Goal: Task Accomplishment & Management: Use online tool/utility

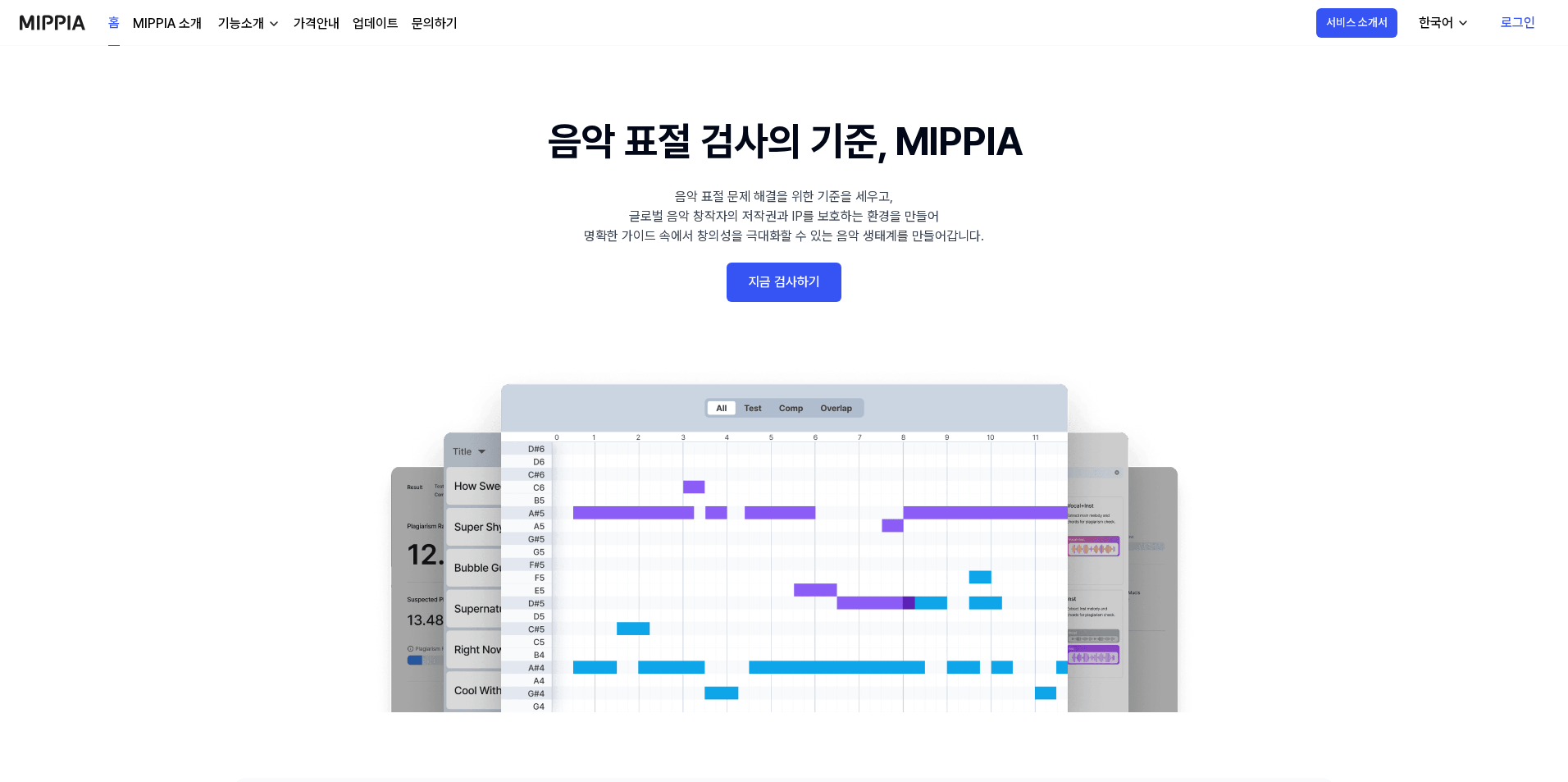
click at [761, 292] on link "지금 검사하기" at bounding box center [784, 282] width 115 height 40
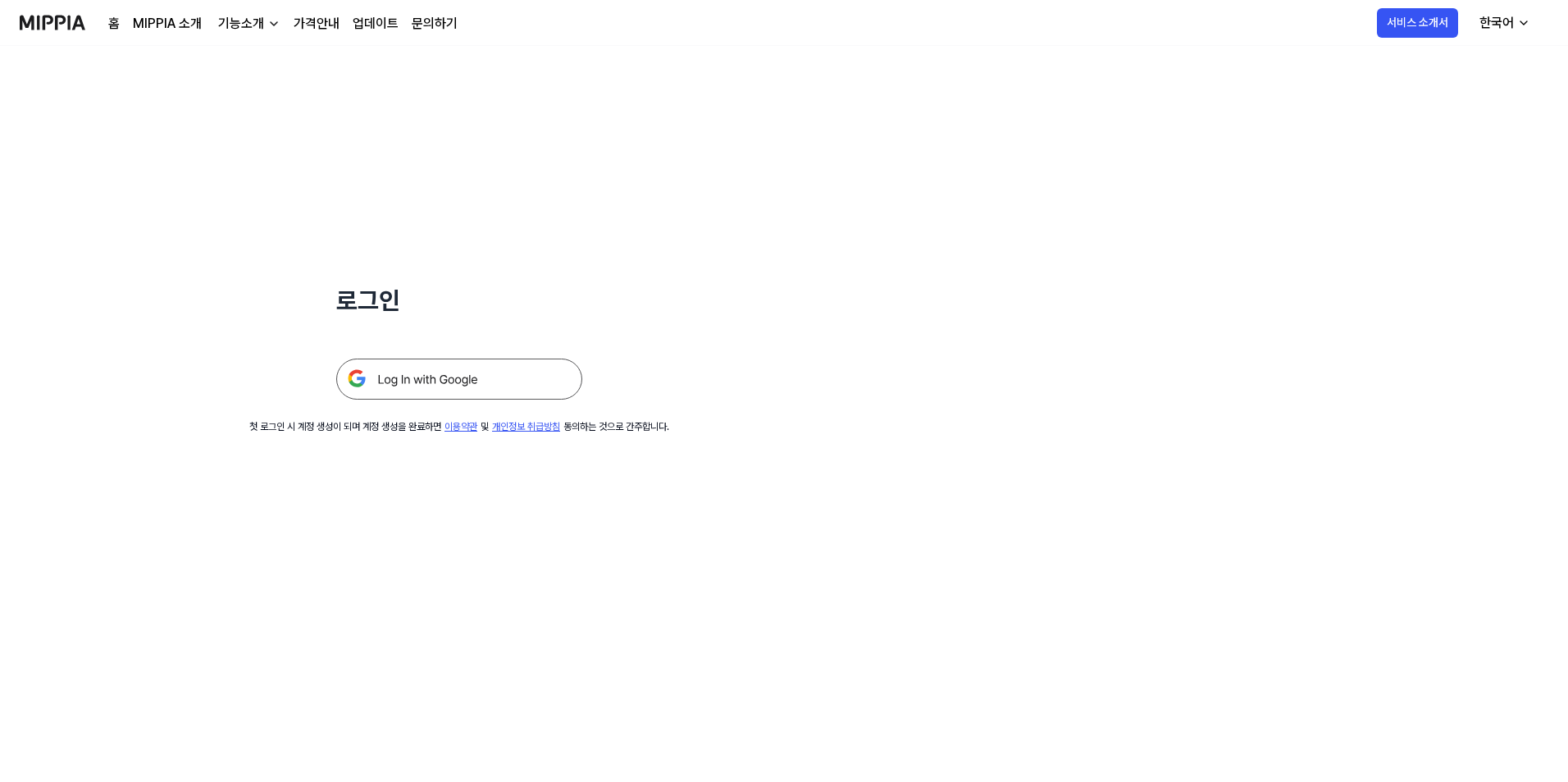
click at [458, 387] on img at bounding box center [459, 379] width 246 height 41
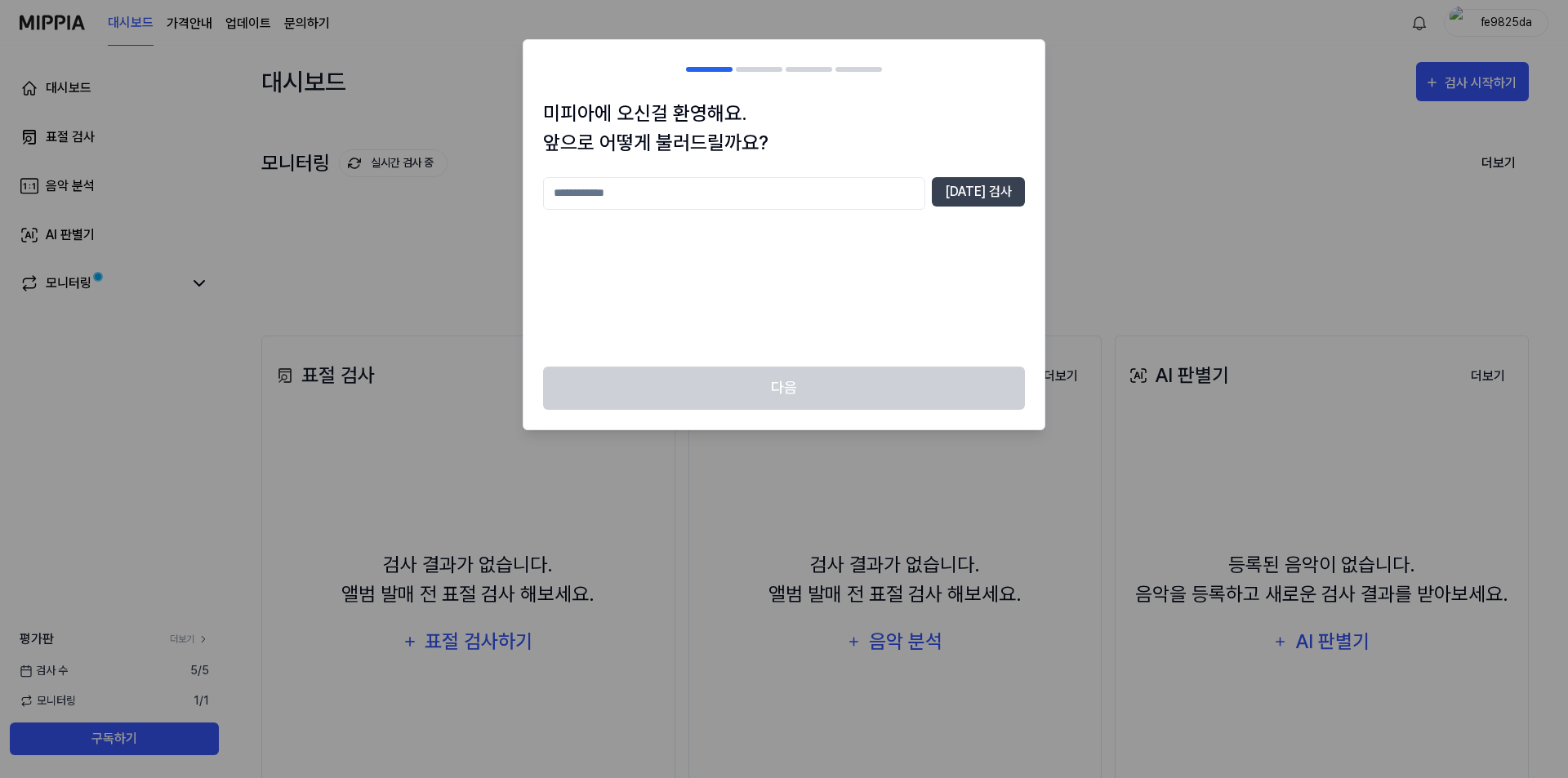
click at [769, 193] on input "text" at bounding box center [734, 193] width 382 height 33
type input "*"
type input "***"
click at [983, 194] on button "중복 검사" at bounding box center [978, 192] width 93 height 29
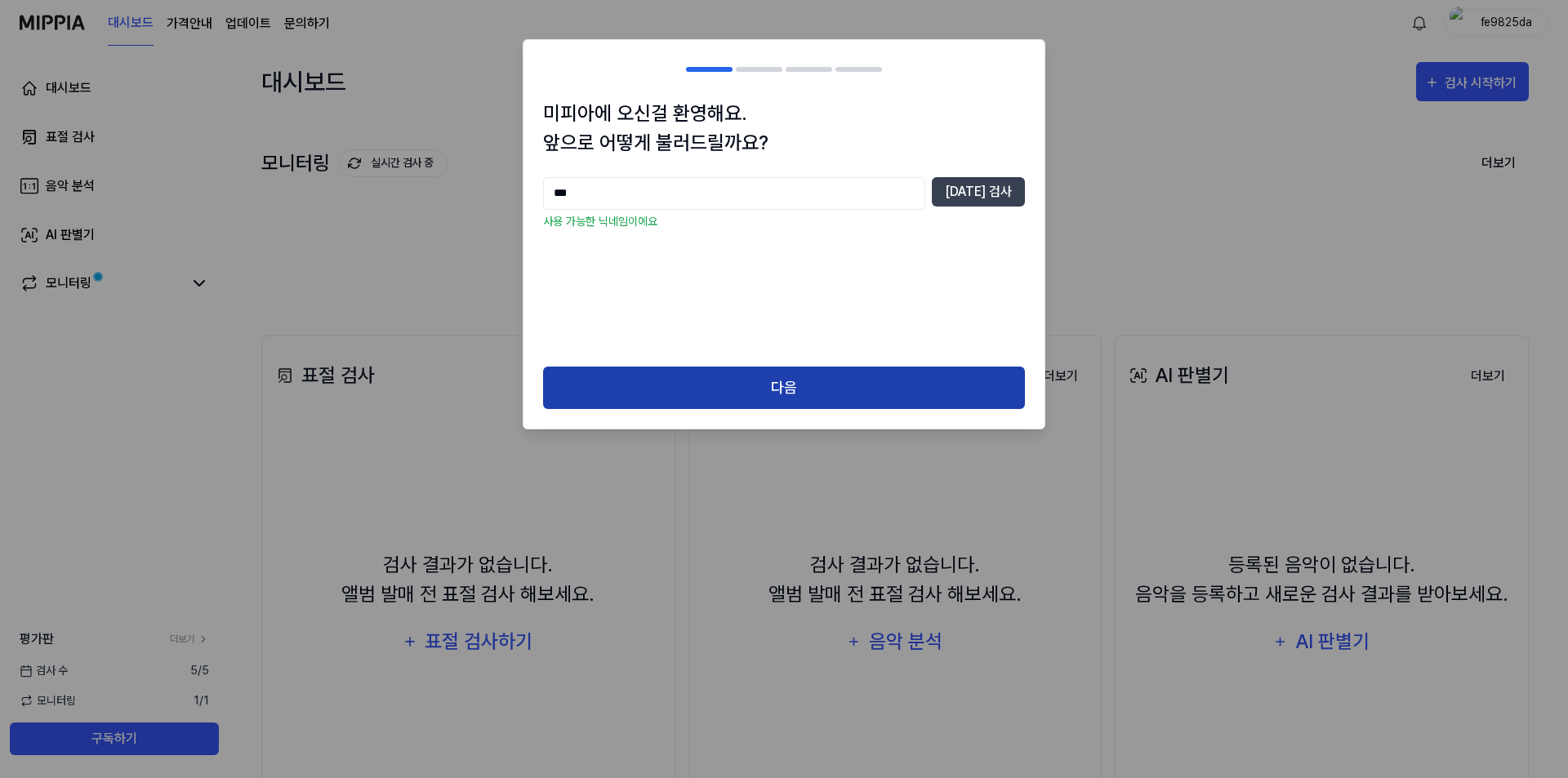
click at [810, 382] on button "다음" at bounding box center [784, 388] width 482 height 44
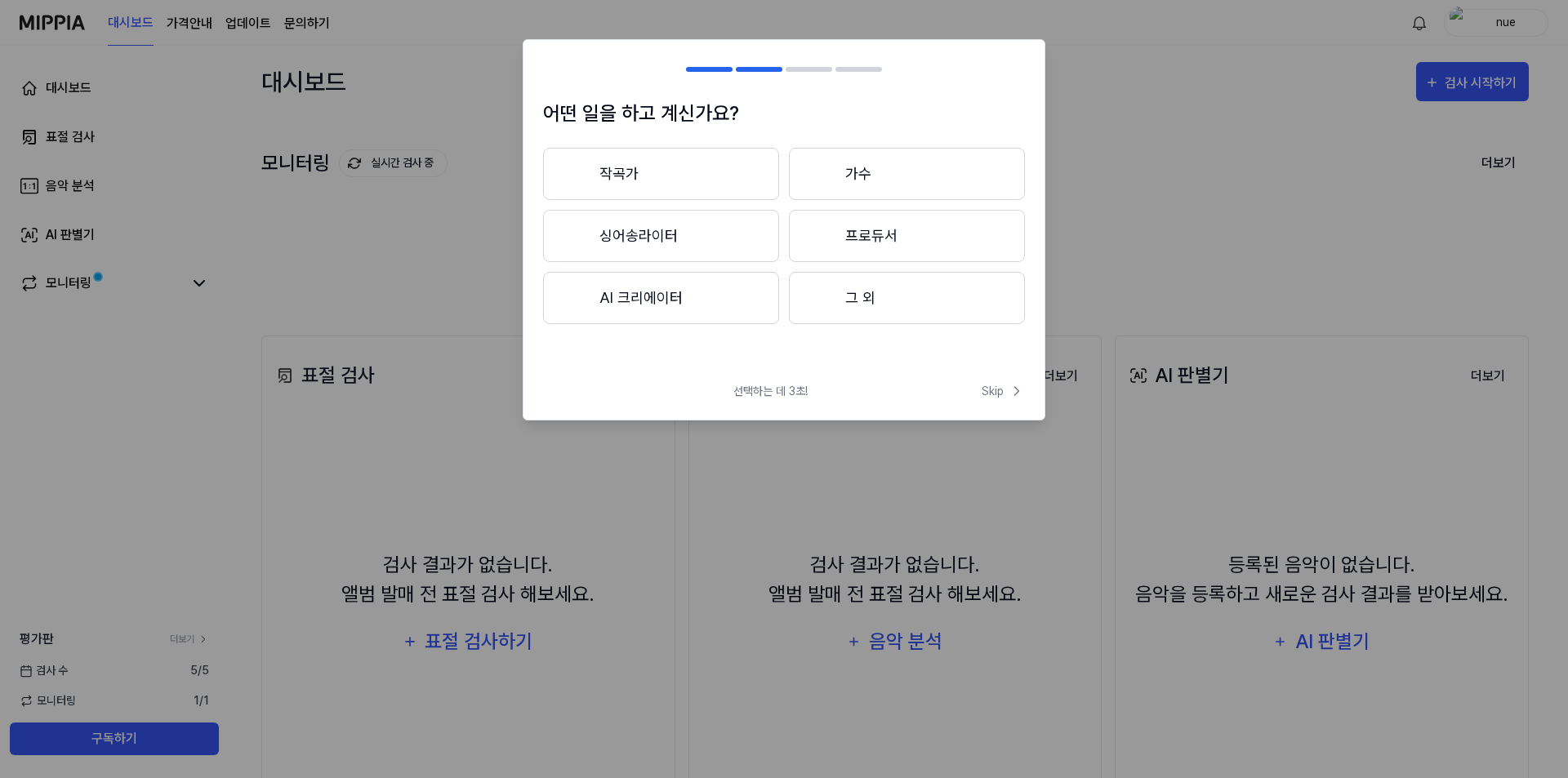
click at [705, 233] on button "싱어송라이터" at bounding box center [661, 235] width 236 height 52
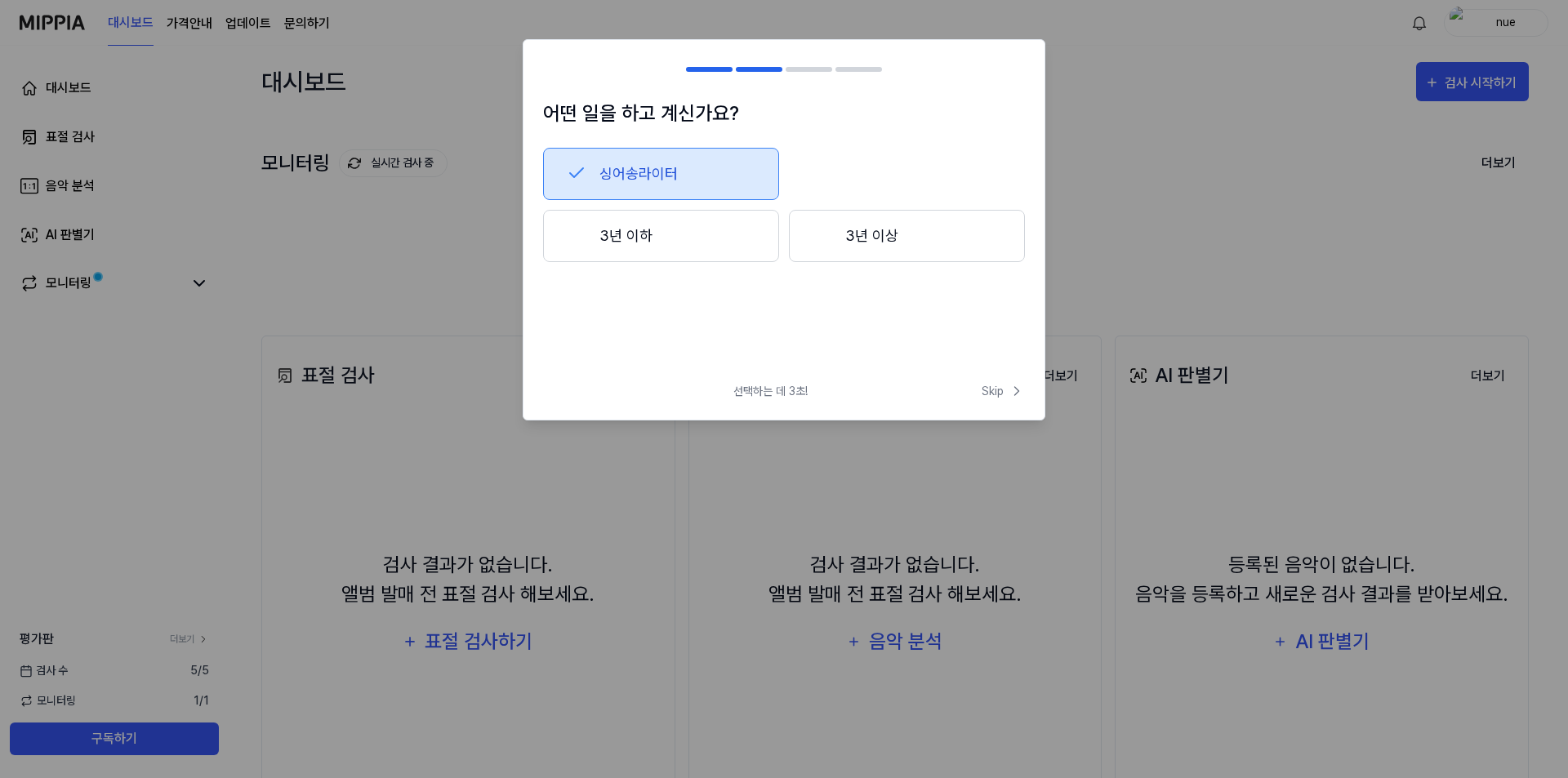
click at [712, 170] on button "싱어송라이터" at bounding box center [661, 174] width 236 height 52
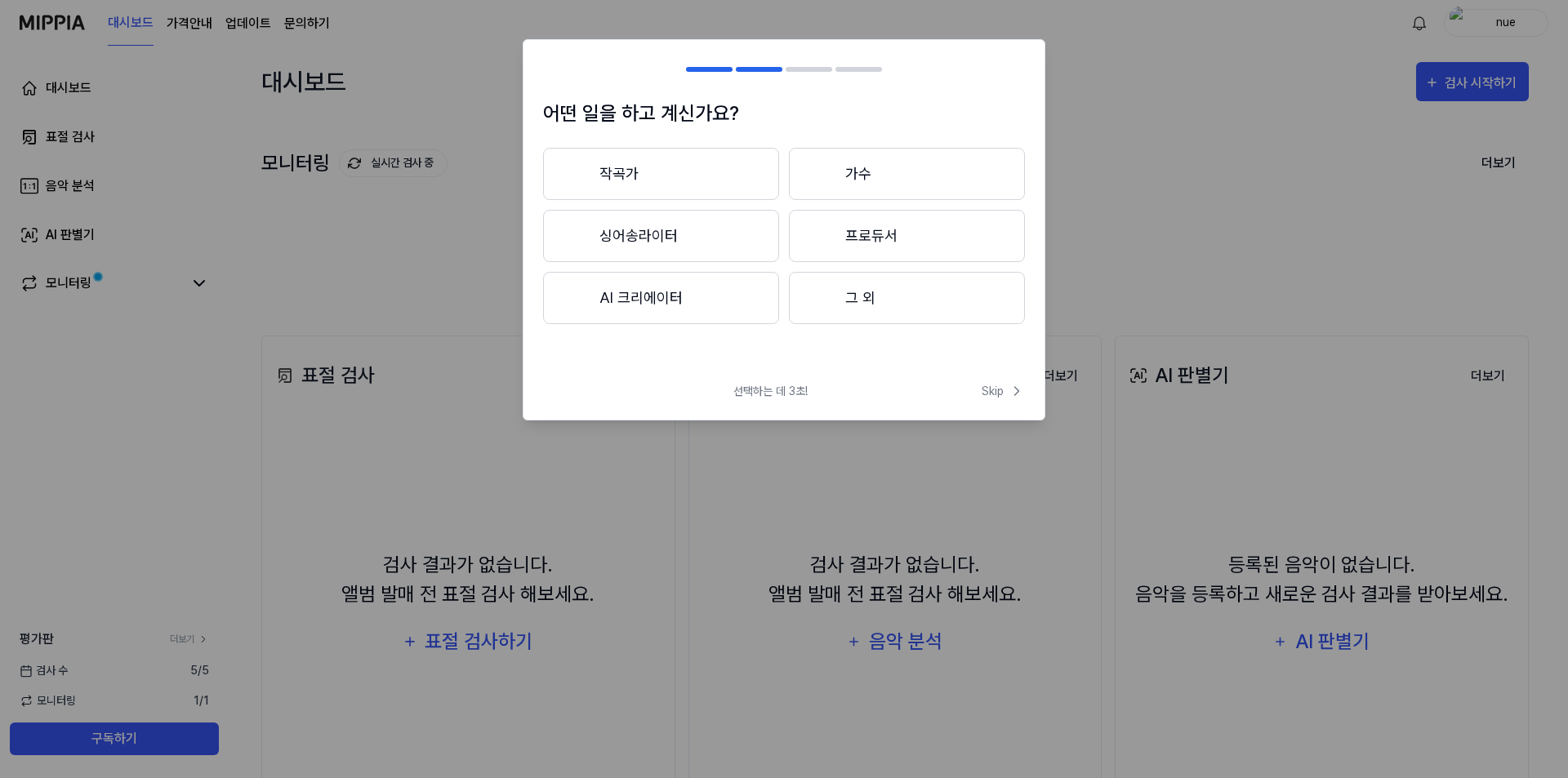
click at [701, 231] on button "싱어송라이터" at bounding box center [661, 235] width 236 height 52
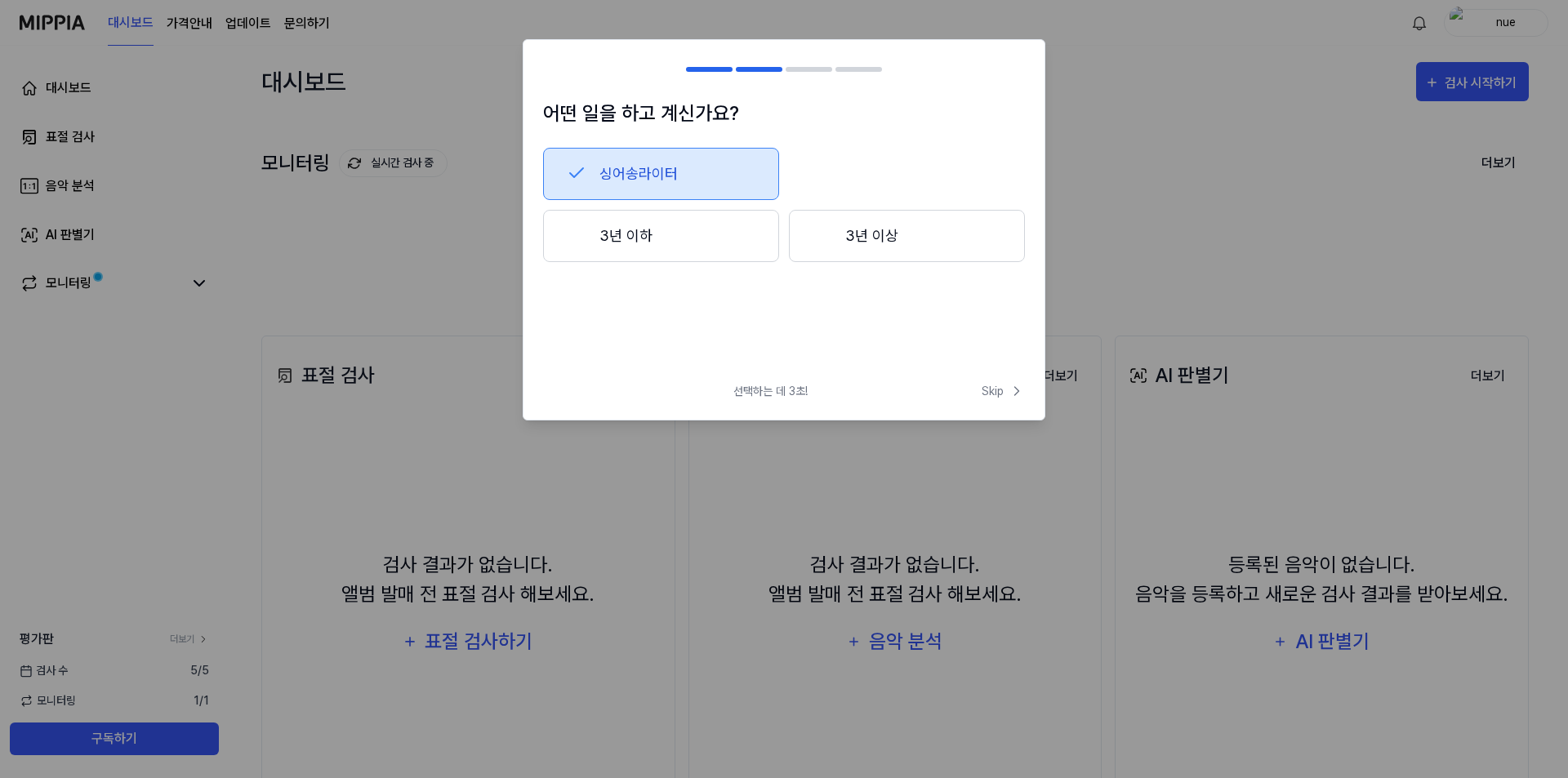
click at [885, 232] on button "3년 이상" at bounding box center [907, 235] width 236 height 52
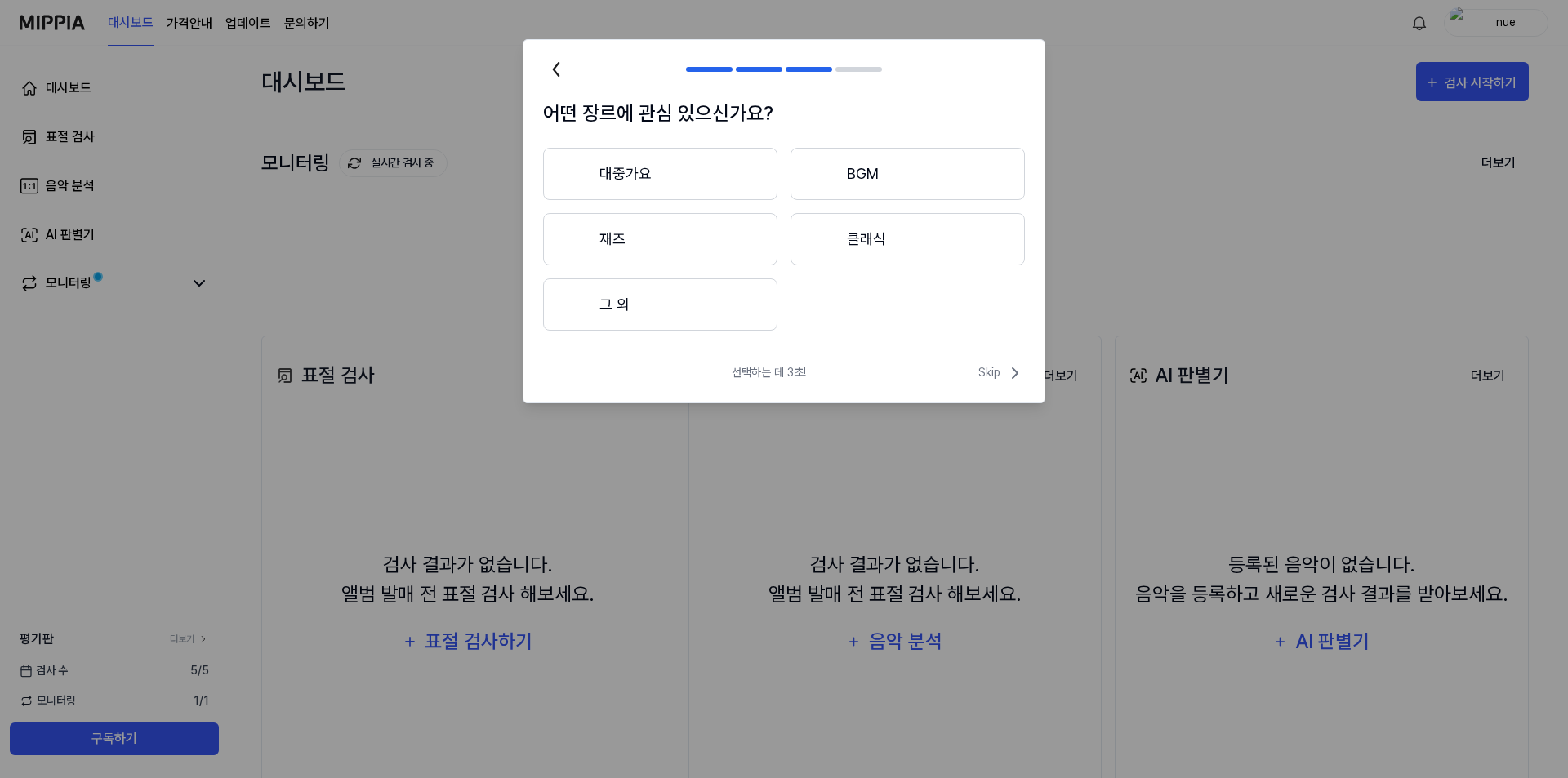
click at [699, 169] on button "대중가요" at bounding box center [660, 174] width 235 height 52
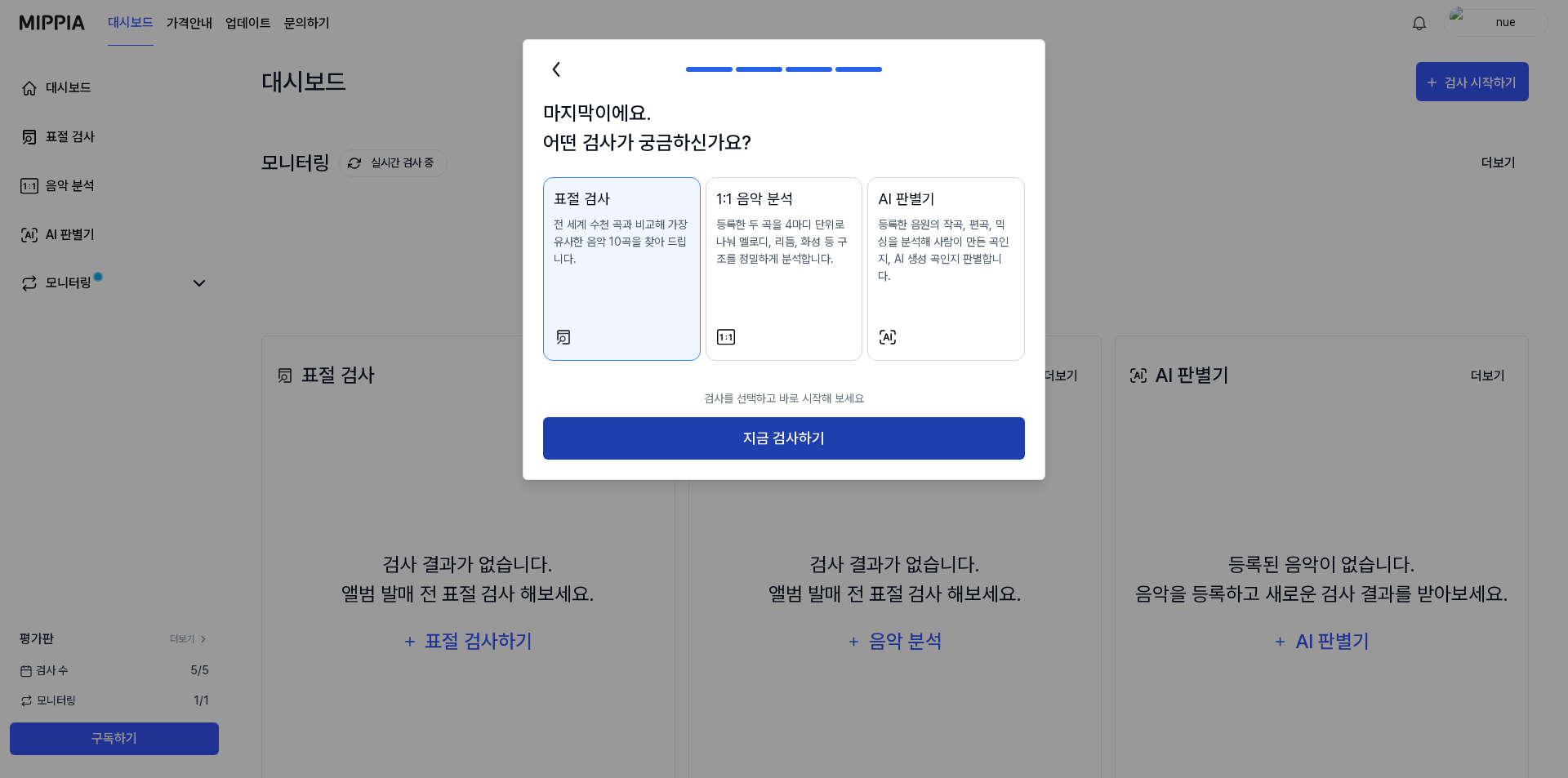
click at [783, 423] on button "지금 검사하기" at bounding box center [784, 438] width 482 height 44
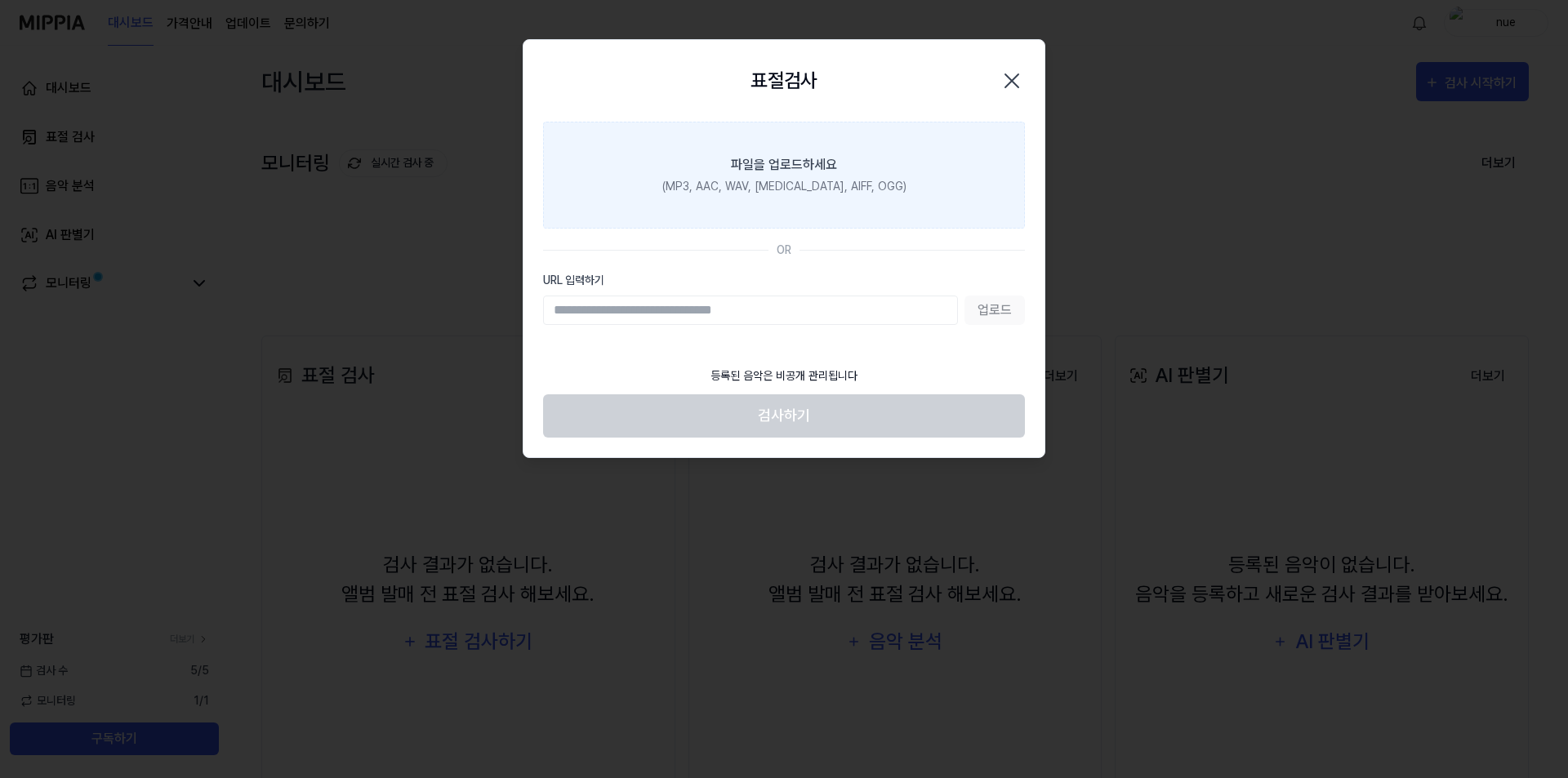
click at [761, 158] on div "파일을 업로드하세요" at bounding box center [784, 164] width 106 height 20
click at [0, 0] on input "파일을 업로드하세요 (MP3, AAC, WAV, FLAC, AIFF, OGG)" at bounding box center [0, 0] width 0 height 0
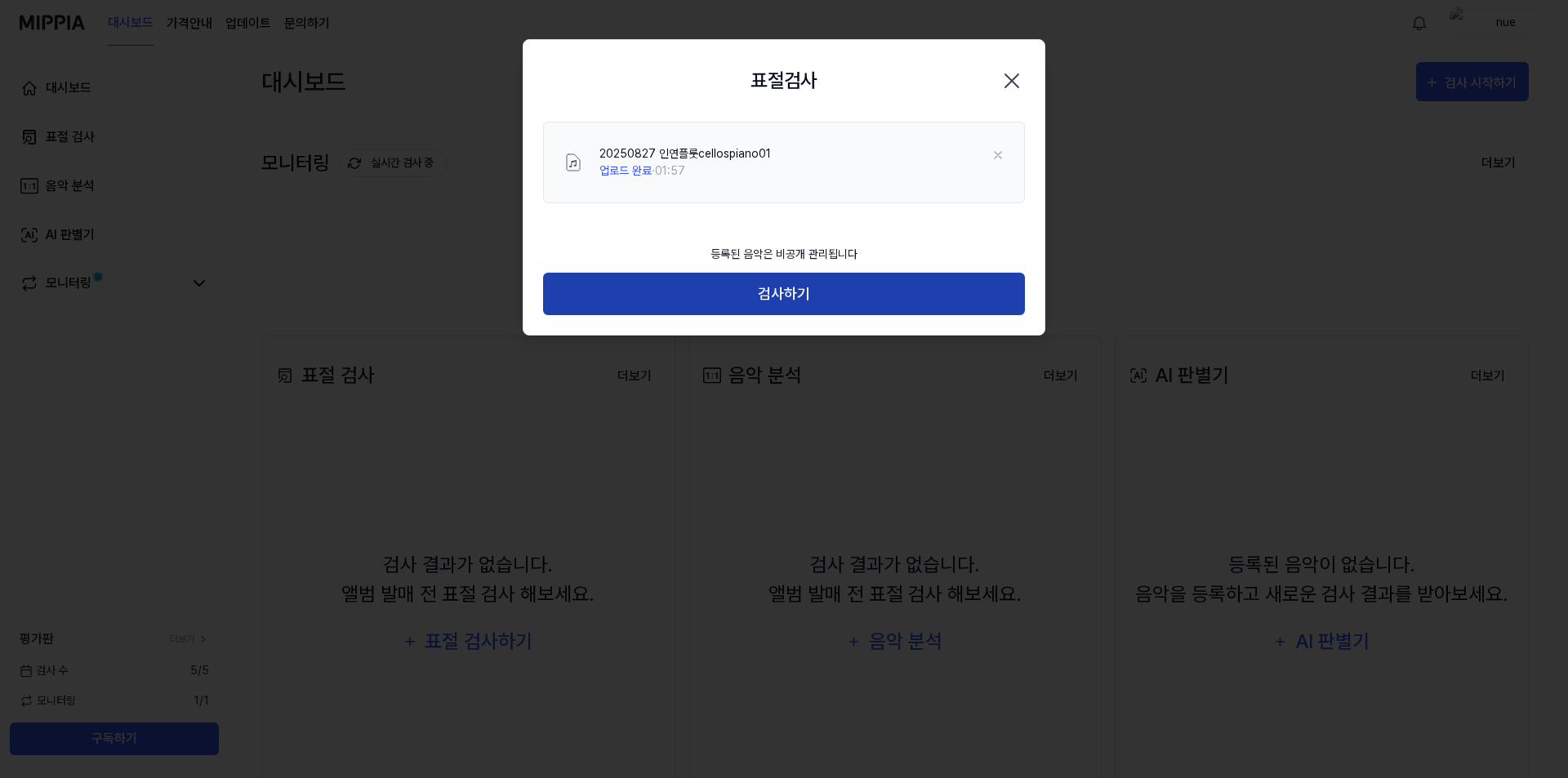
click at [736, 284] on button "검사하기" at bounding box center [784, 294] width 482 height 44
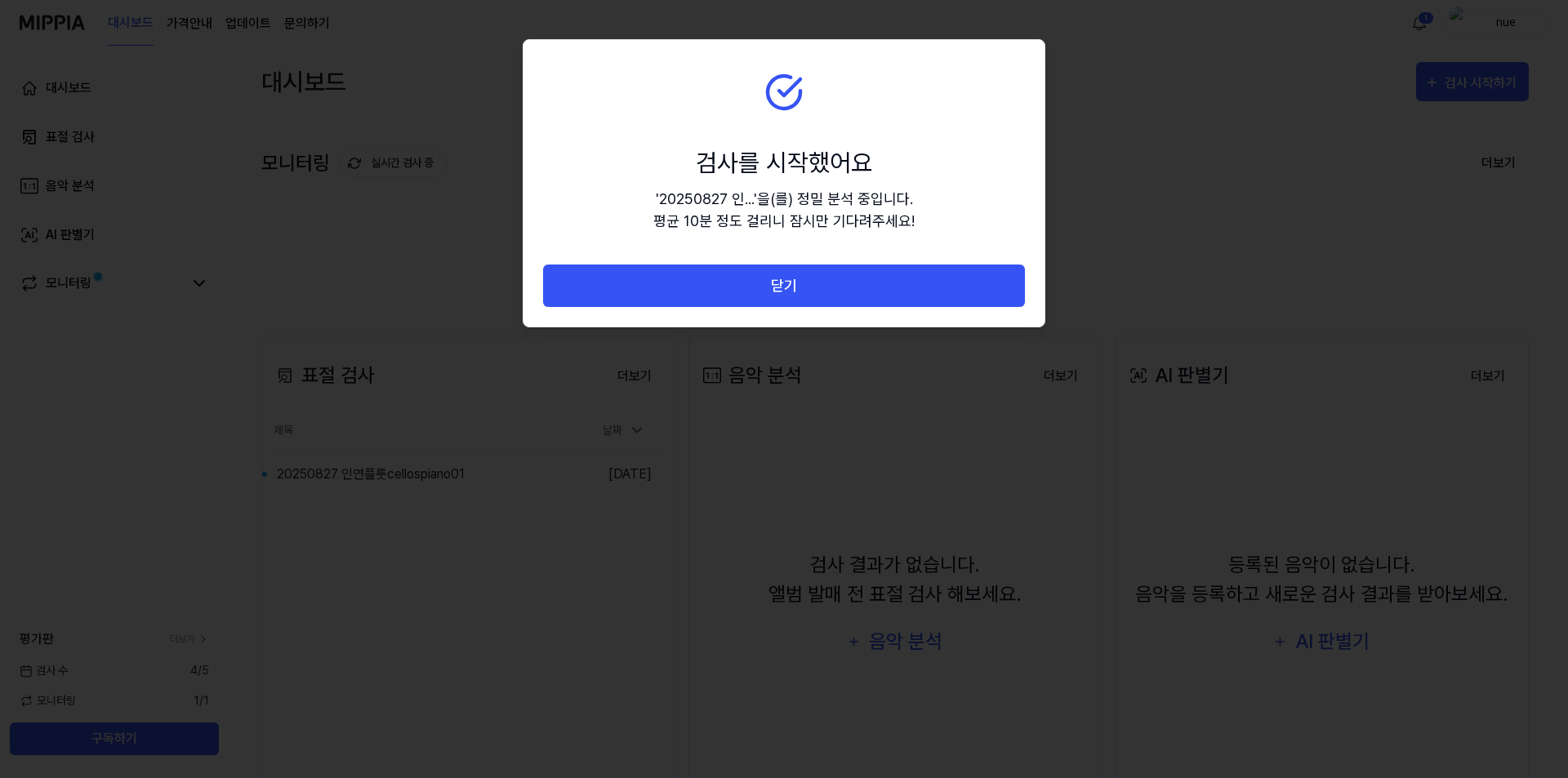
click at [841, 195] on div "' 20250827 인... ' 을(를) 정밀 분석 중입니다. 평균 10분 정도 걸리니 잠시만 기다려주세요!" at bounding box center [784, 209] width 261 height 44
click at [635, 185] on section "검사를 시작했어요 ' 20250827 인... ' 을(를) 정밀 분석 중입니다. 평균 10분 정도 걸리니 잠시만 기다려주세요!" at bounding box center [784, 152] width 521 height 224
click at [718, 205] on div "' 20250827 인... ' 을(를) 정밀 분석 중입니다. 평균 10분 정도 걸리니 잠시만 기다려주세요!" at bounding box center [784, 209] width 261 height 44
drag, startPoint x: 744, startPoint y: 90, endPoint x: 746, endPoint y: 133, distance: 43.0
click at [746, 133] on section "검사를 시작했어요 ' 20250827 인... ' 을(를) 정밀 분석 중입니다. 평균 10분 정도 걸리니 잠시만 기다려주세요!" at bounding box center [784, 152] width 521 height 224
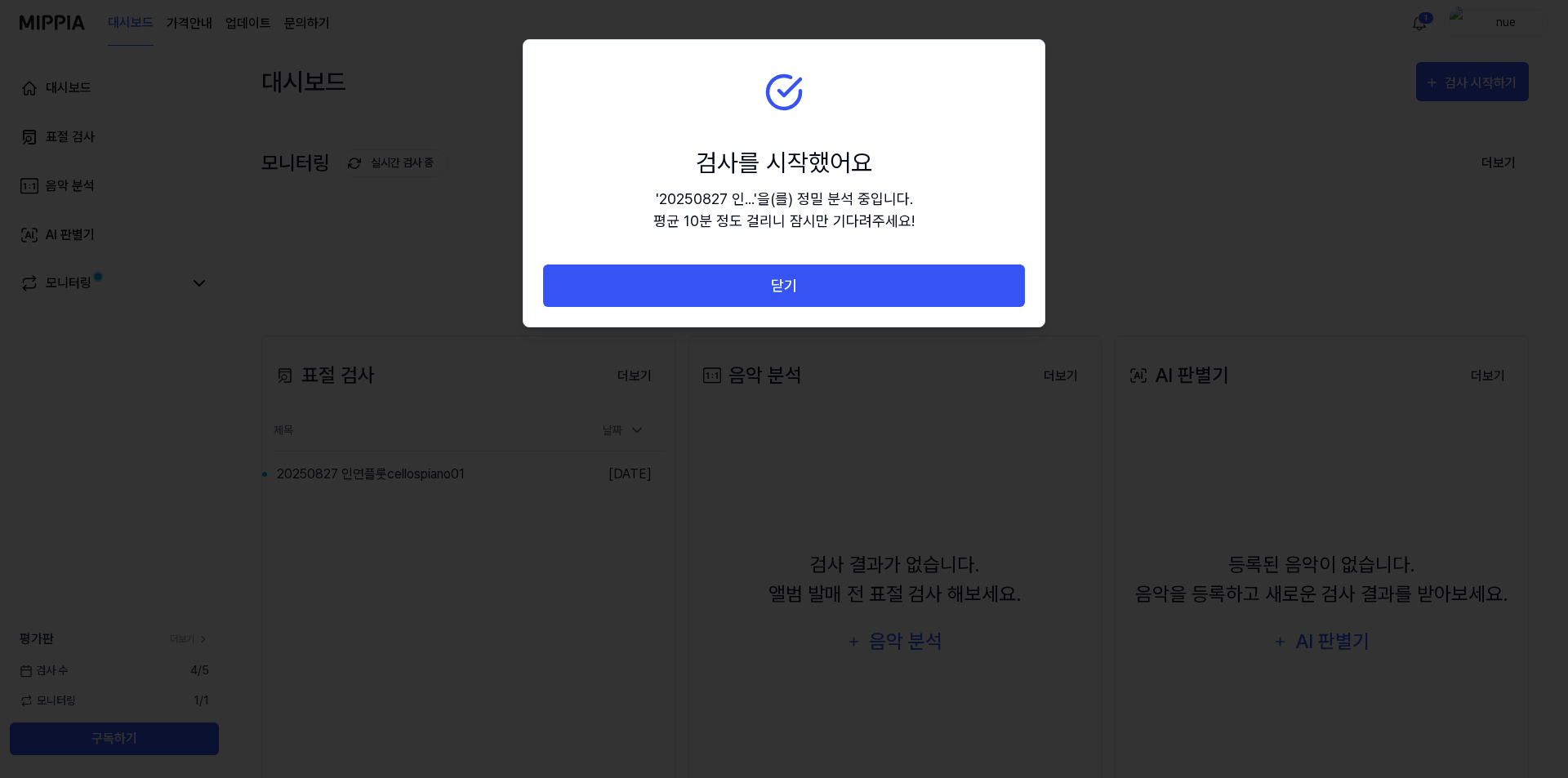
click at [738, 105] on section "검사를 시작했어요 ' 20250827 인... ' 을(를) 정밀 분석 중입니다. 평균 10분 정도 걸리니 잠시만 기다려주세요!" at bounding box center [784, 152] width 521 height 224
click at [0, 392] on div at bounding box center [784, 389] width 1568 height 778
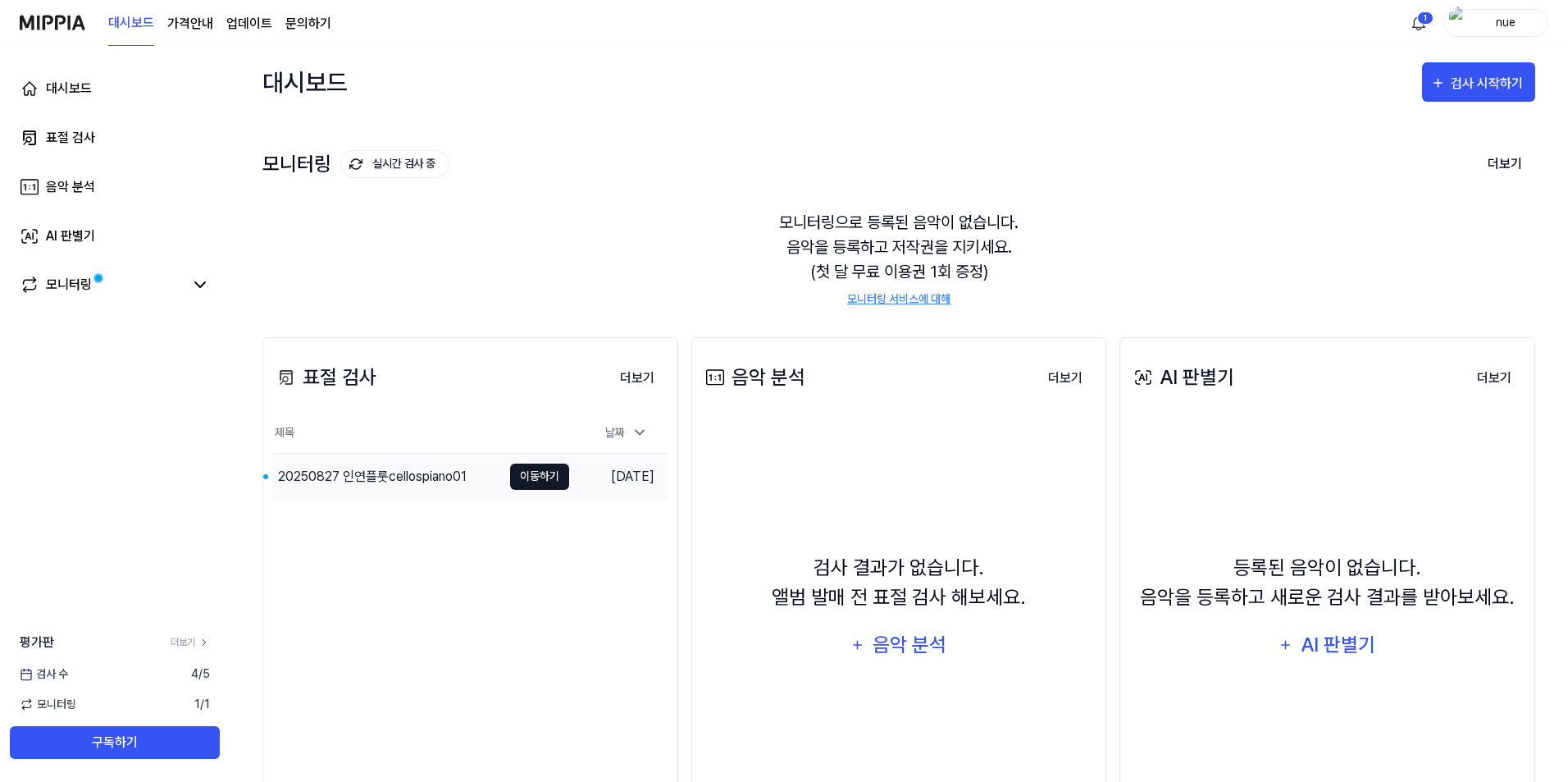
click at [541, 482] on button "이동하기" at bounding box center [539, 477] width 59 height 27
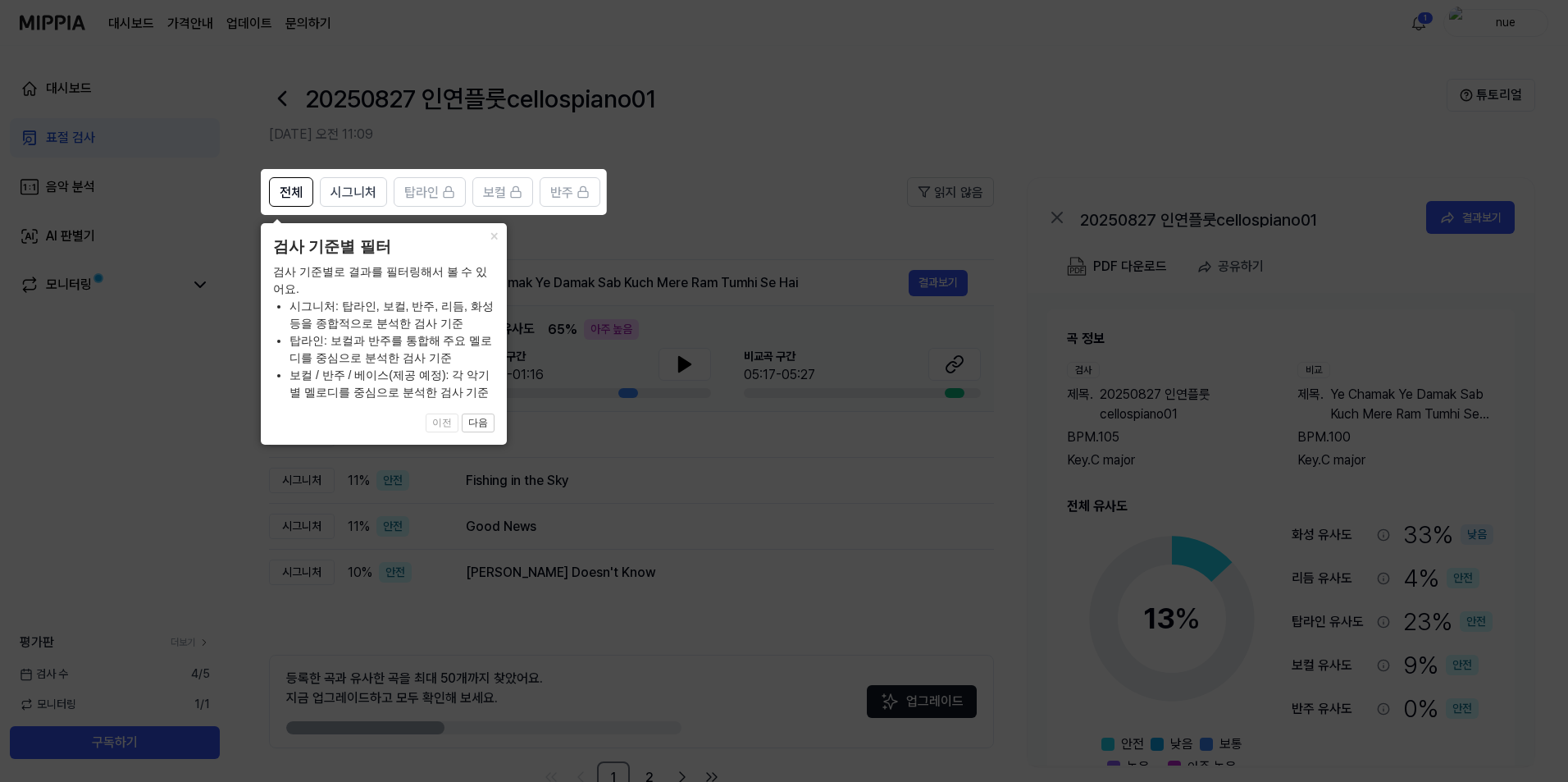
click at [595, 459] on icon at bounding box center [787, 391] width 1575 height 782
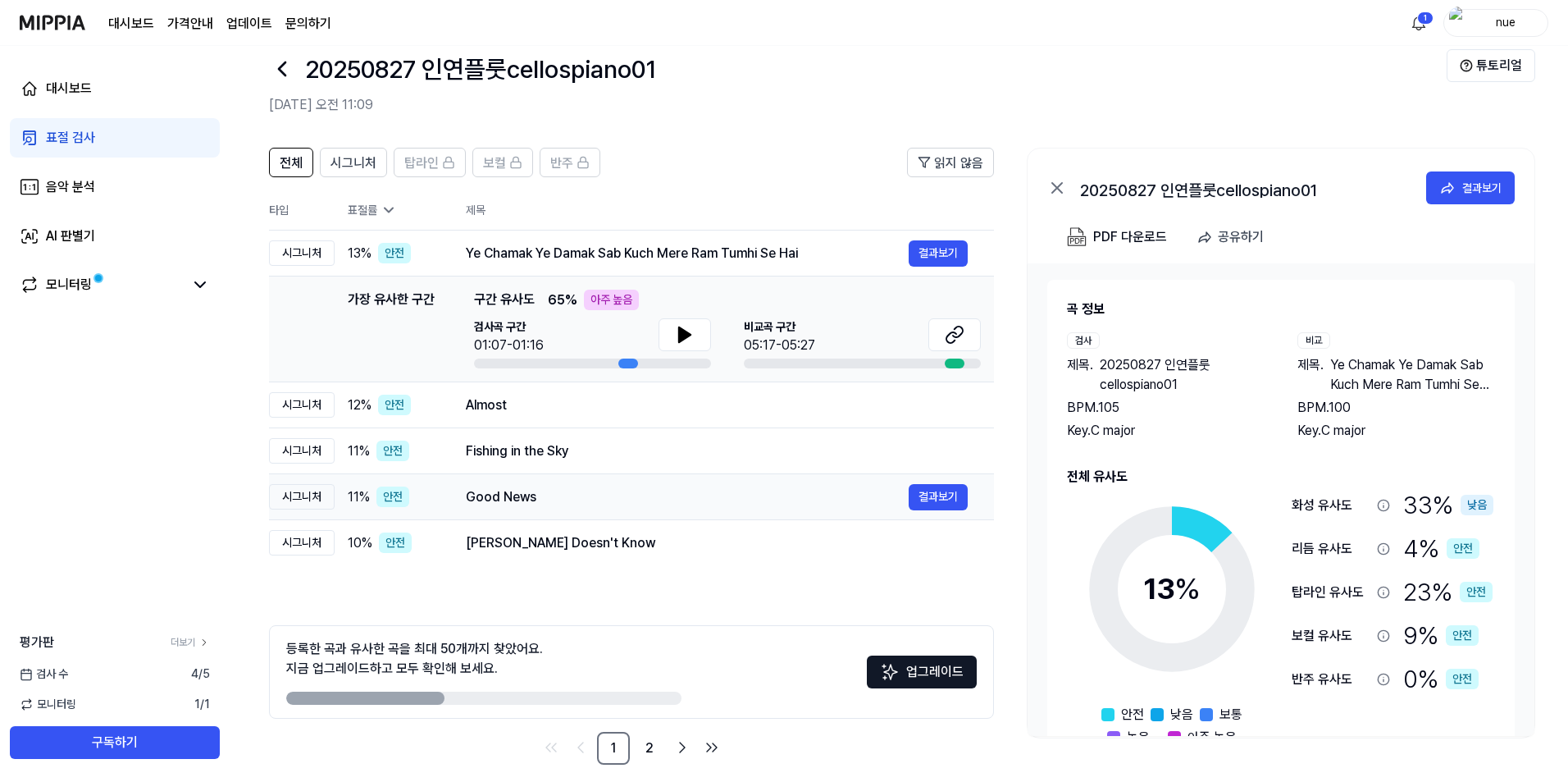
scroll to position [45, 0]
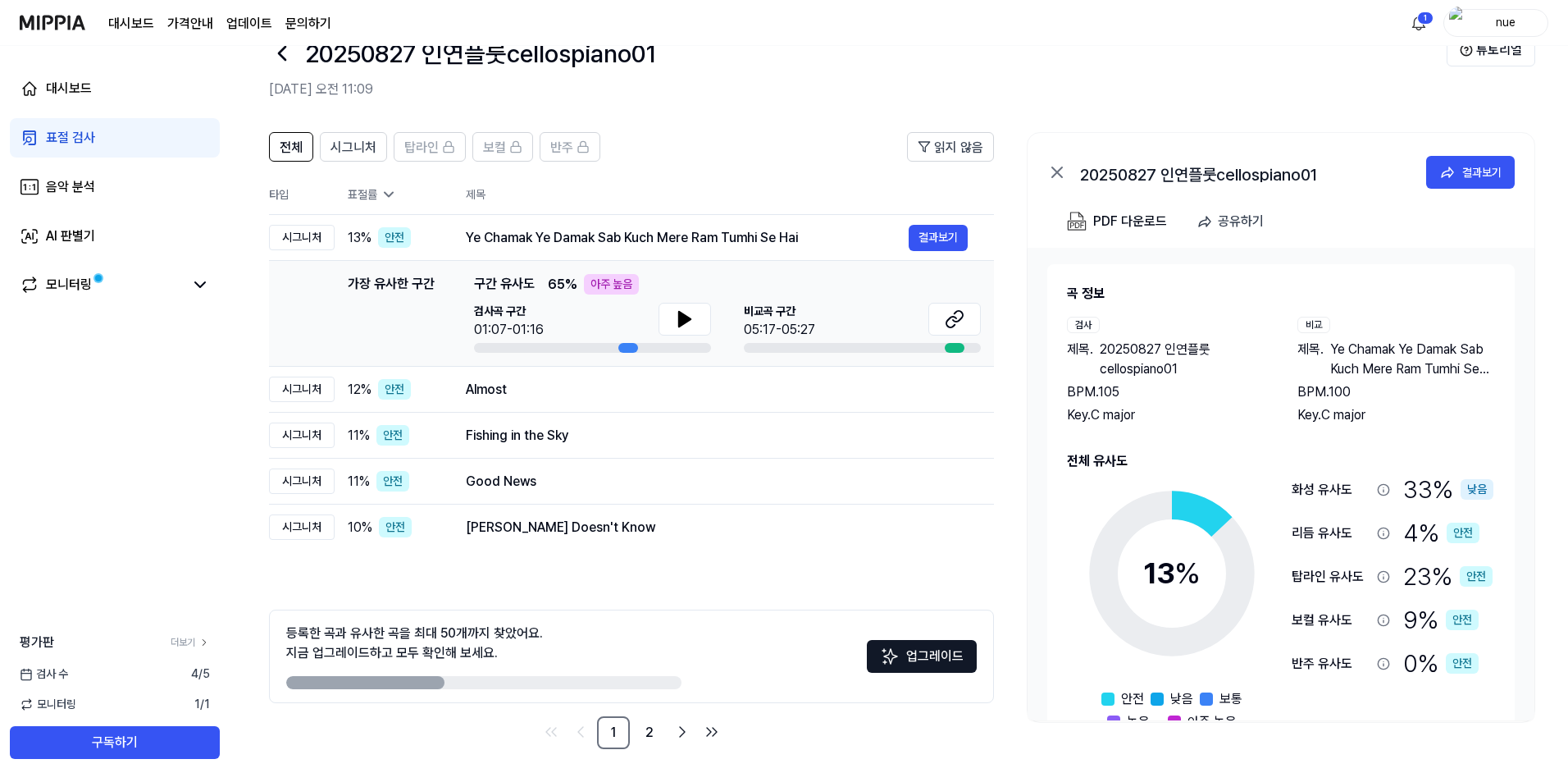
click at [1357, 359] on span "Ye Chamak Ye Damak Sab Kuch Mere Ram Tumhi Se Hai" at bounding box center [1413, 360] width 165 height 40
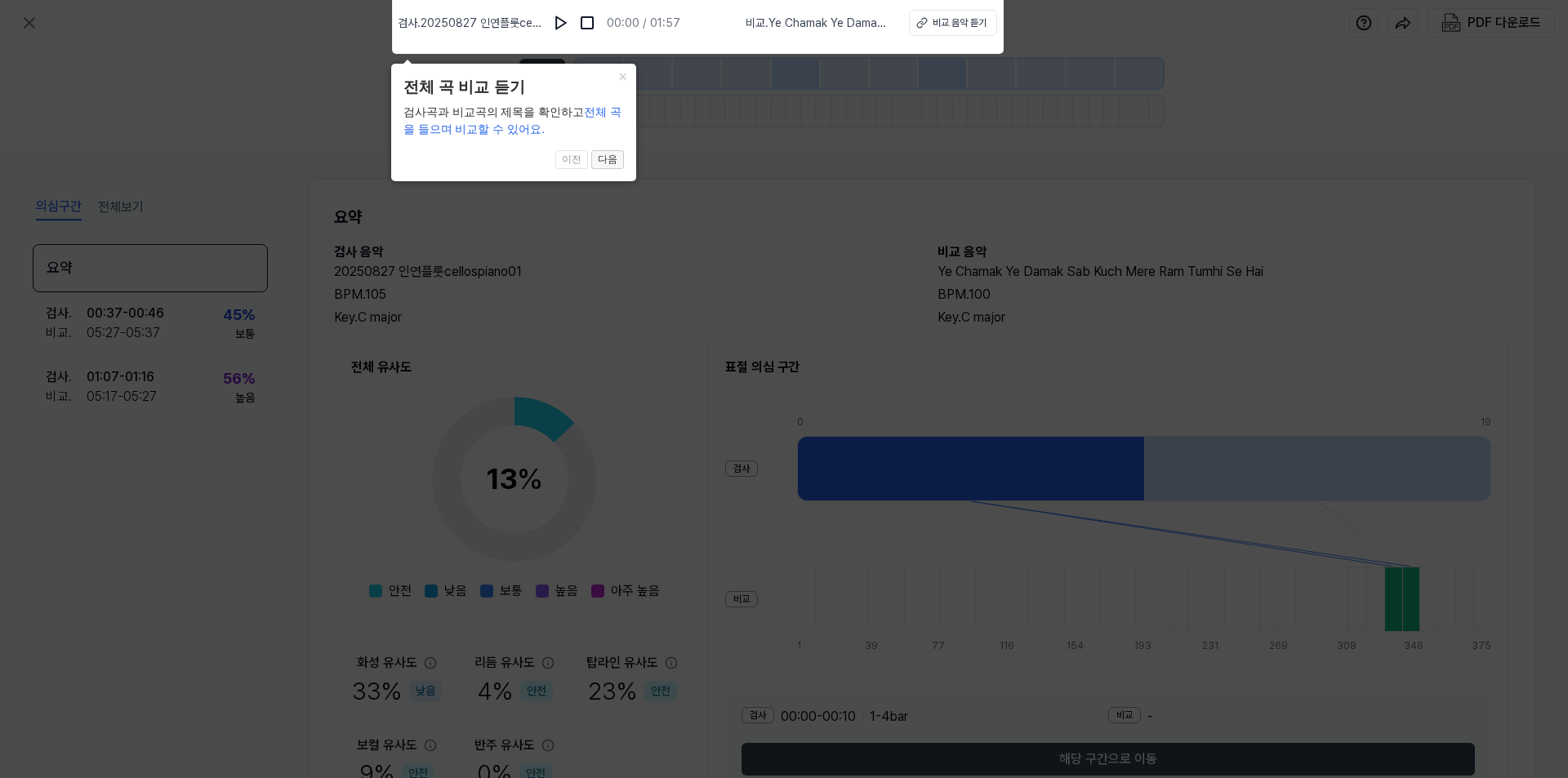
click at [617, 158] on button "다음" at bounding box center [607, 159] width 33 height 20
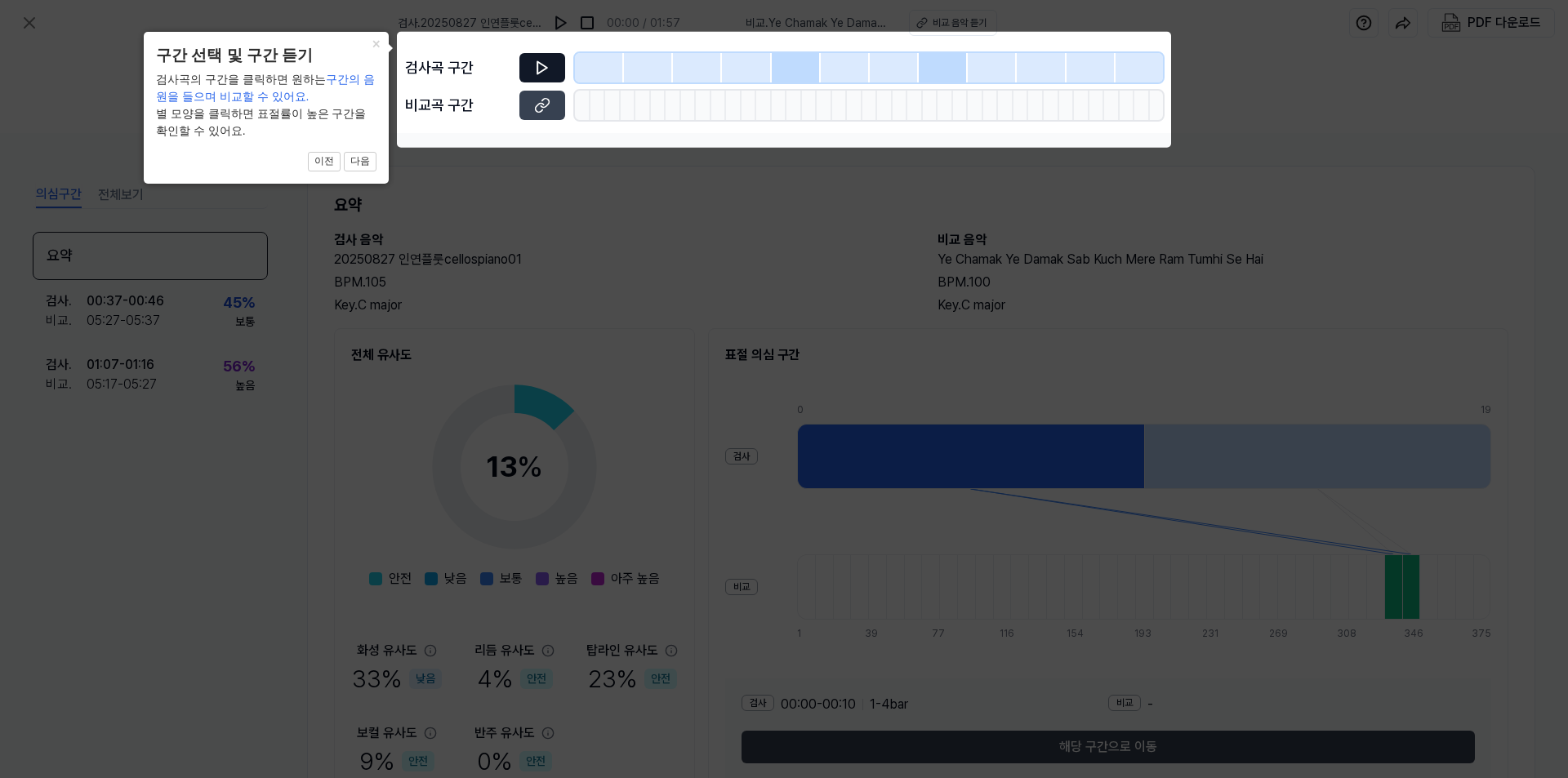
click at [542, 64] on icon at bounding box center [542, 68] width 9 height 12
click at [361, 166] on button "다음" at bounding box center [360, 161] width 33 height 20
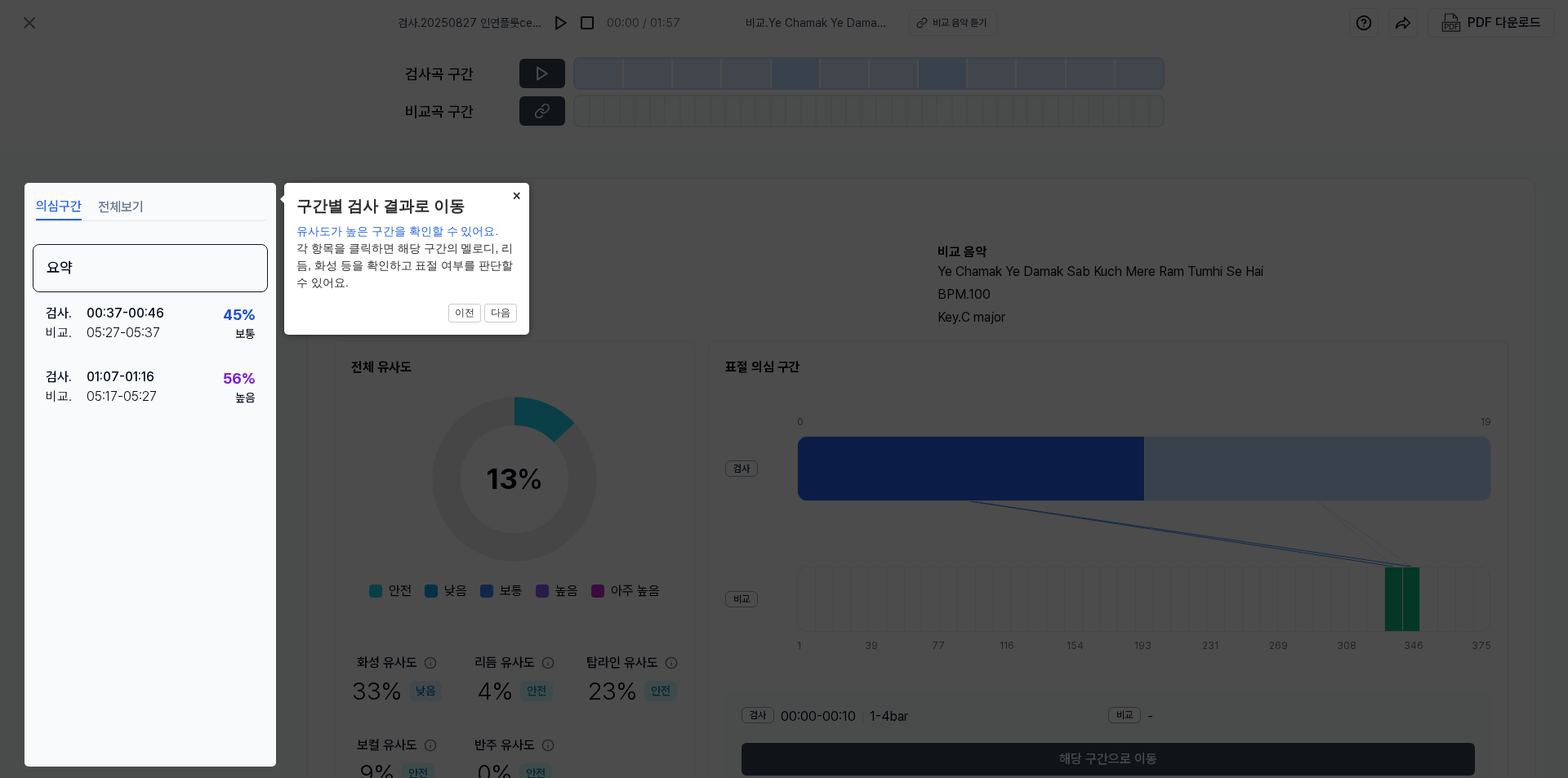
click at [511, 200] on button "×" at bounding box center [516, 194] width 27 height 23
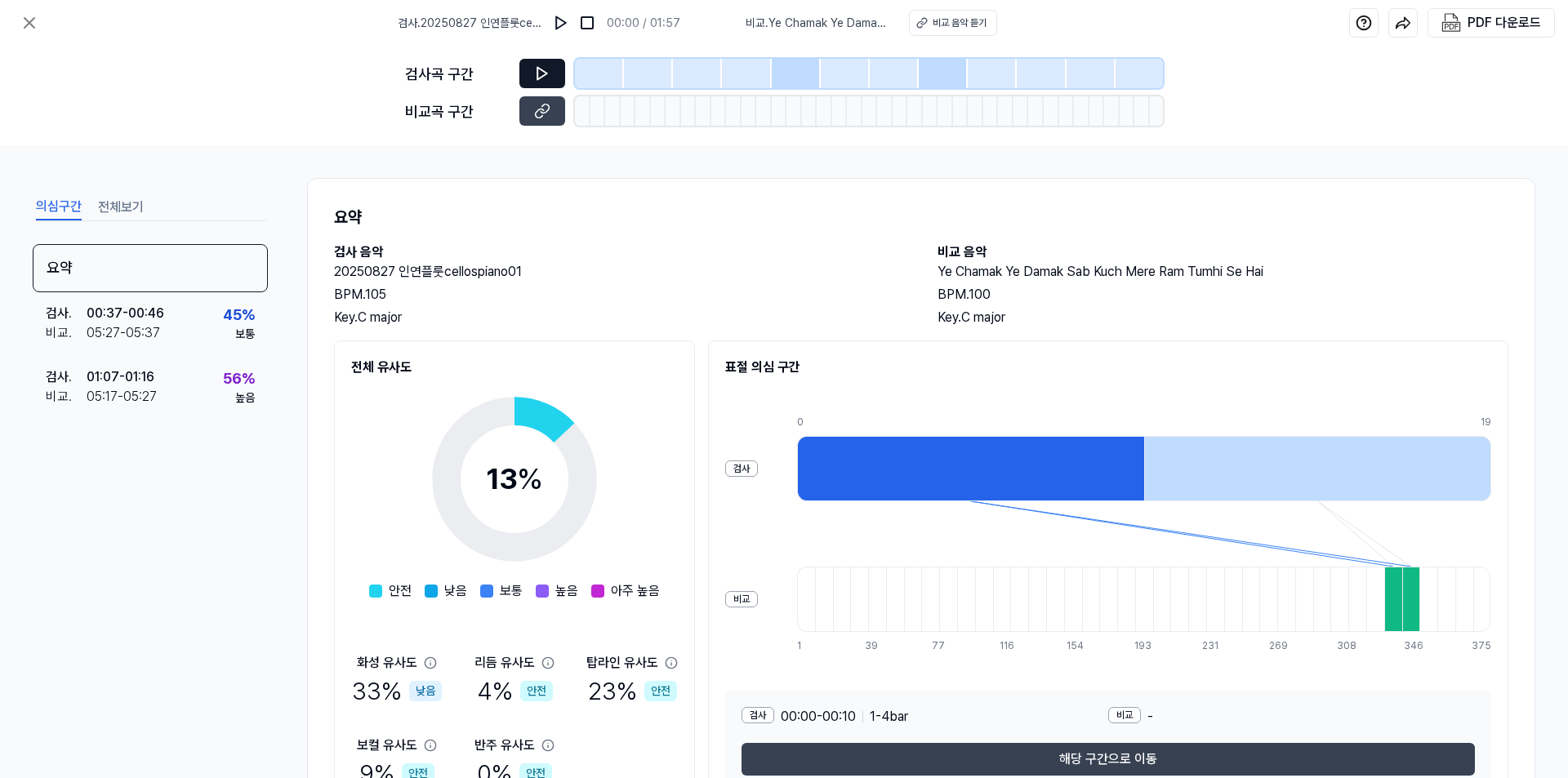
click at [535, 69] on icon at bounding box center [542, 73] width 16 height 16
click at [561, 23] on img at bounding box center [561, 22] width 16 height 16
click at [784, 72] on div at bounding box center [796, 74] width 49 height 29
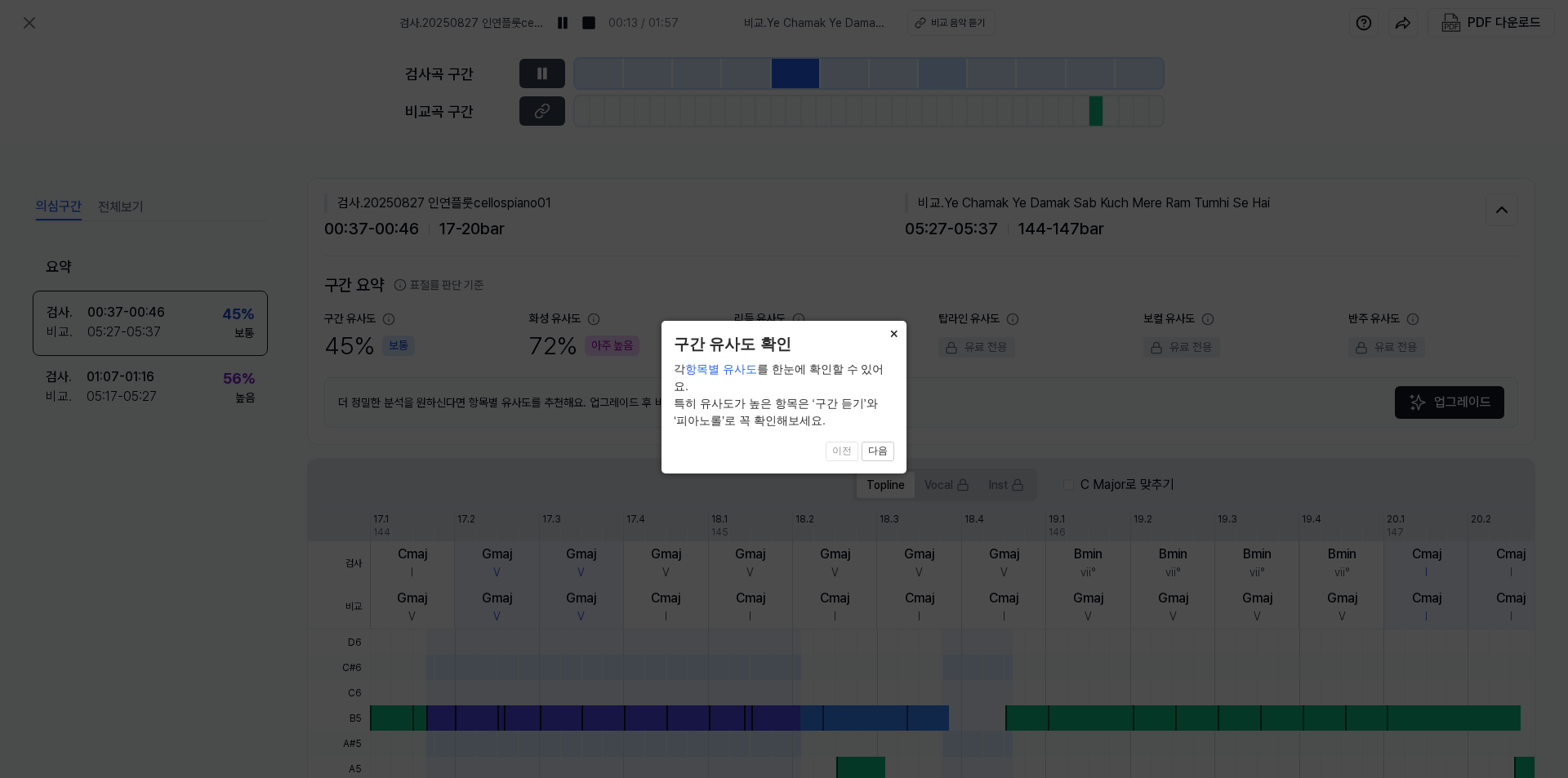
click at [896, 335] on button "×" at bounding box center [893, 332] width 27 height 23
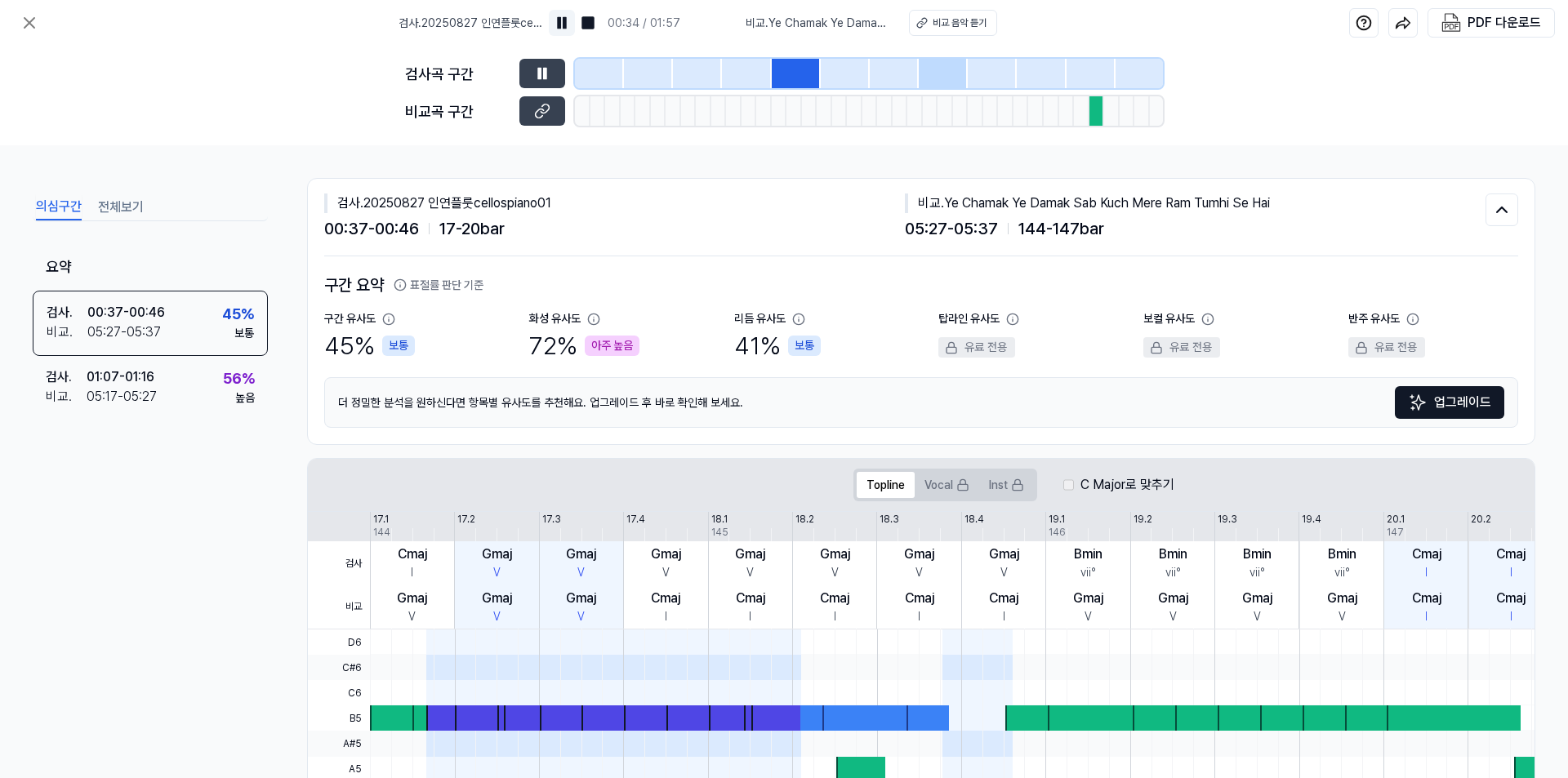
click at [558, 16] on img at bounding box center [562, 22] width 16 height 16
click at [945, 25] on div "비교 음악 듣기" at bounding box center [959, 22] width 54 height 15
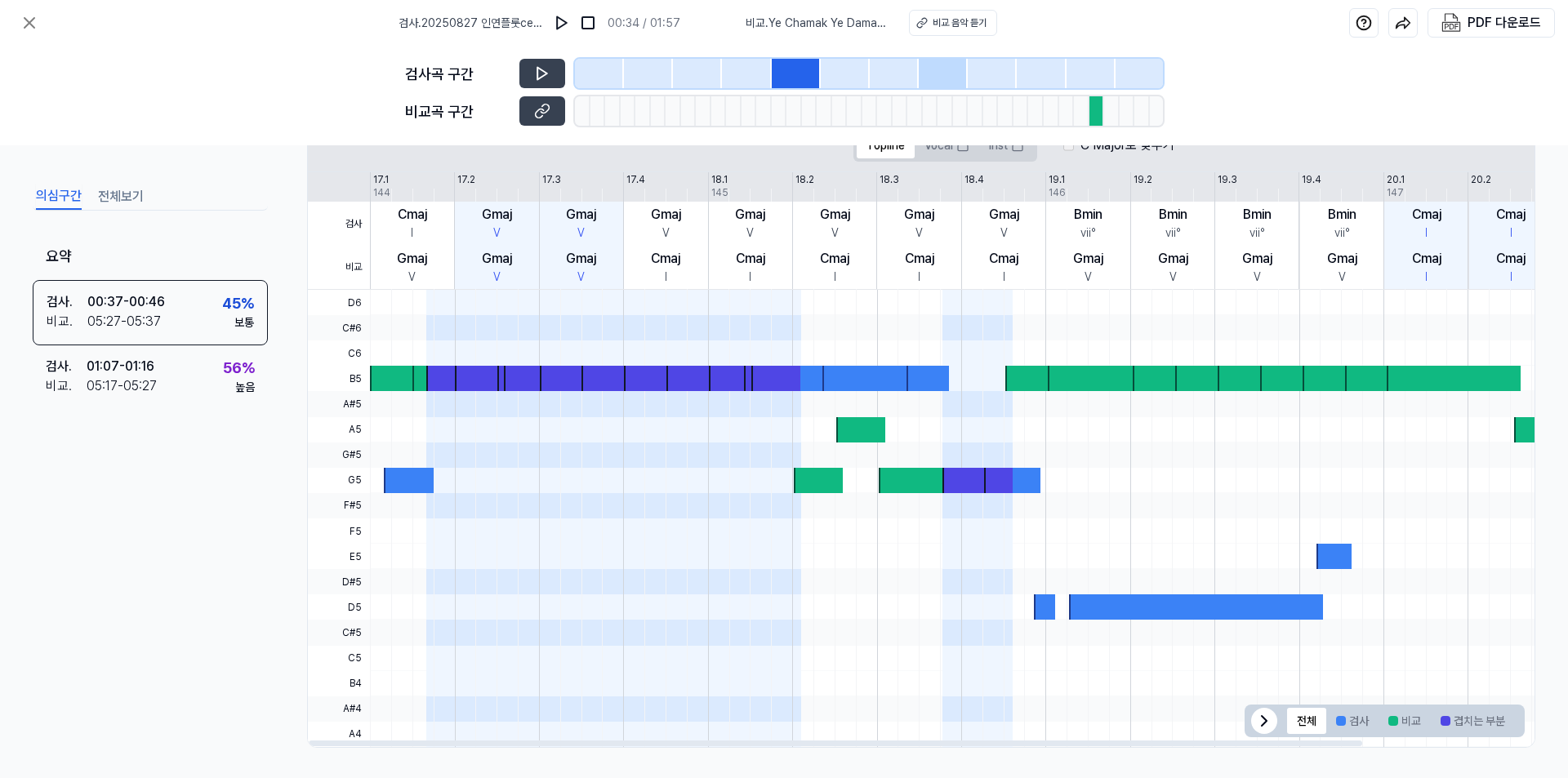
scroll to position [342, 0]
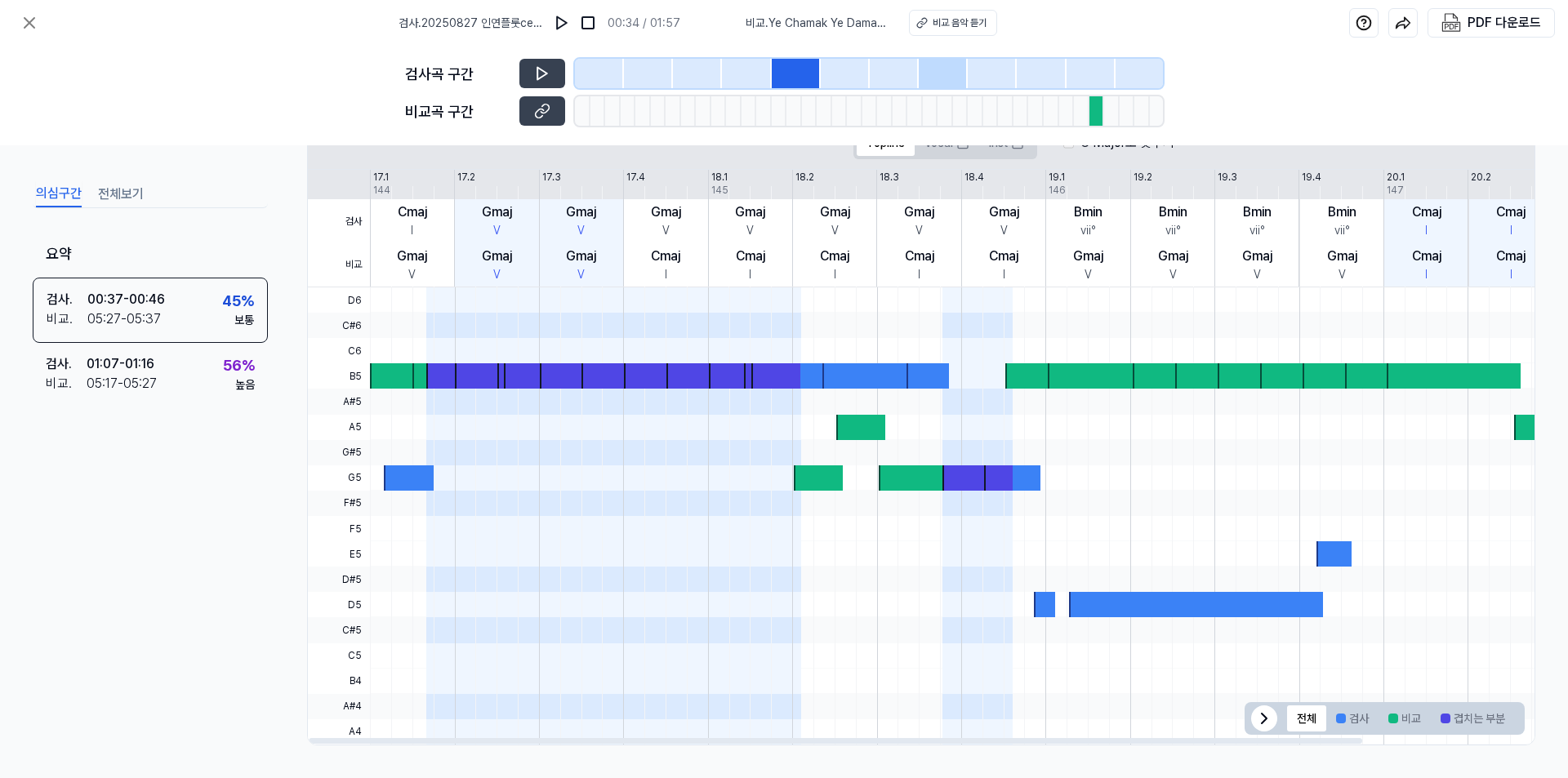
click at [1096, 368] on div at bounding box center [1094, 376] width 92 height 26
click at [901, 475] on div at bounding box center [945, 478] width 134 height 26
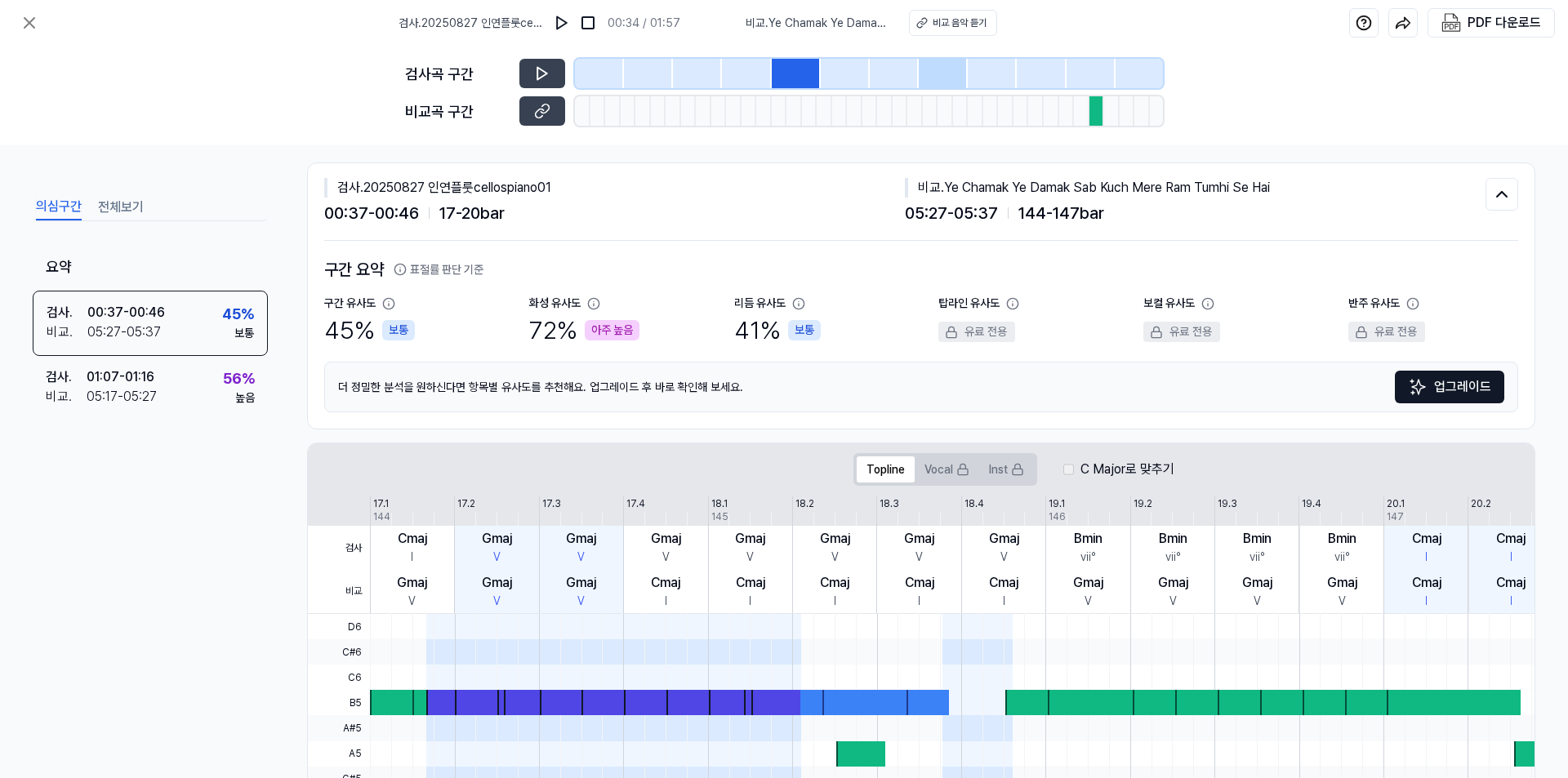
scroll to position [0, 0]
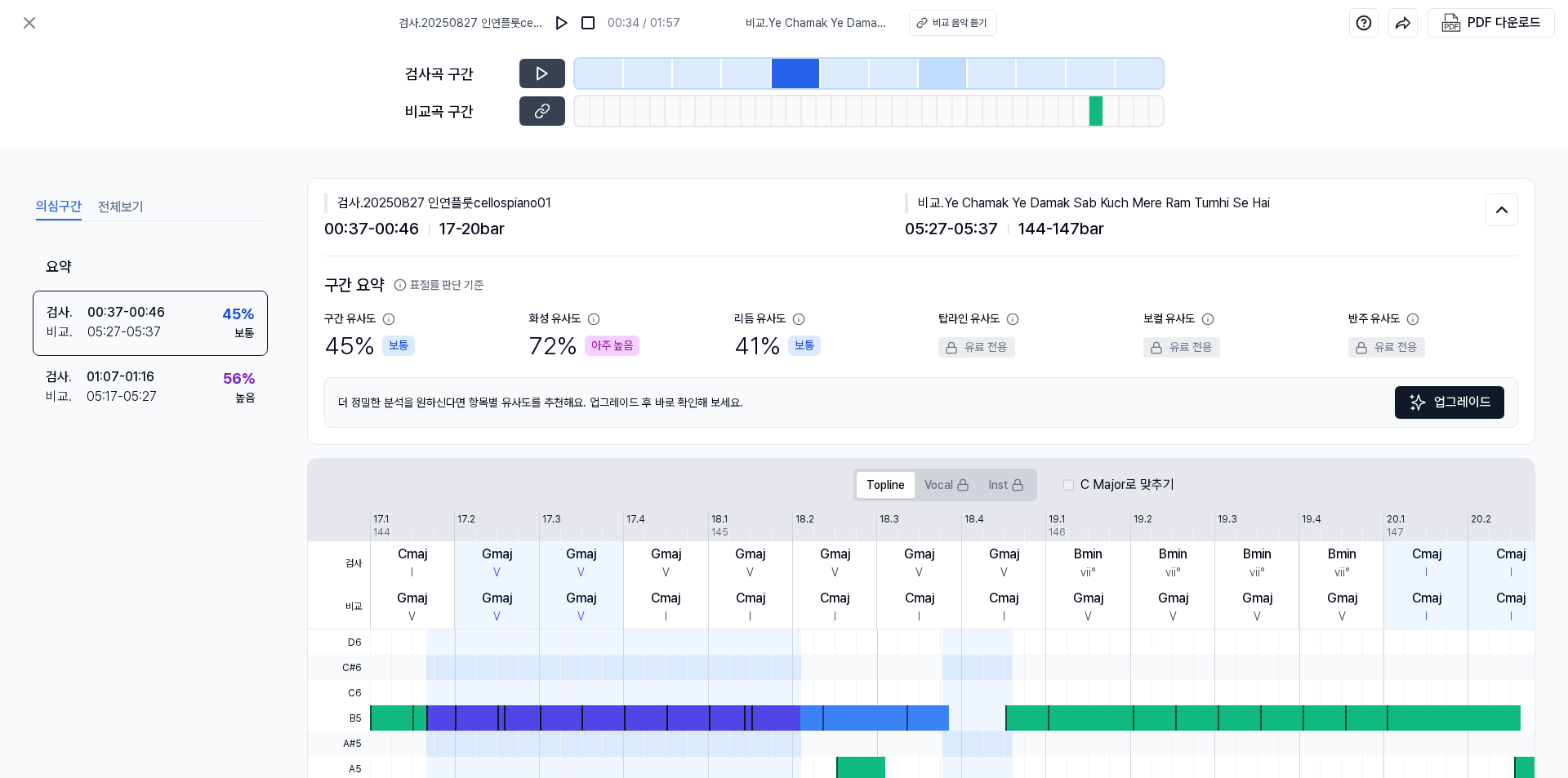
click at [1097, 108] on div at bounding box center [1097, 111] width 15 height 29
click at [1081, 69] on div at bounding box center [1090, 74] width 49 height 29
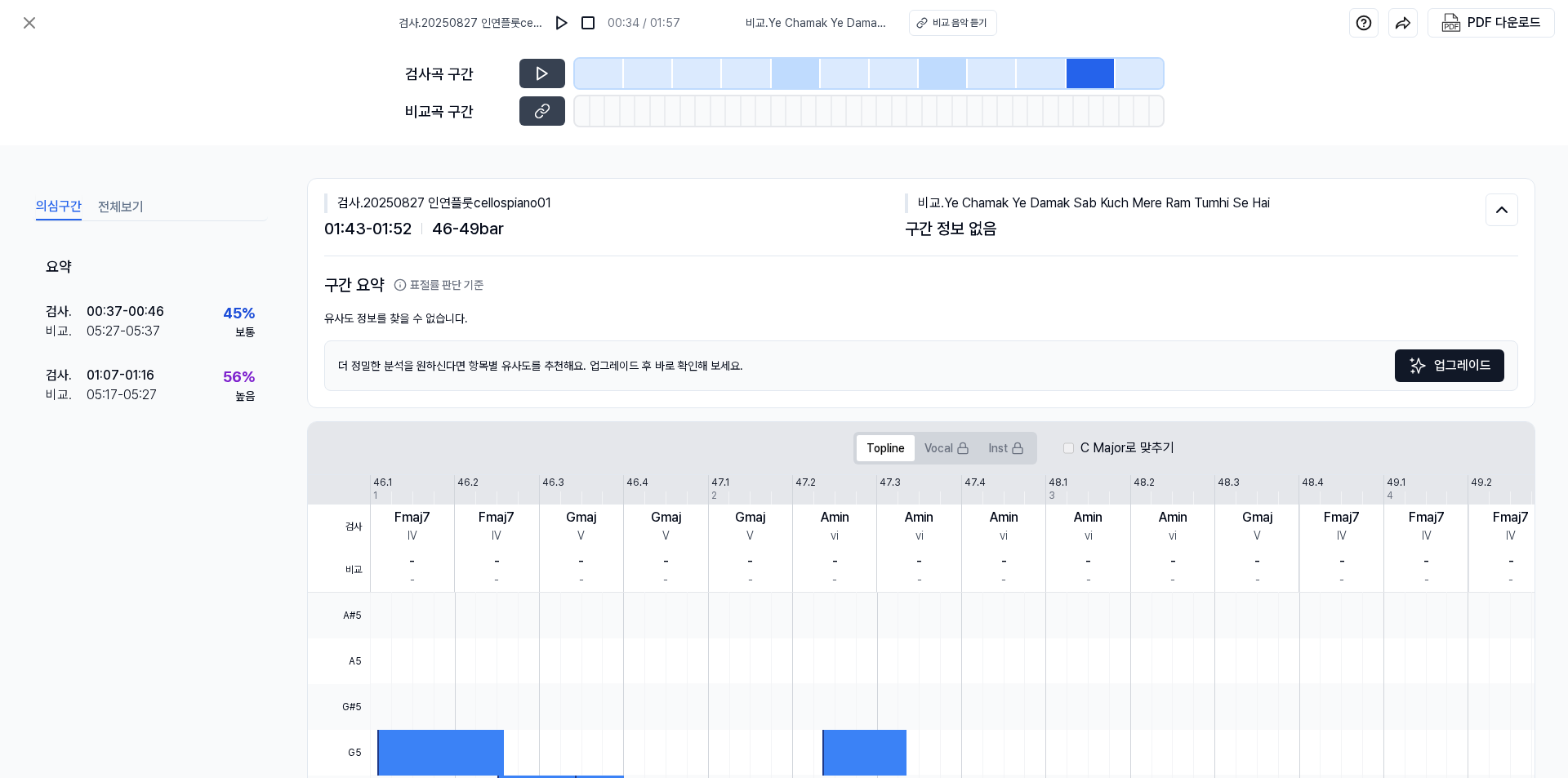
click at [997, 76] on div at bounding box center [992, 74] width 49 height 29
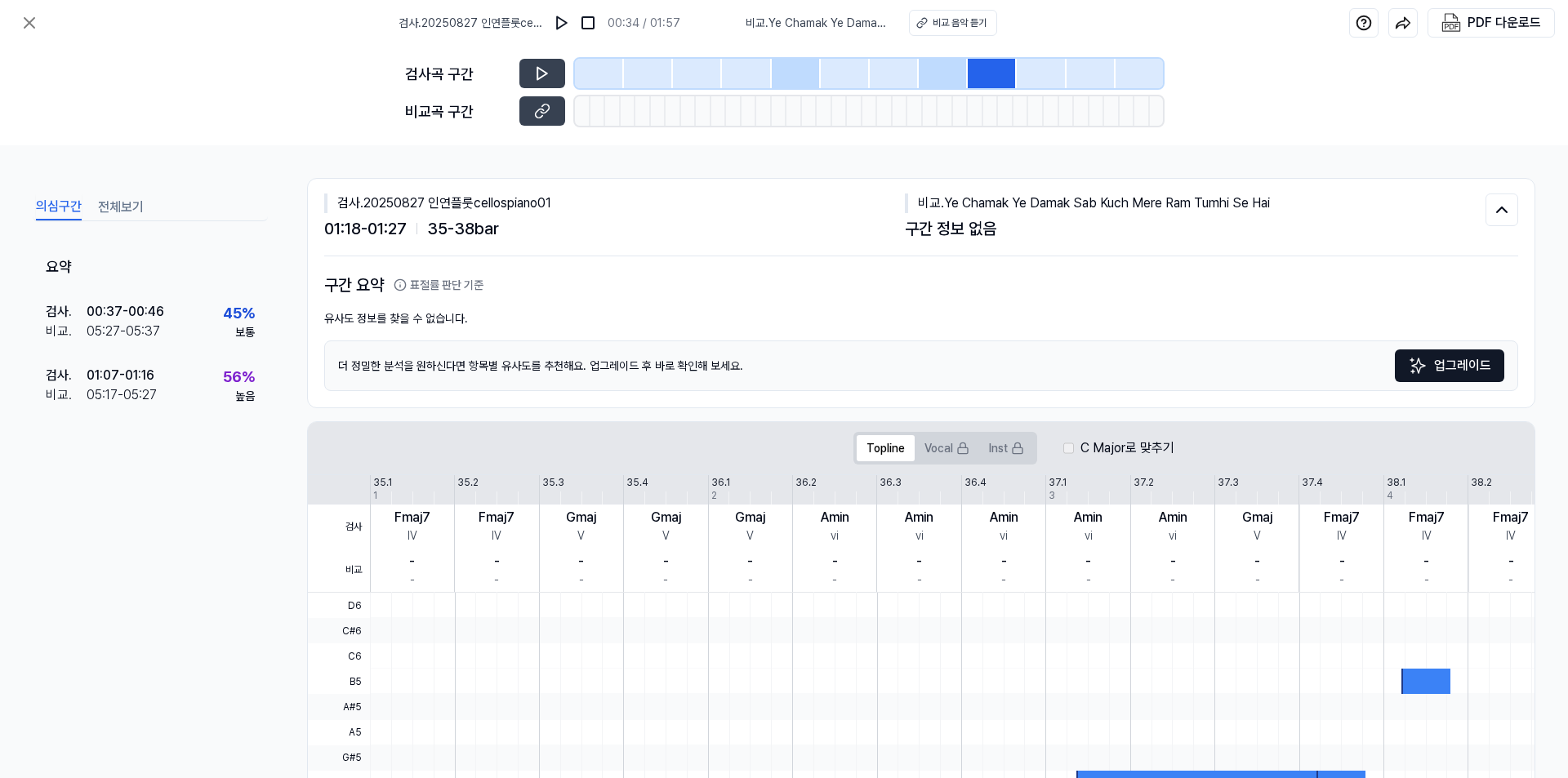
click at [889, 77] on div at bounding box center [894, 74] width 49 height 29
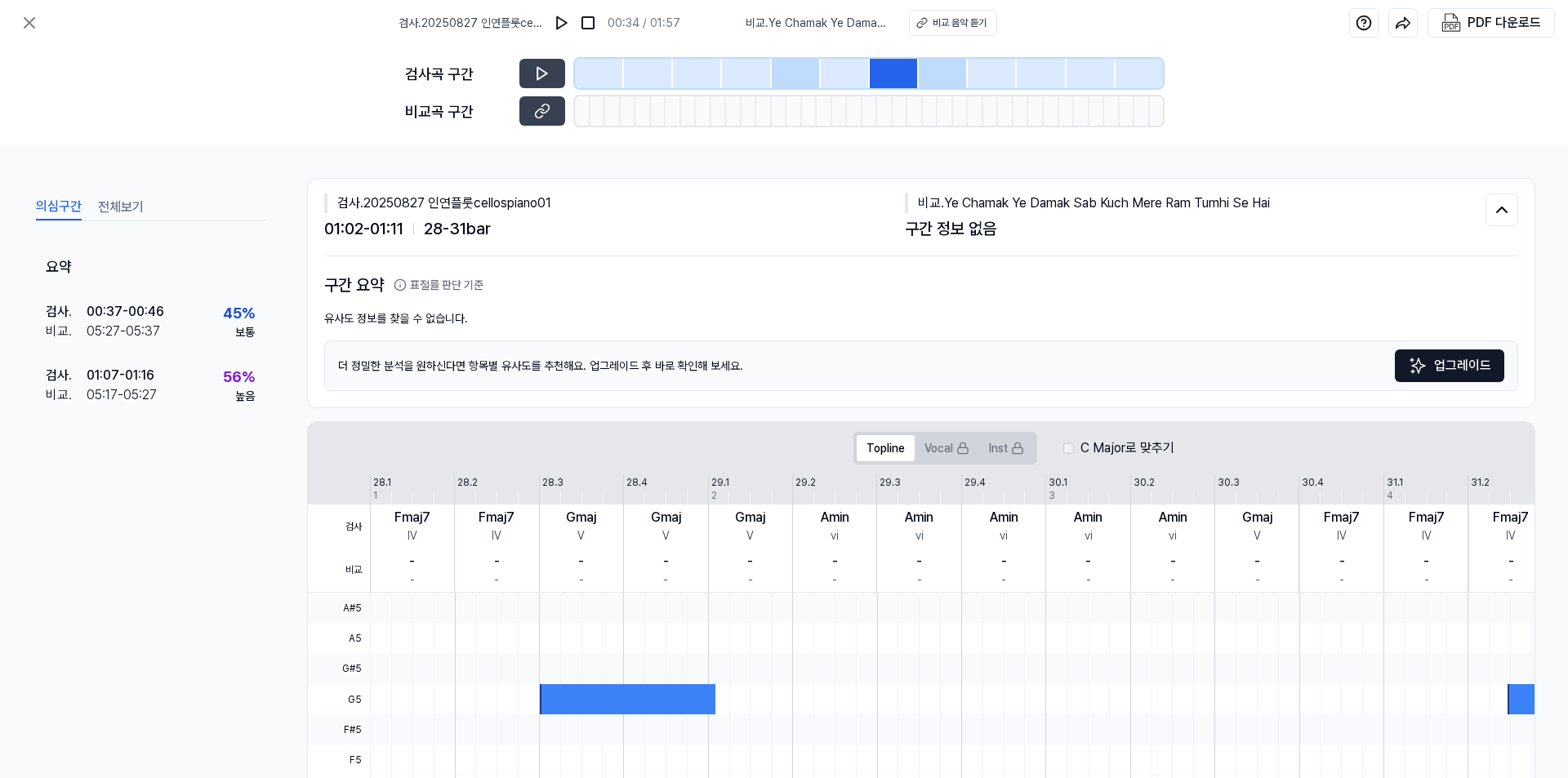
click at [933, 66] on div at bounding box center [943, 74] width 49 height 29
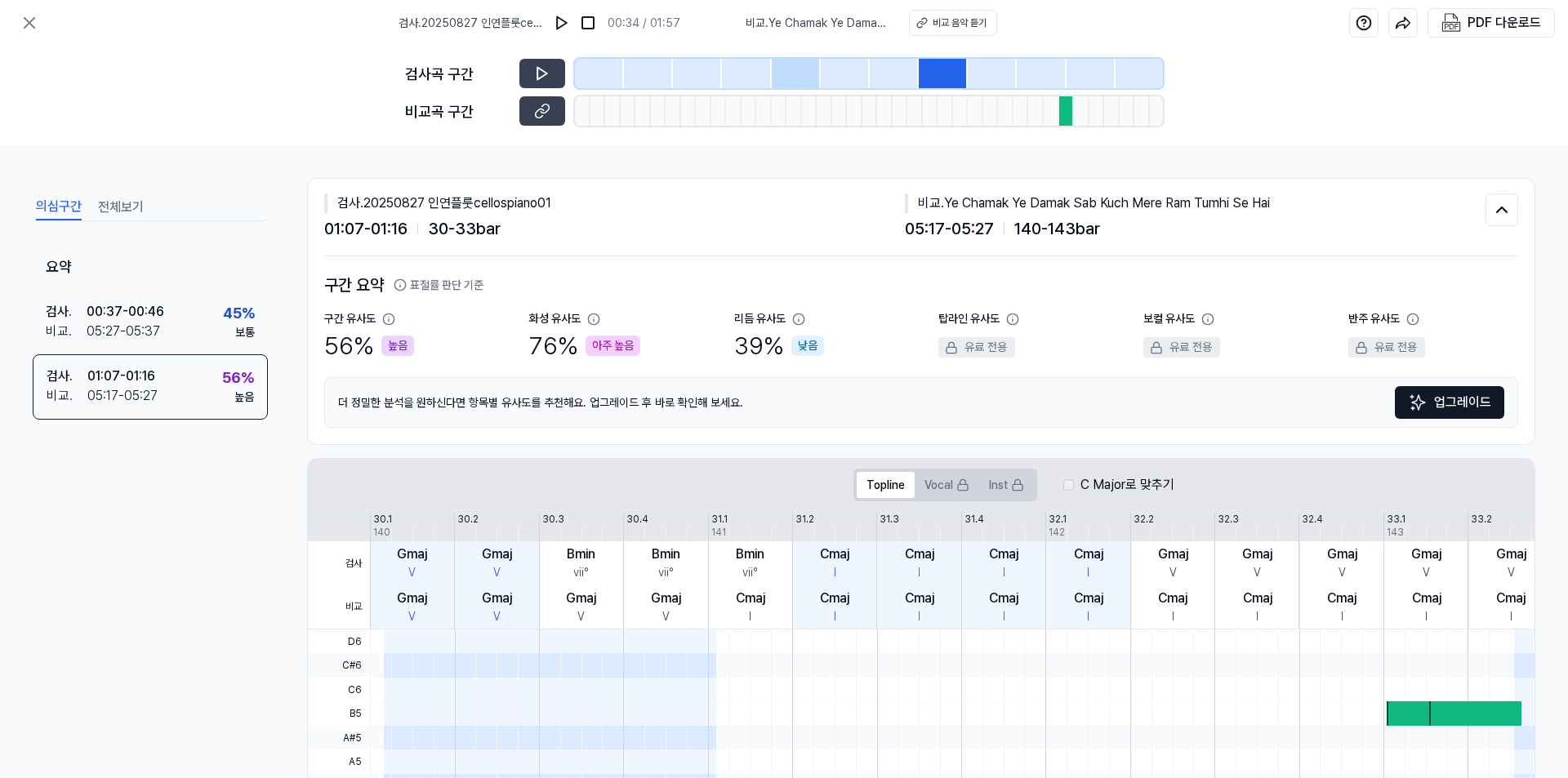
click at [979, 76] on div at bounding box center [992, 74] width 49 height 29
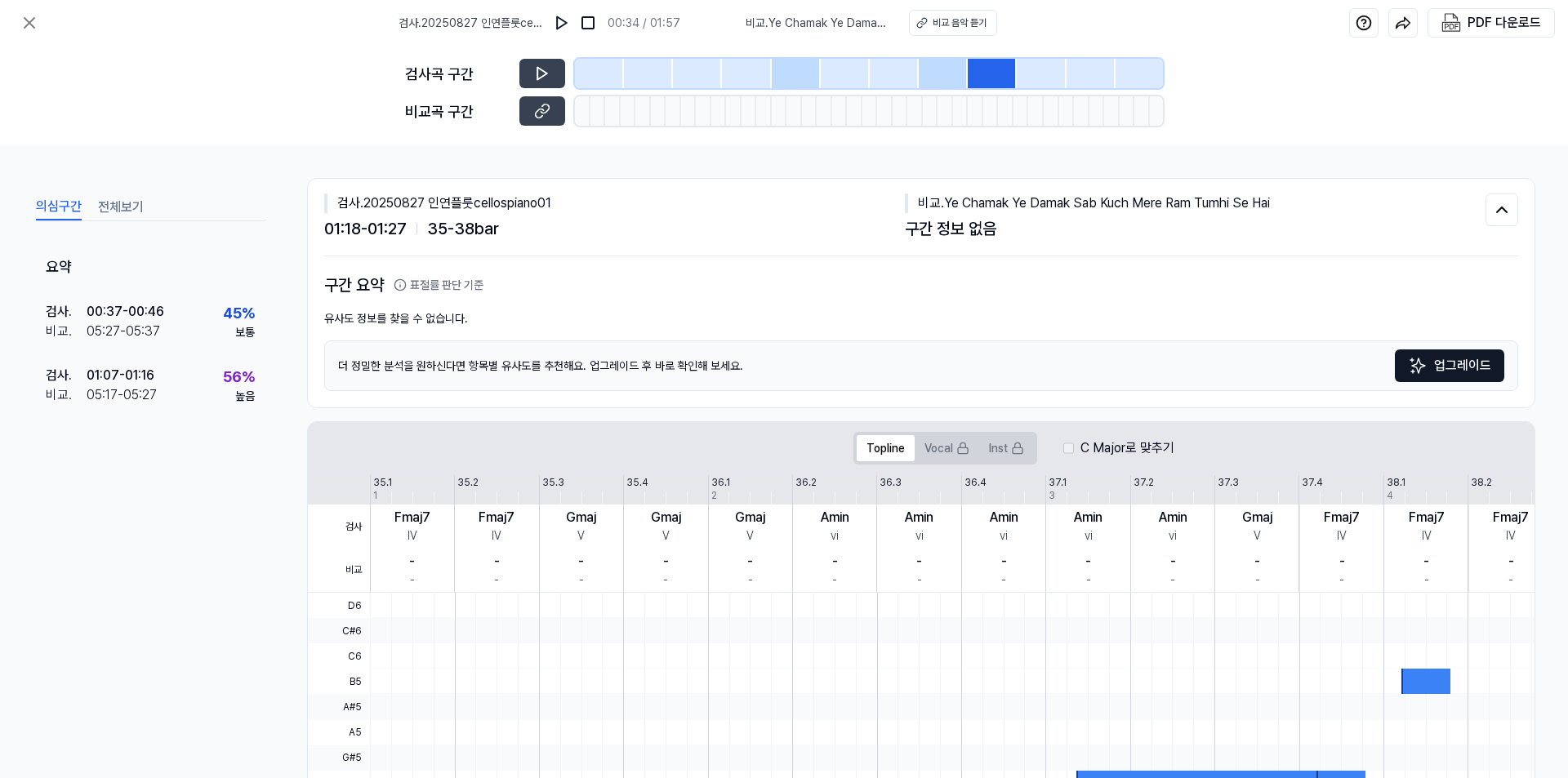
click at [950, 77] on div at bounding box center [943, 74] width 49 height 29
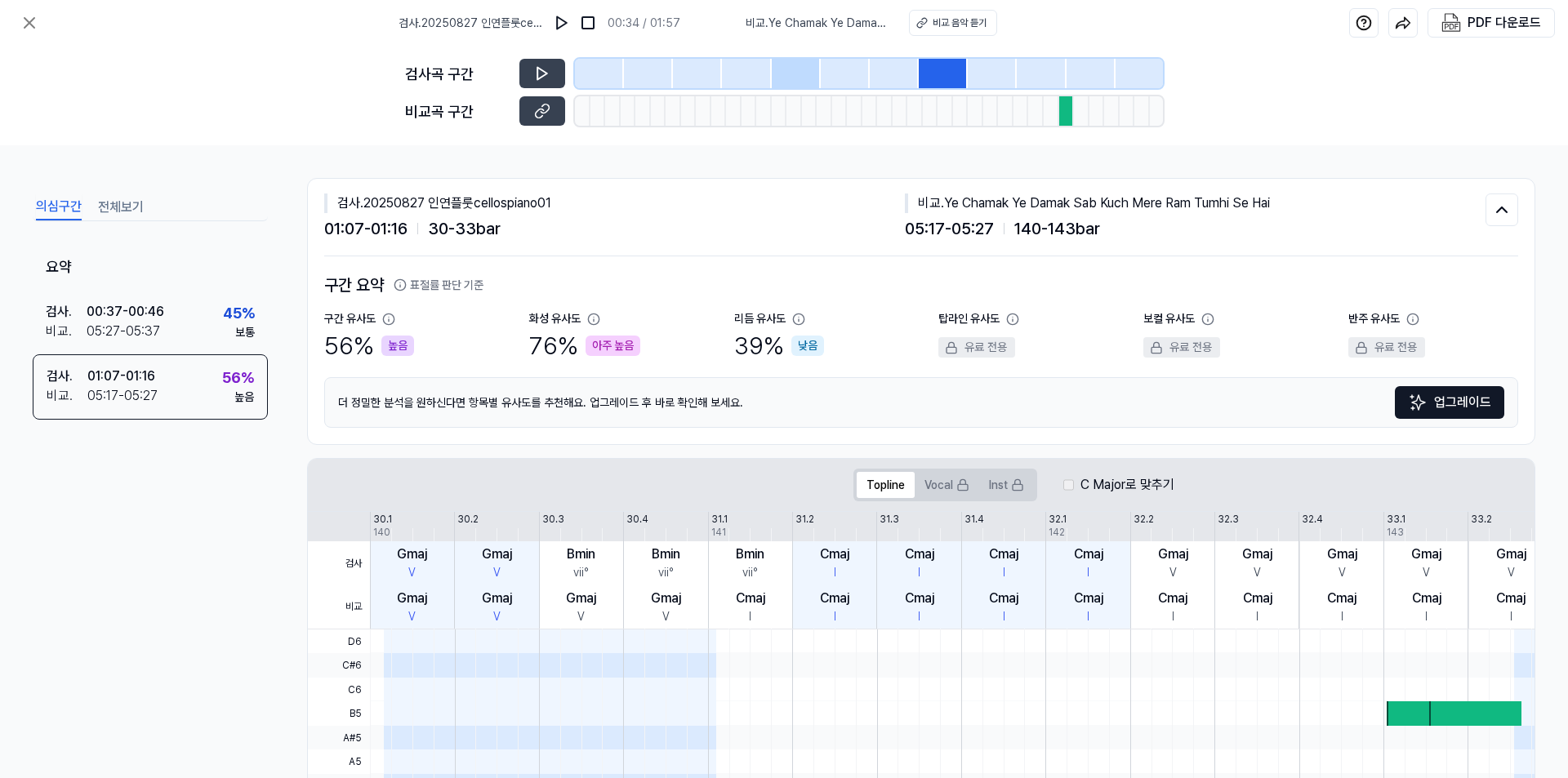
click at [988, 73] on div at bounding box center [992, 74] width 49 height 29
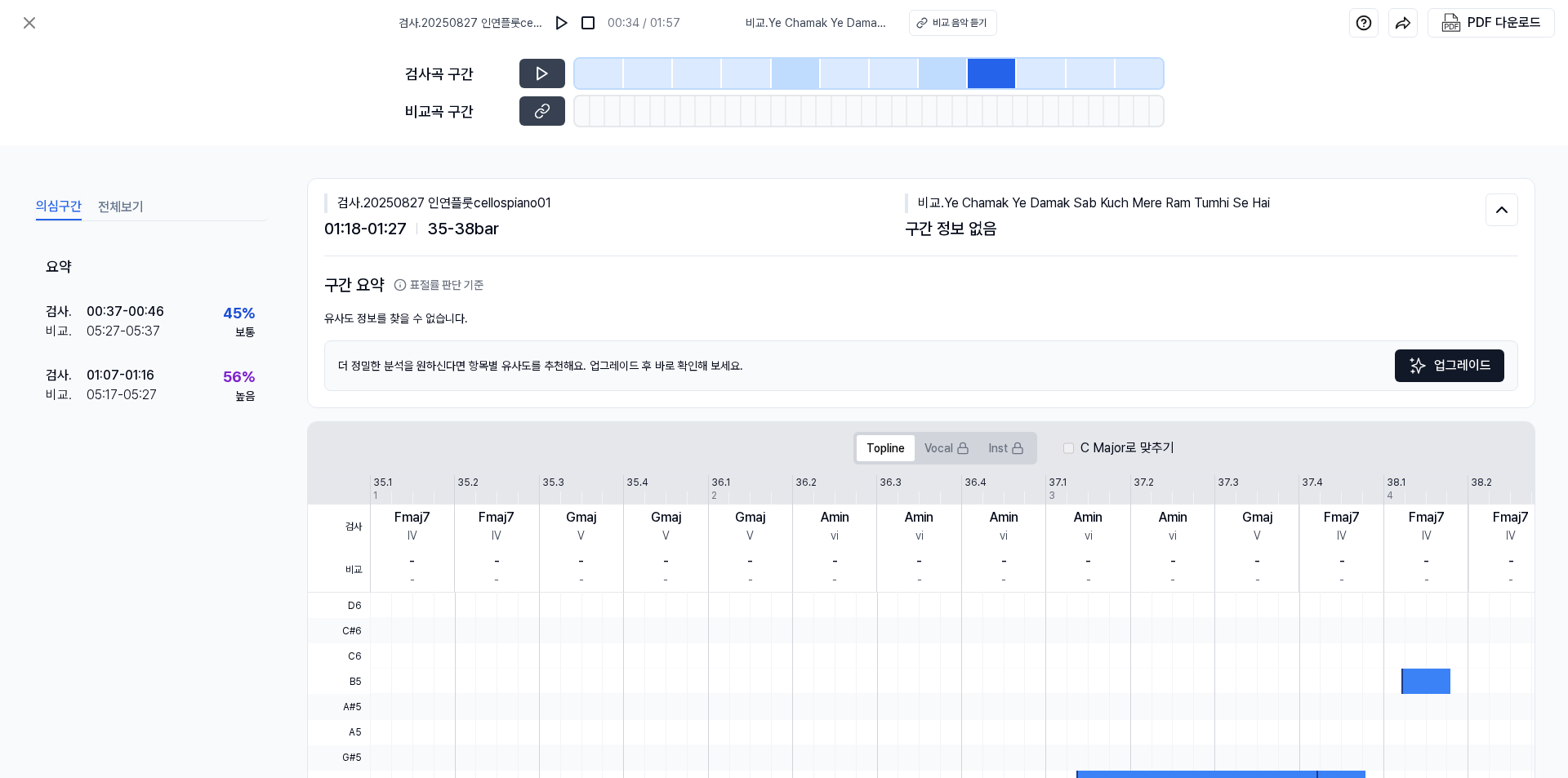
click at [941, 73] on div at bounding box center [943, 74] width 49 height 29
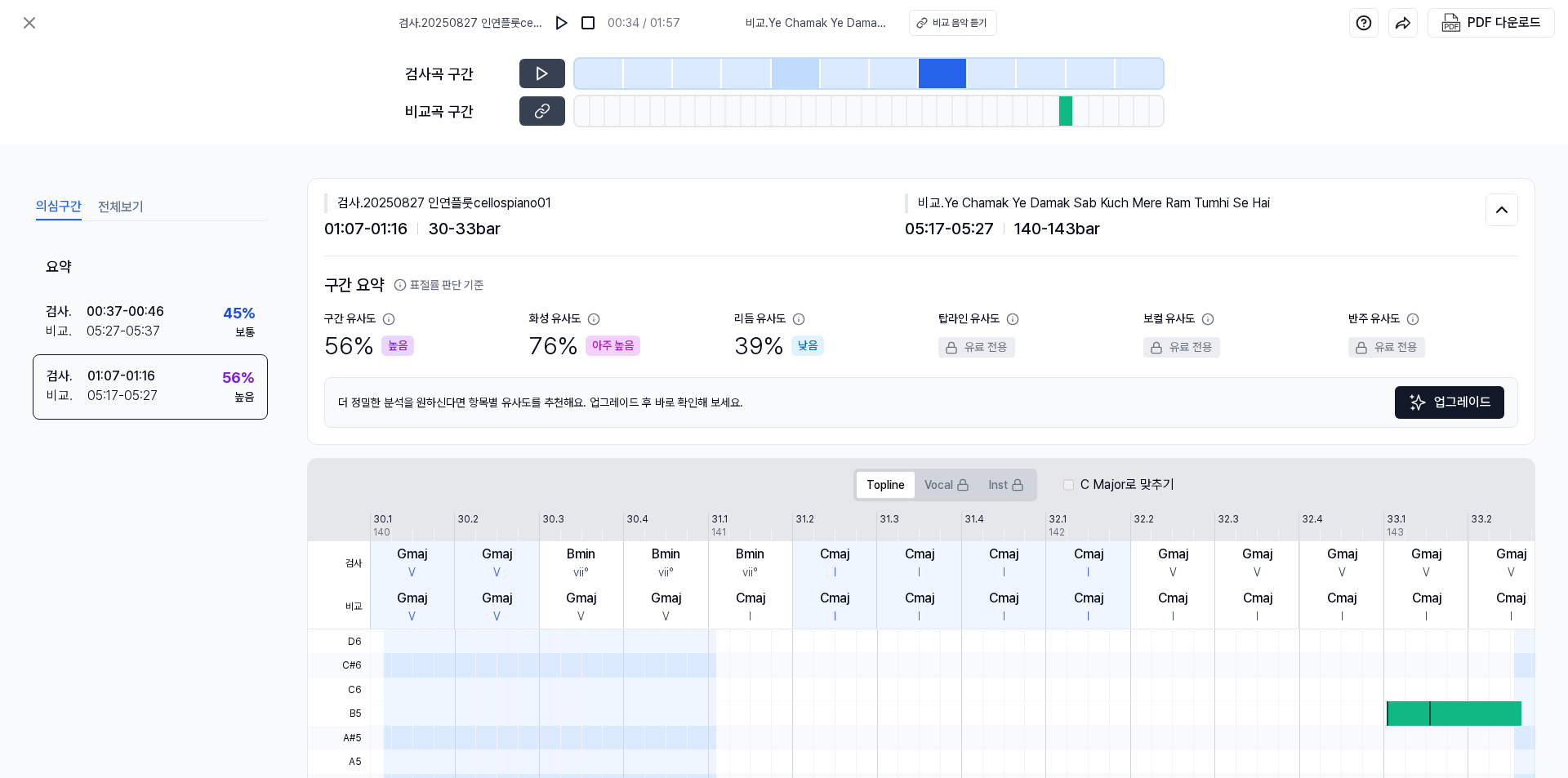
click at [880, 73] on div at bounding box center [894, 74] width 49 height 29
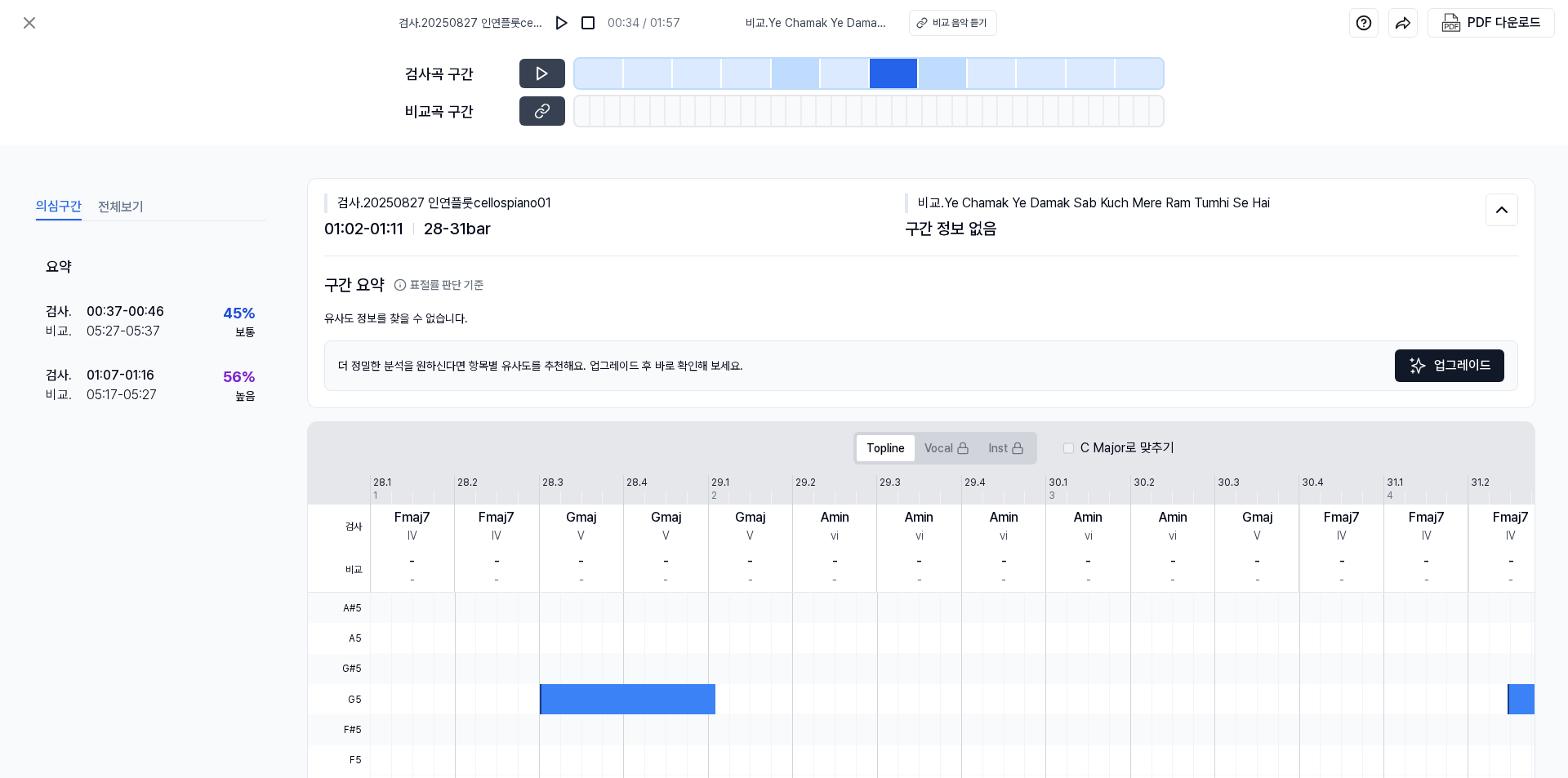
click at [819, 74] on div at bounding box center [796, 74] width 49 height 29
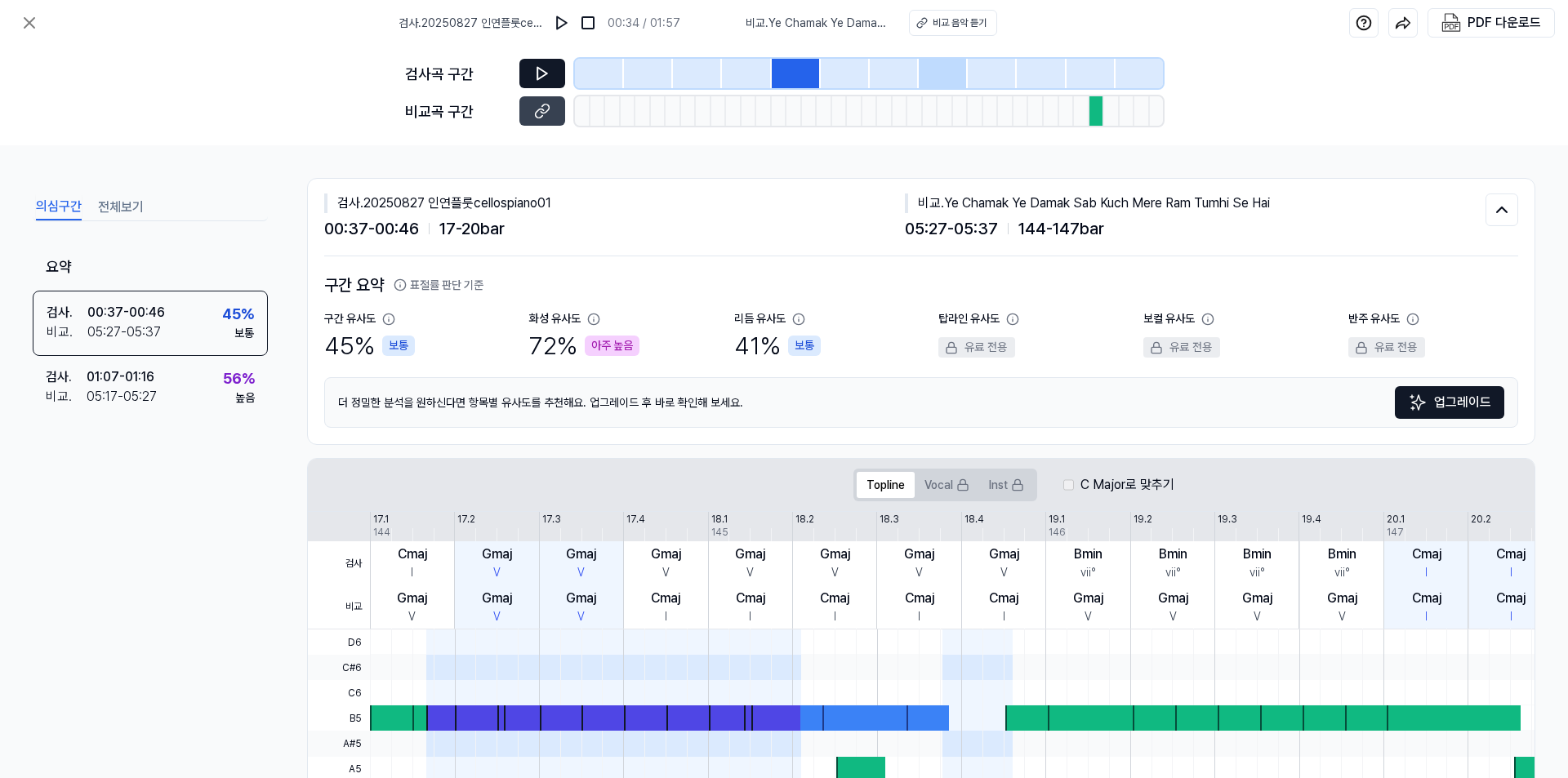
click at [528, 67] on button at bounding box center [542, 74] width 45 height 29
click at [846, 76] on div at bounding box center [844, 74] width 49 height 29
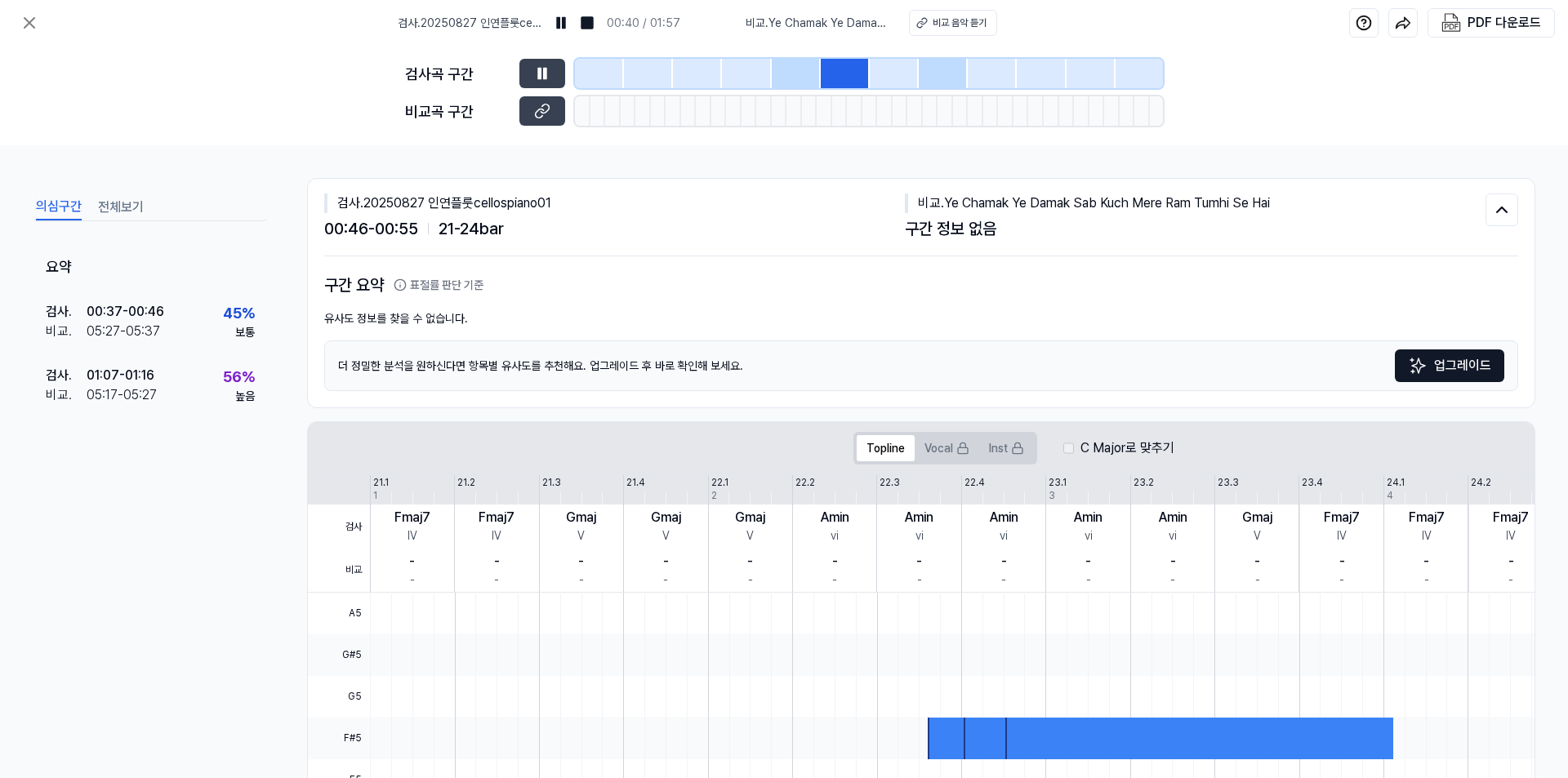
click at [905, 75] on div at bounding box center [894, 74] width 49 height 29
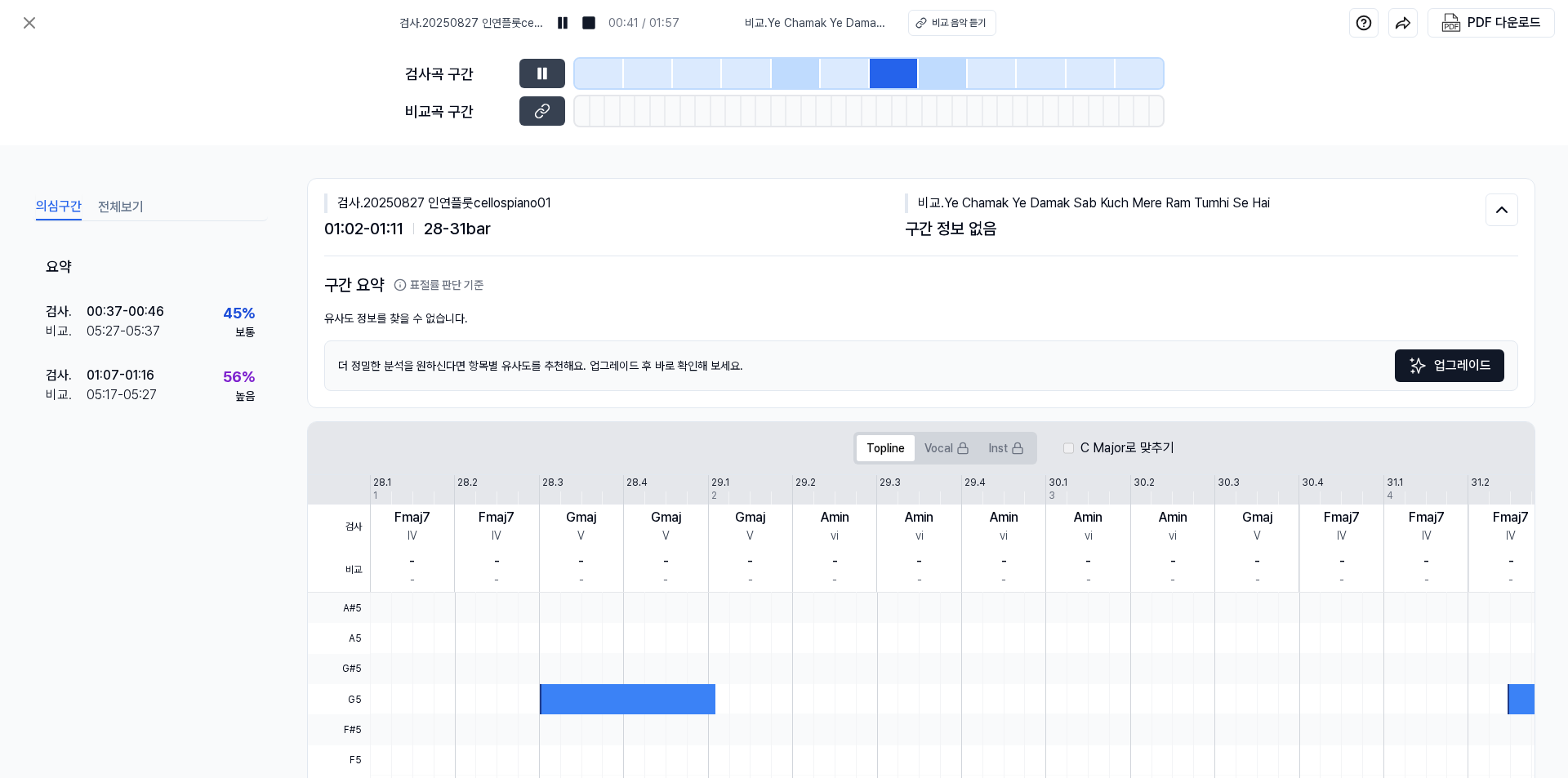
click at [948, 75] on div at bounding box center [943, 74] width 49 height 29
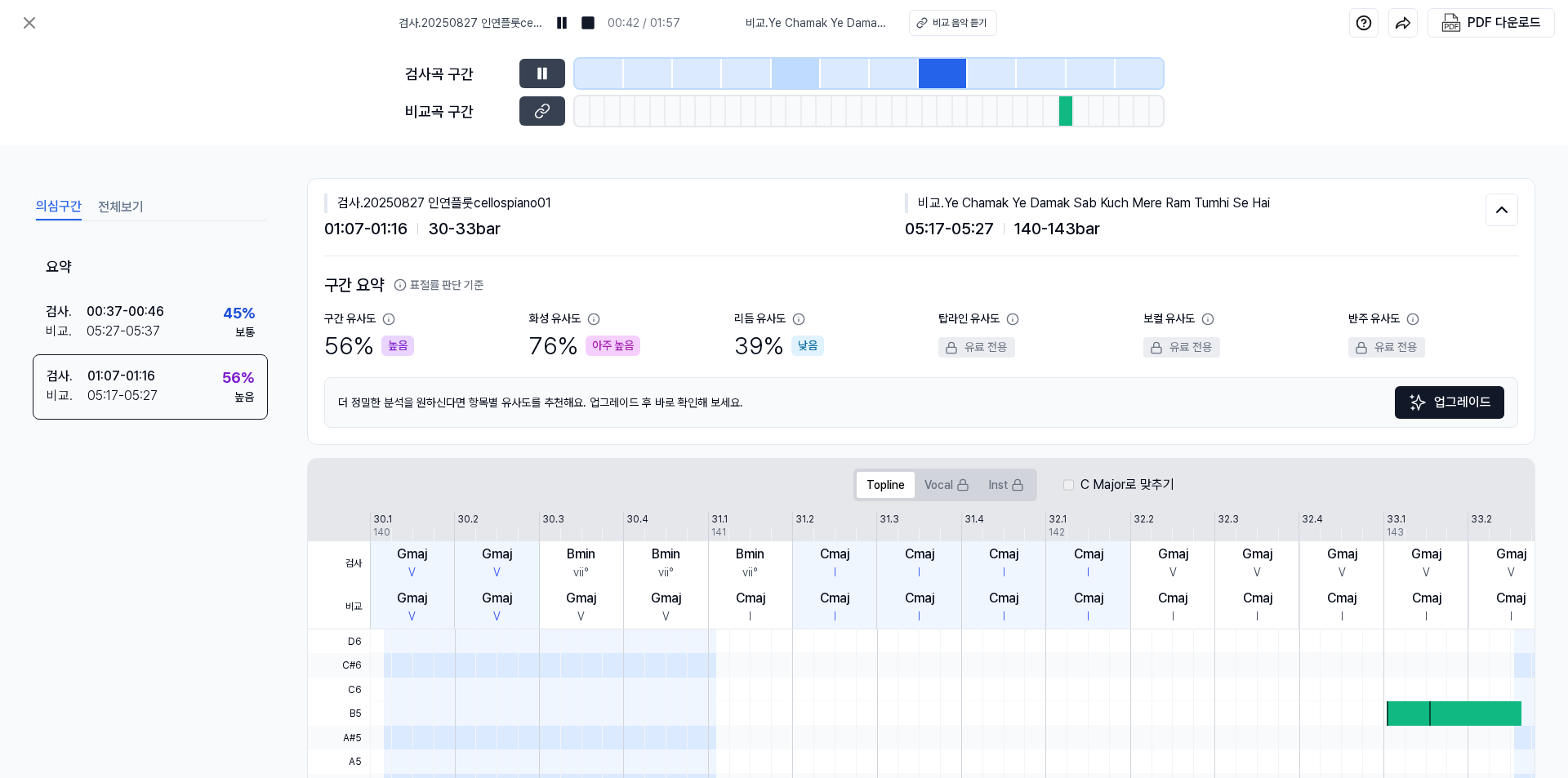
click at [947, 107] on div at bounding box center [945, 111] width 15 height 29
click at [661, 68] on div at bounding box center [648, 74] width 49 height 29
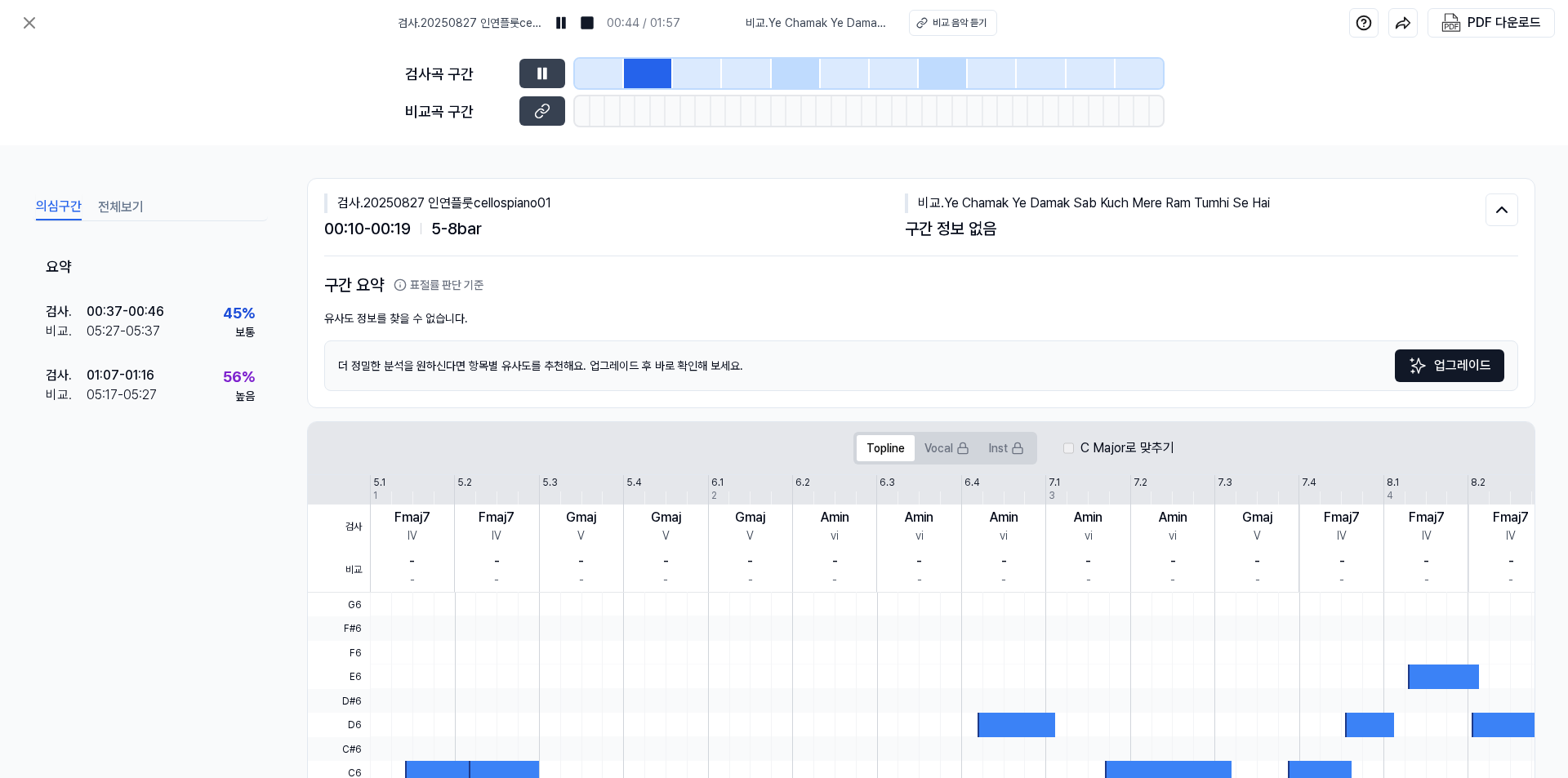
click at [595, 67] on div at bounding box center [599, 74] width 49 height 29
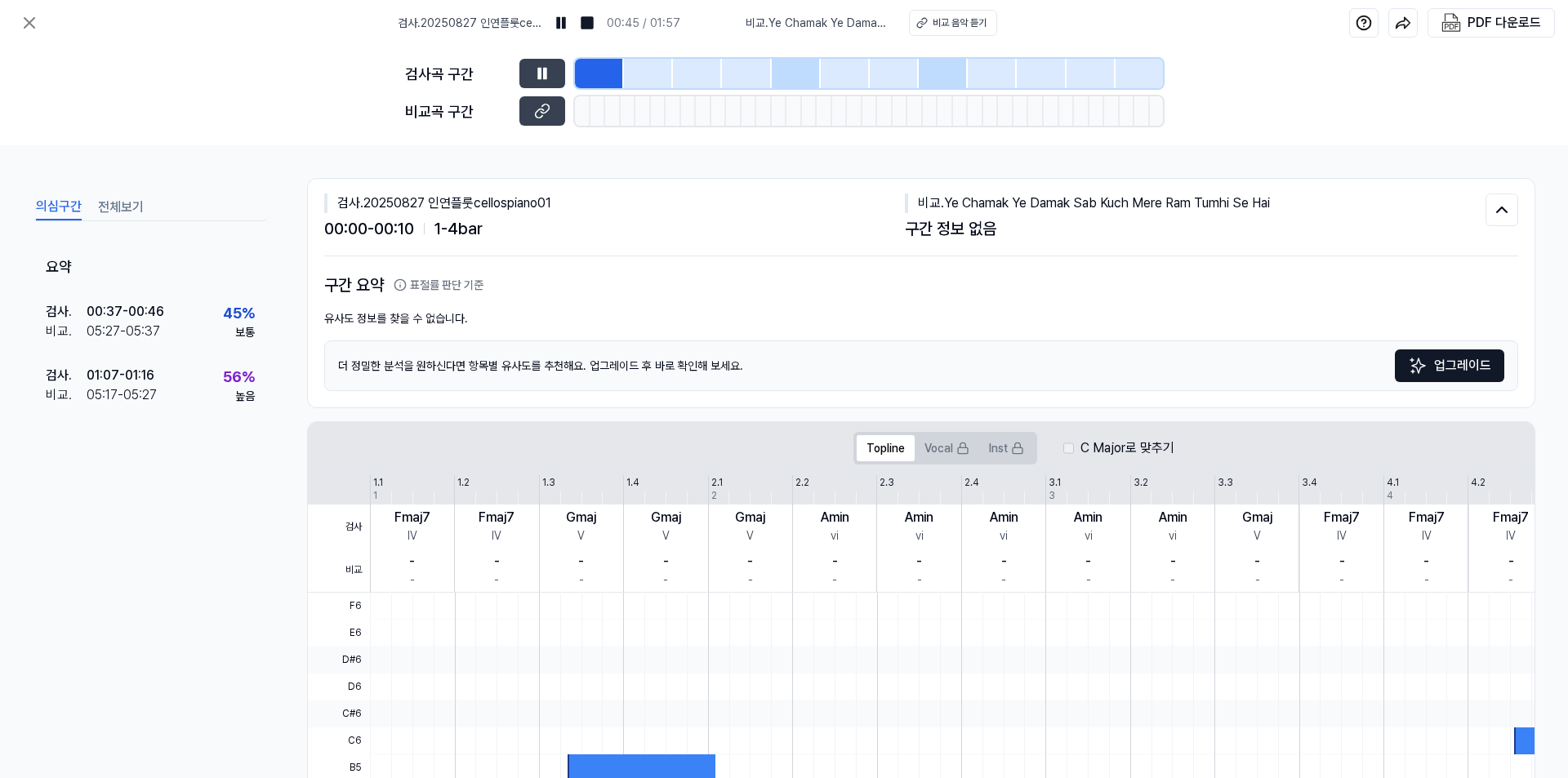
click at [724, 66] on div at bounding box center [746, 74] width 49 height 29
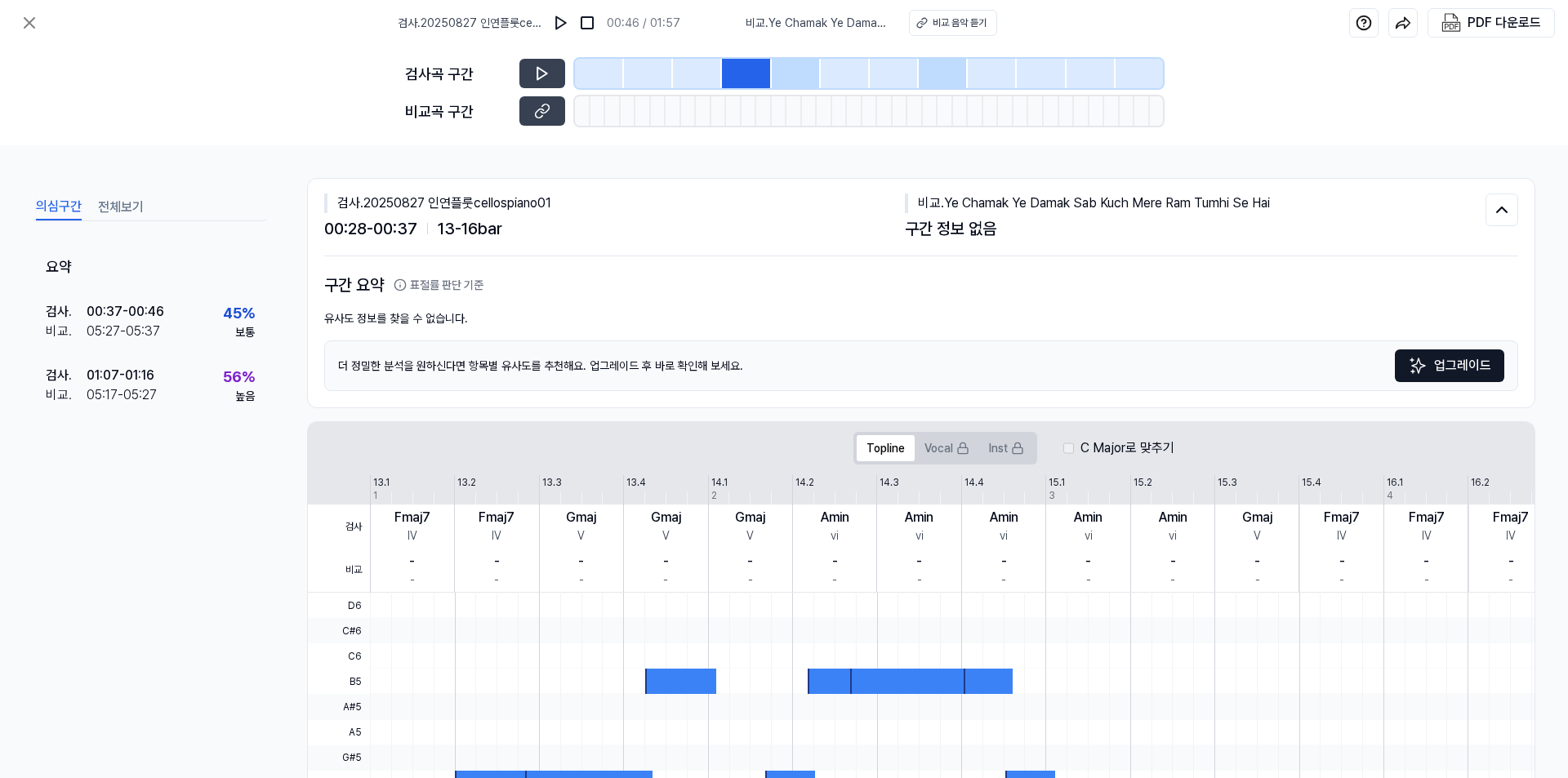
click at [841, 66] on div at bounding box center [844, 74] width 49 height 29
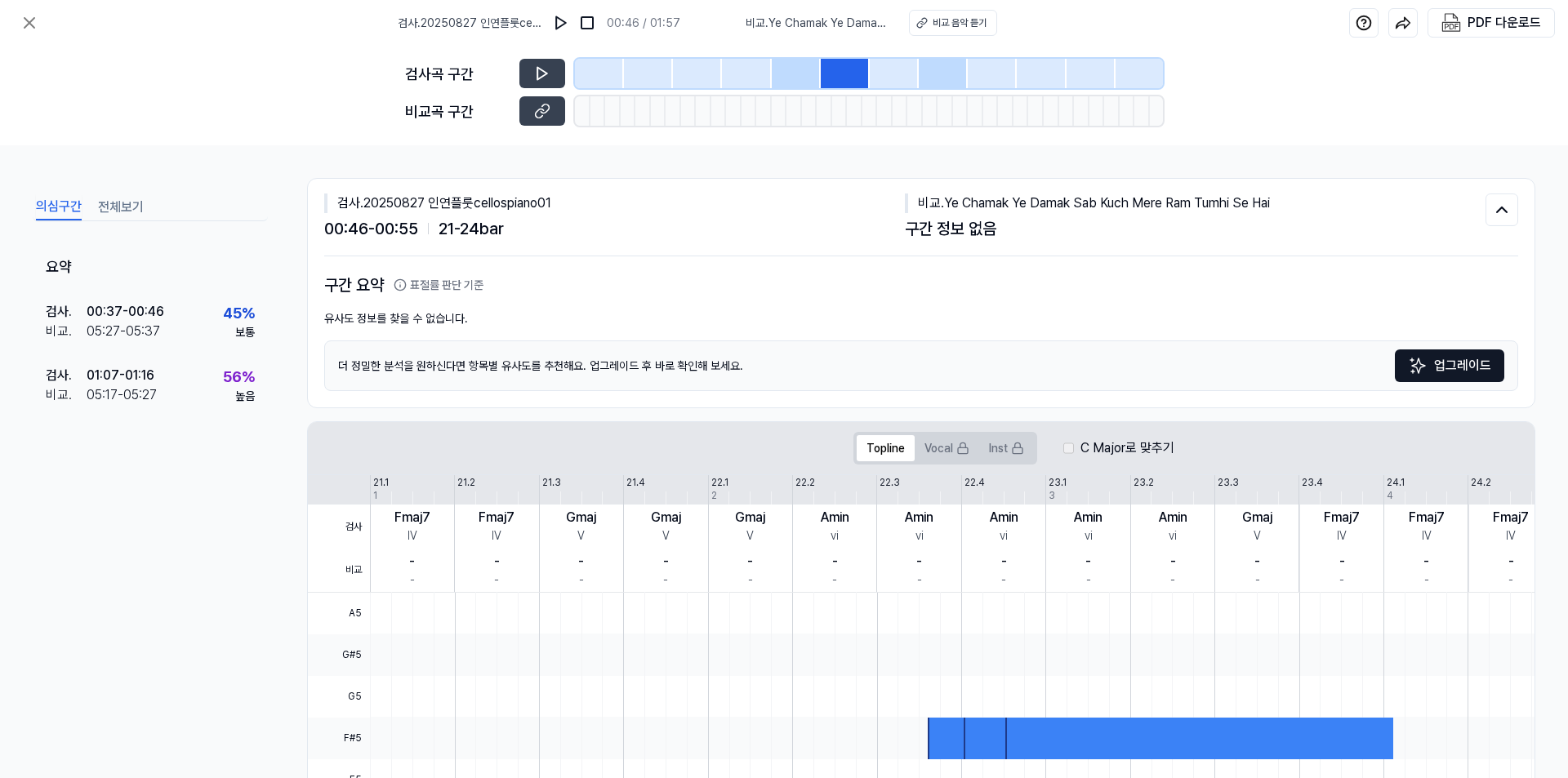
click at [766, 62] on div at bounding box center [746, 74] width 49 height 29
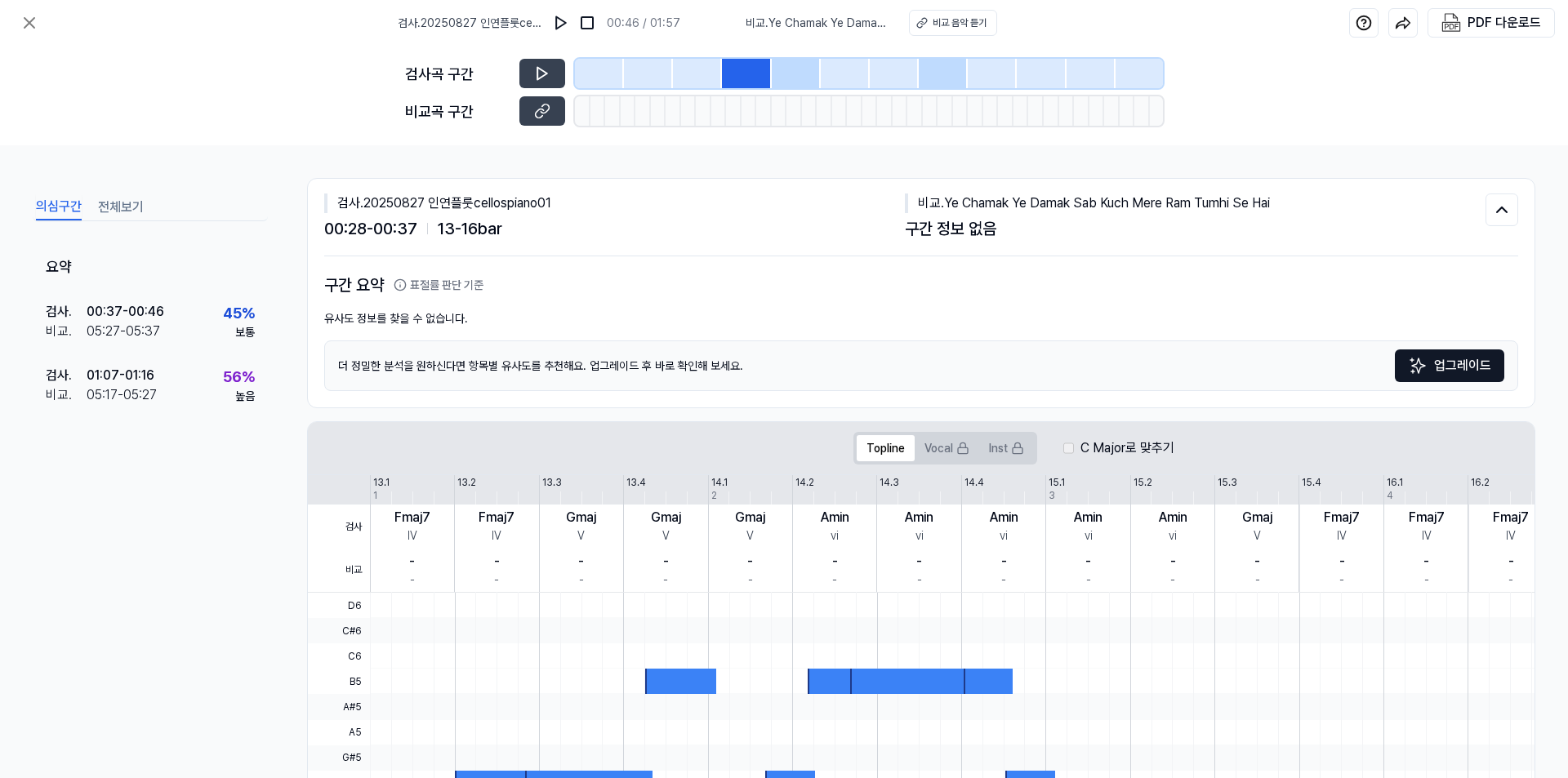
click at [671, 62] on div at bounding box center [648, 74] width 49 height 29
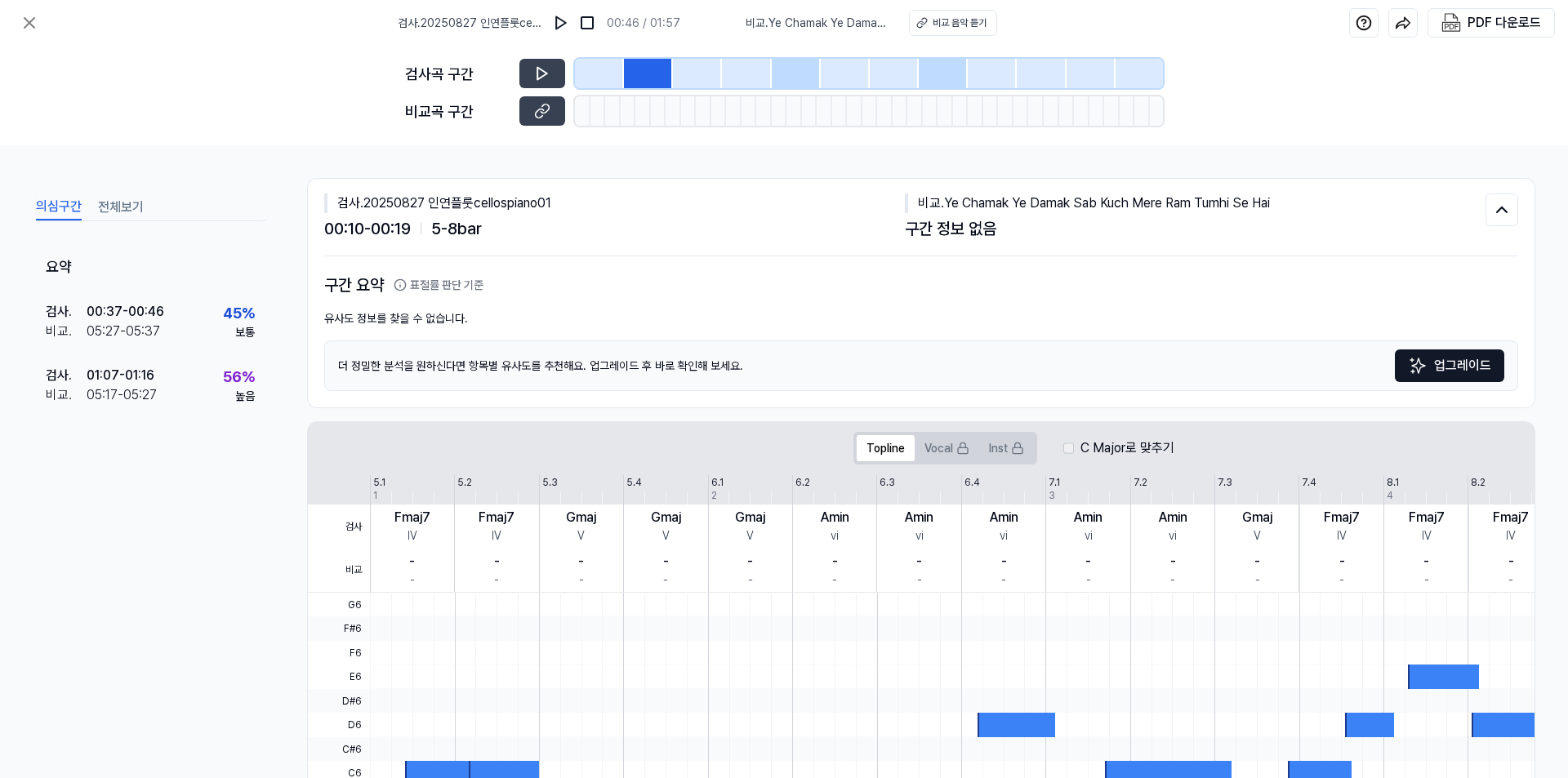
click at [713, 74] on div at bounding box center [697, 74] width 49 height 29
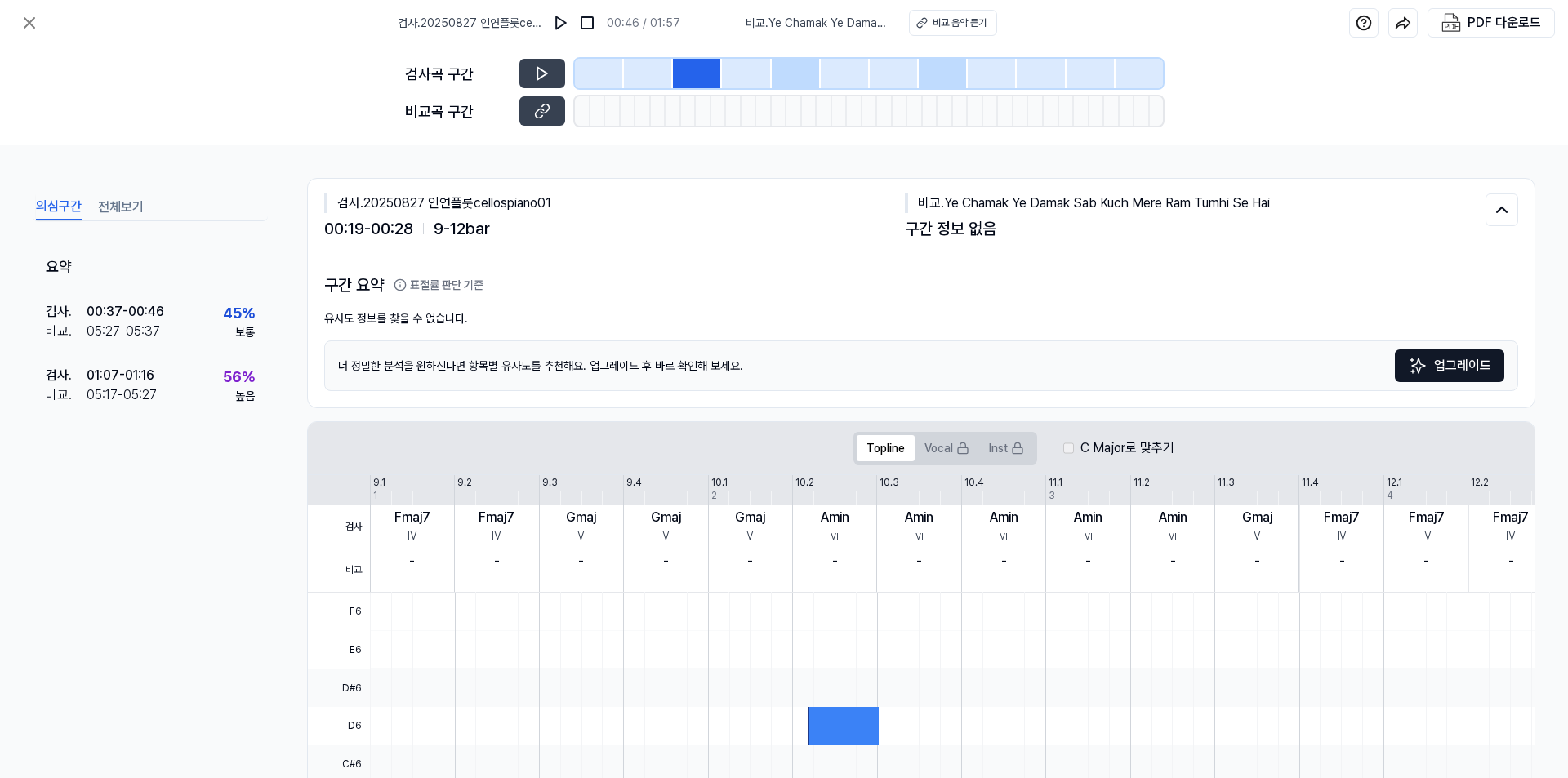
click at [599, 79] on div at bounding box center [599, 74] width 49 height 29
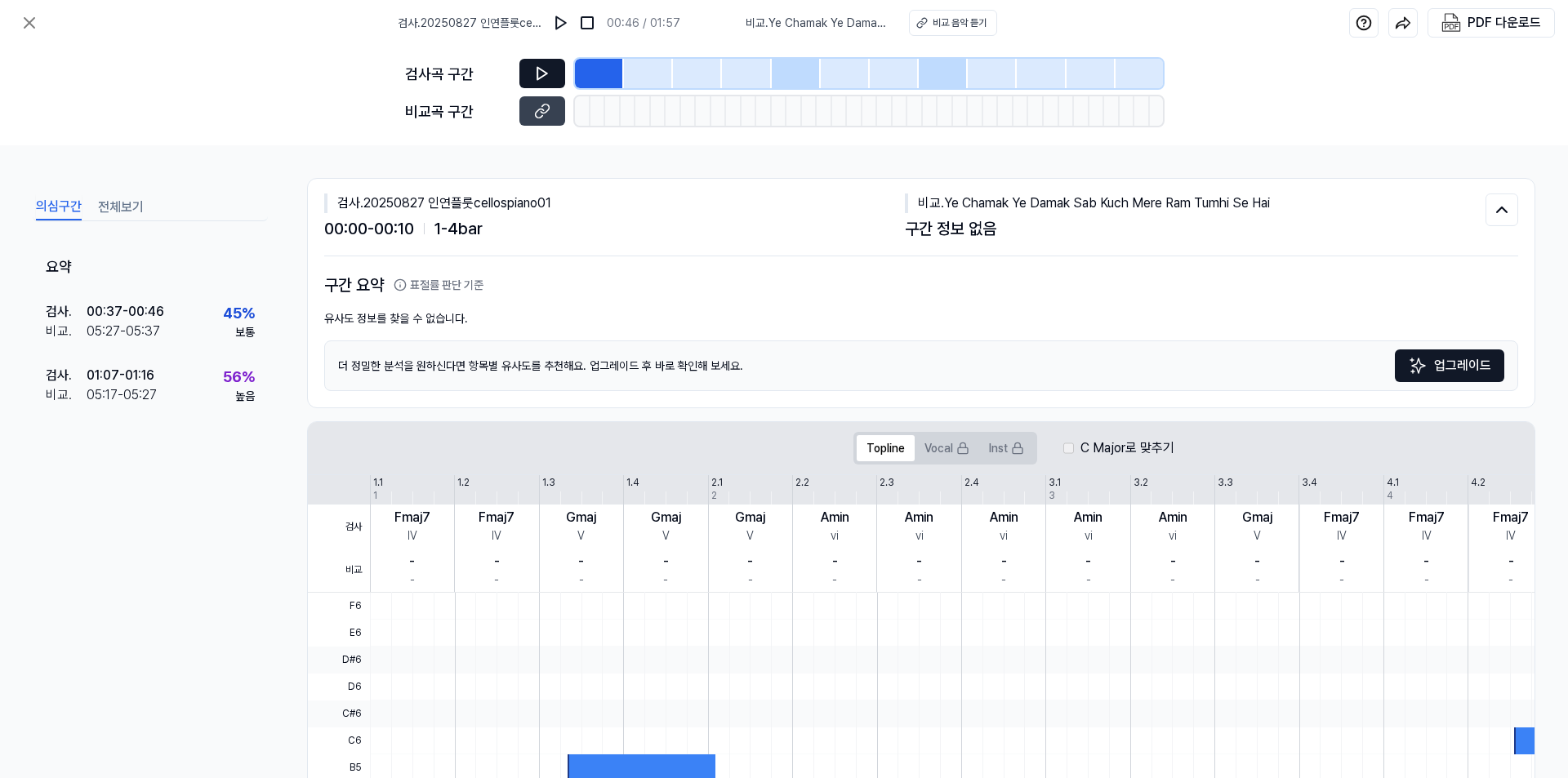
drag, startPoint x: 599, startPoint y: 79, endPoint x: 554, endPoint y: 80, distance: 45.0
click at [554, 80] on div "검사곡 구간" at bounding box center [784, 74] width 758 height 29
click at [629, 74] on div at bounding box center [648, 74] width 49 height 29
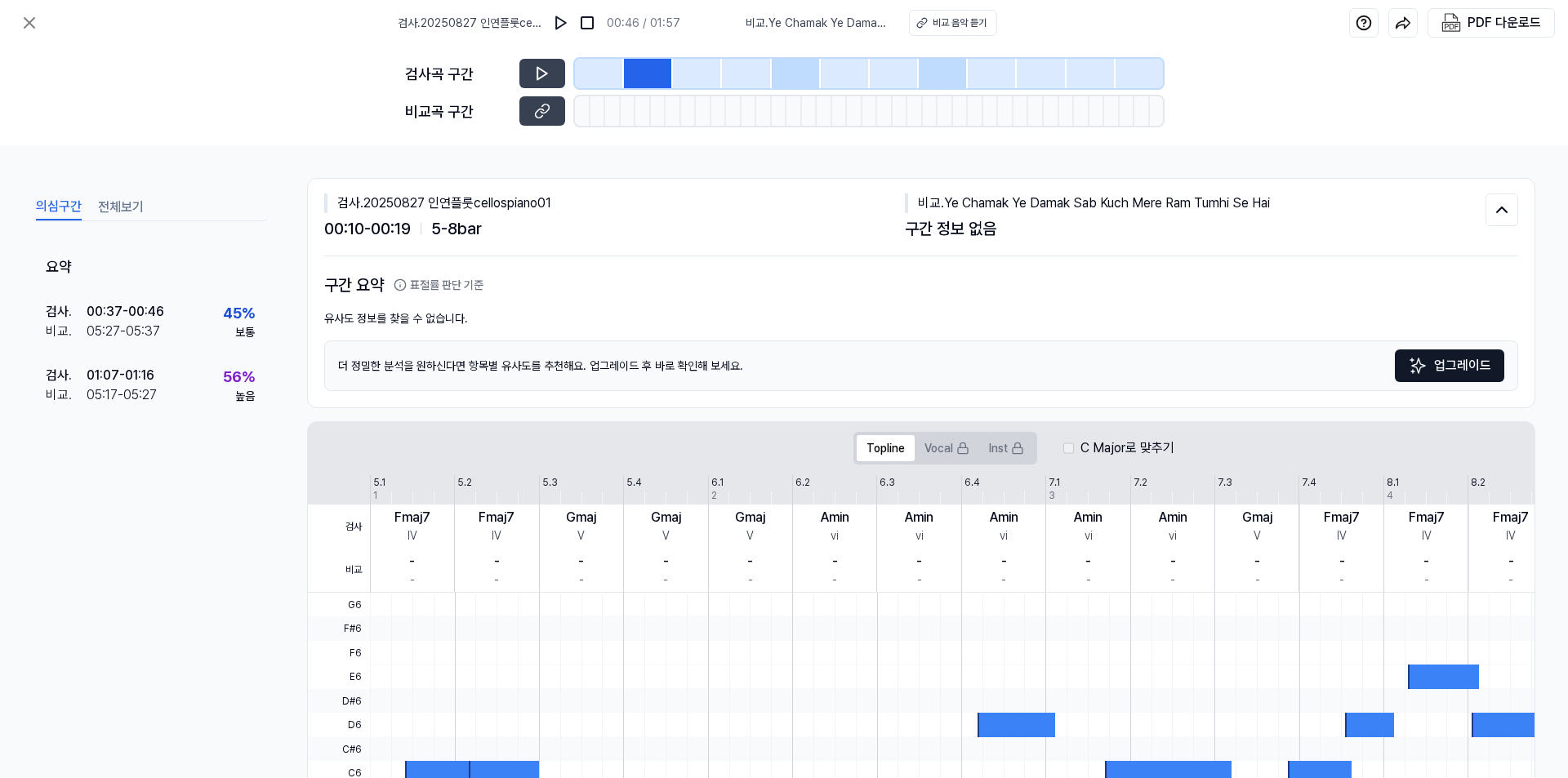
click at [610, 68] on div at bounding box center [599, 74] width 49 height 29
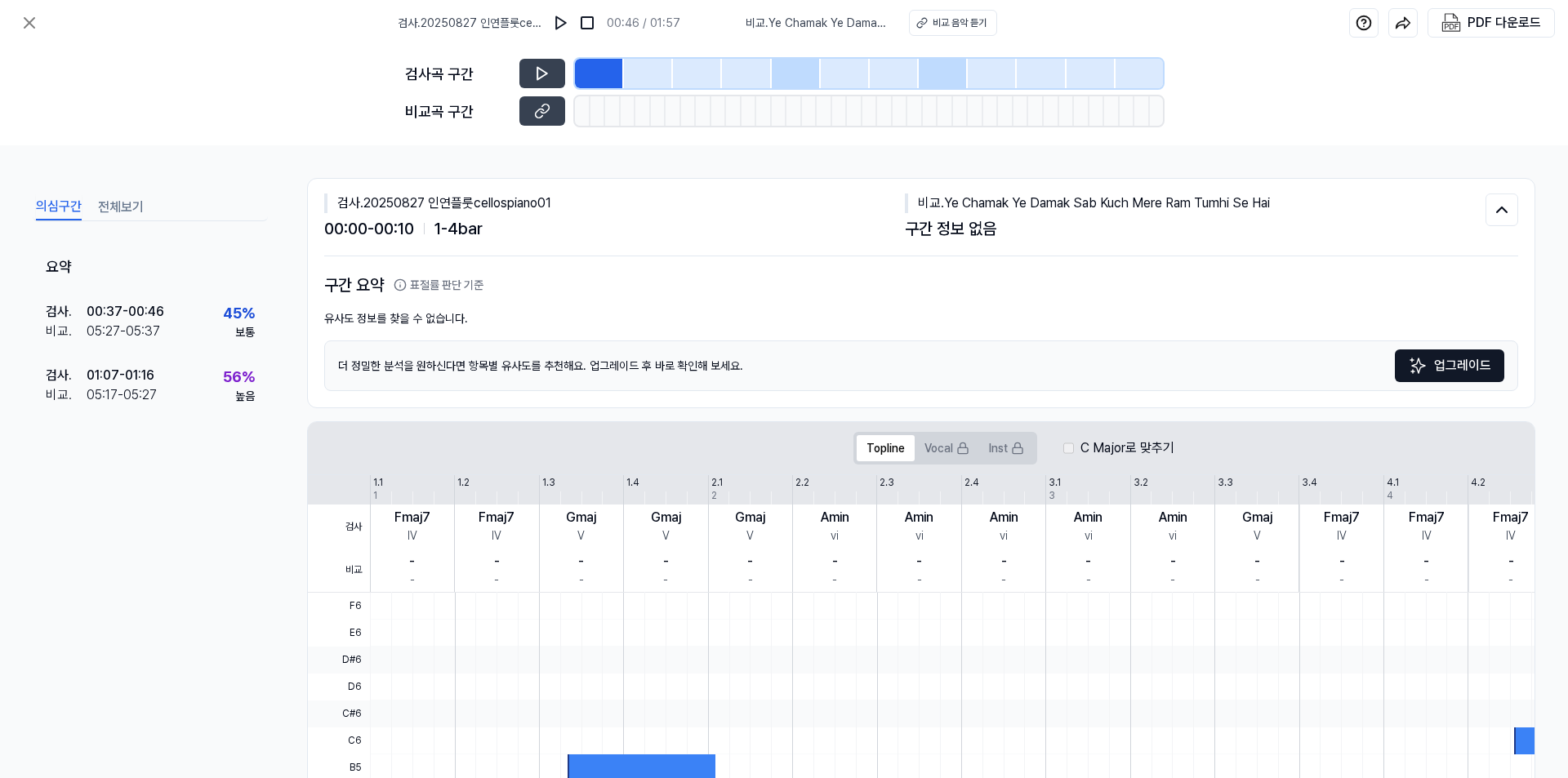
click at [1042, 70] on div at bounding box center [1040, 74] width 49 height 29
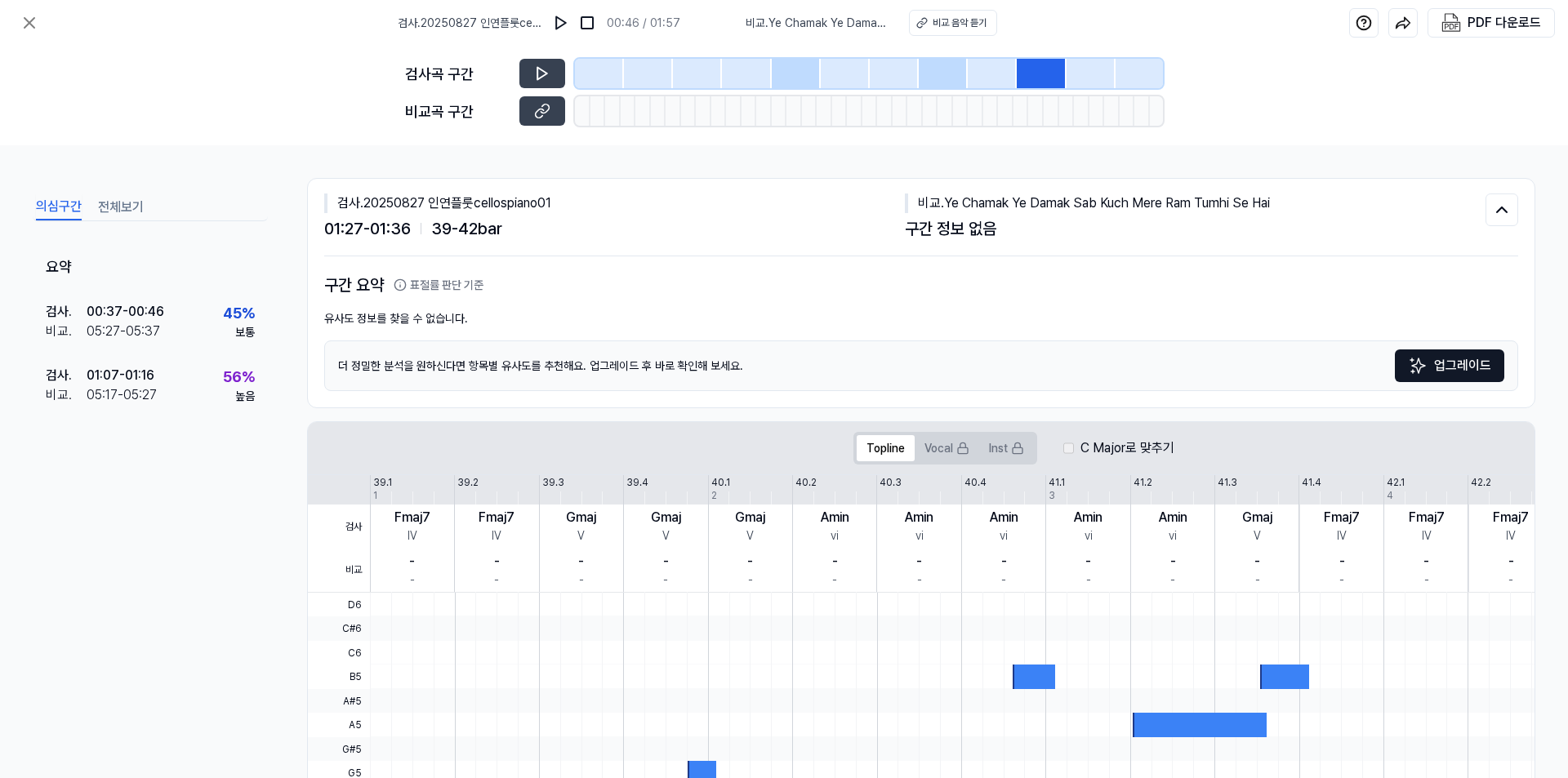
click at [1138, 74] on div at bounding box center [1139, 74] width 47 height 29
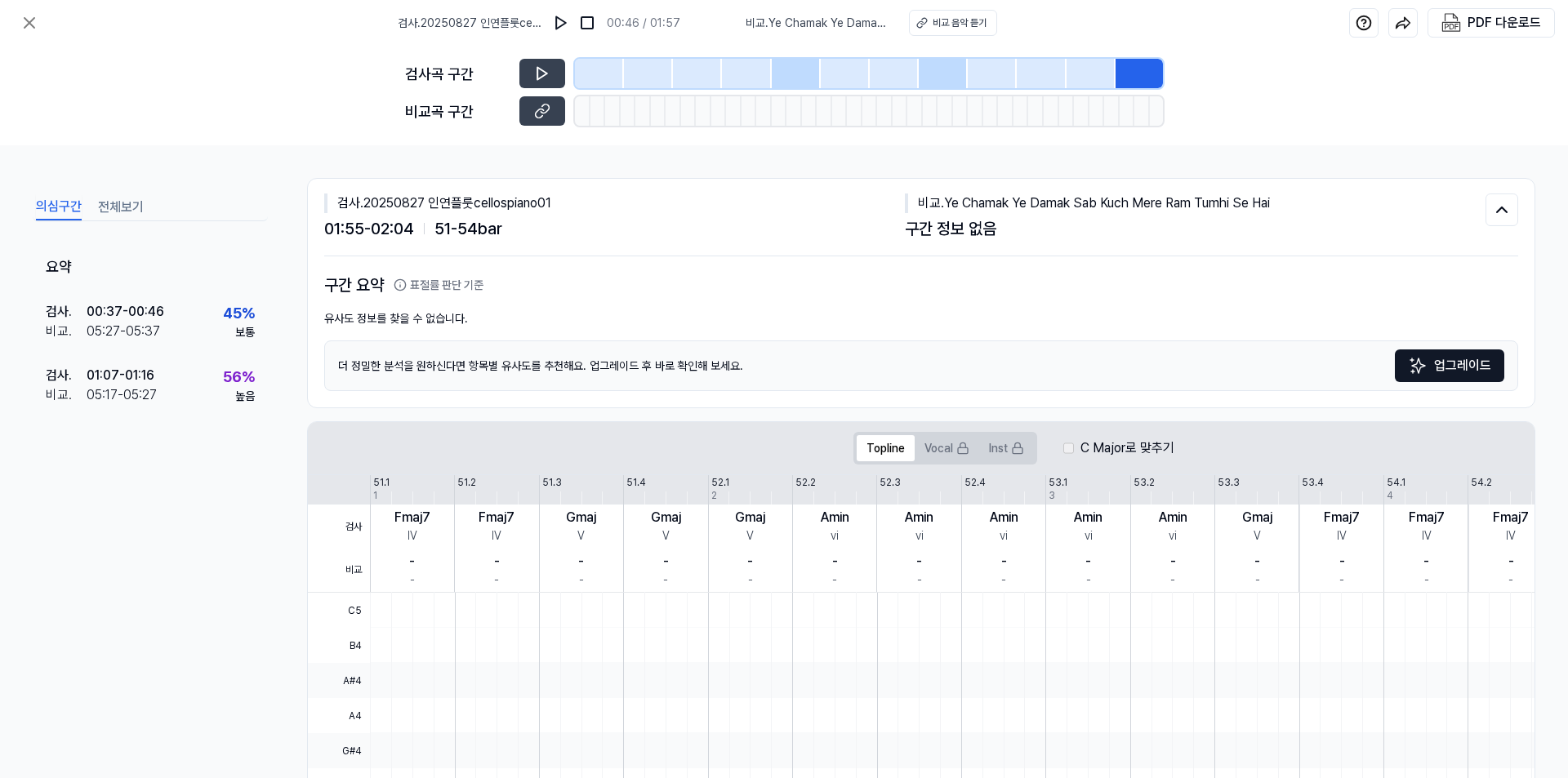
click at [898, 77] on div at bounding box center [894, 74] width 49 height 29
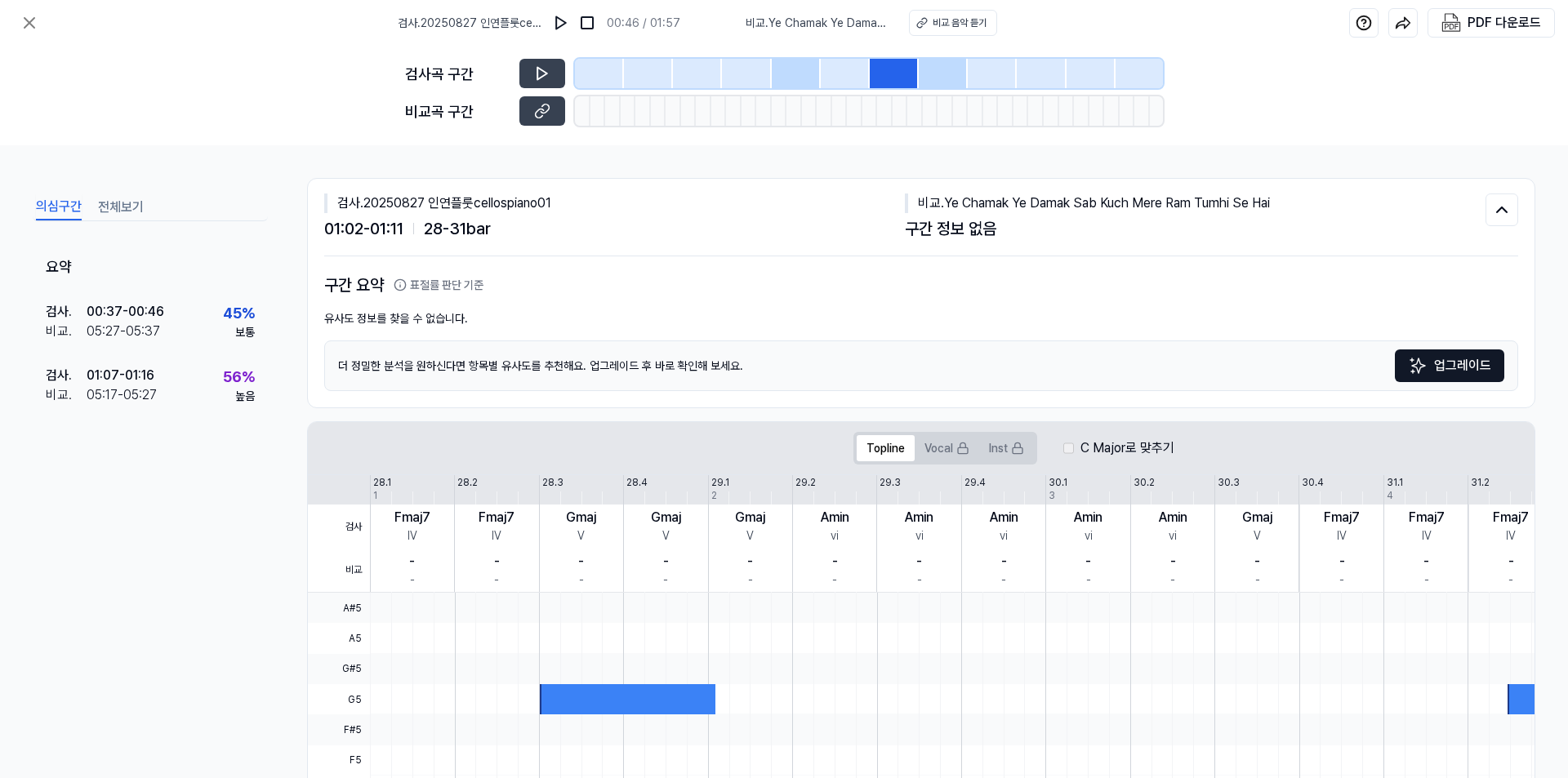
click at [820, 77] on div at bounding box center [844, 74] width 49 height 29
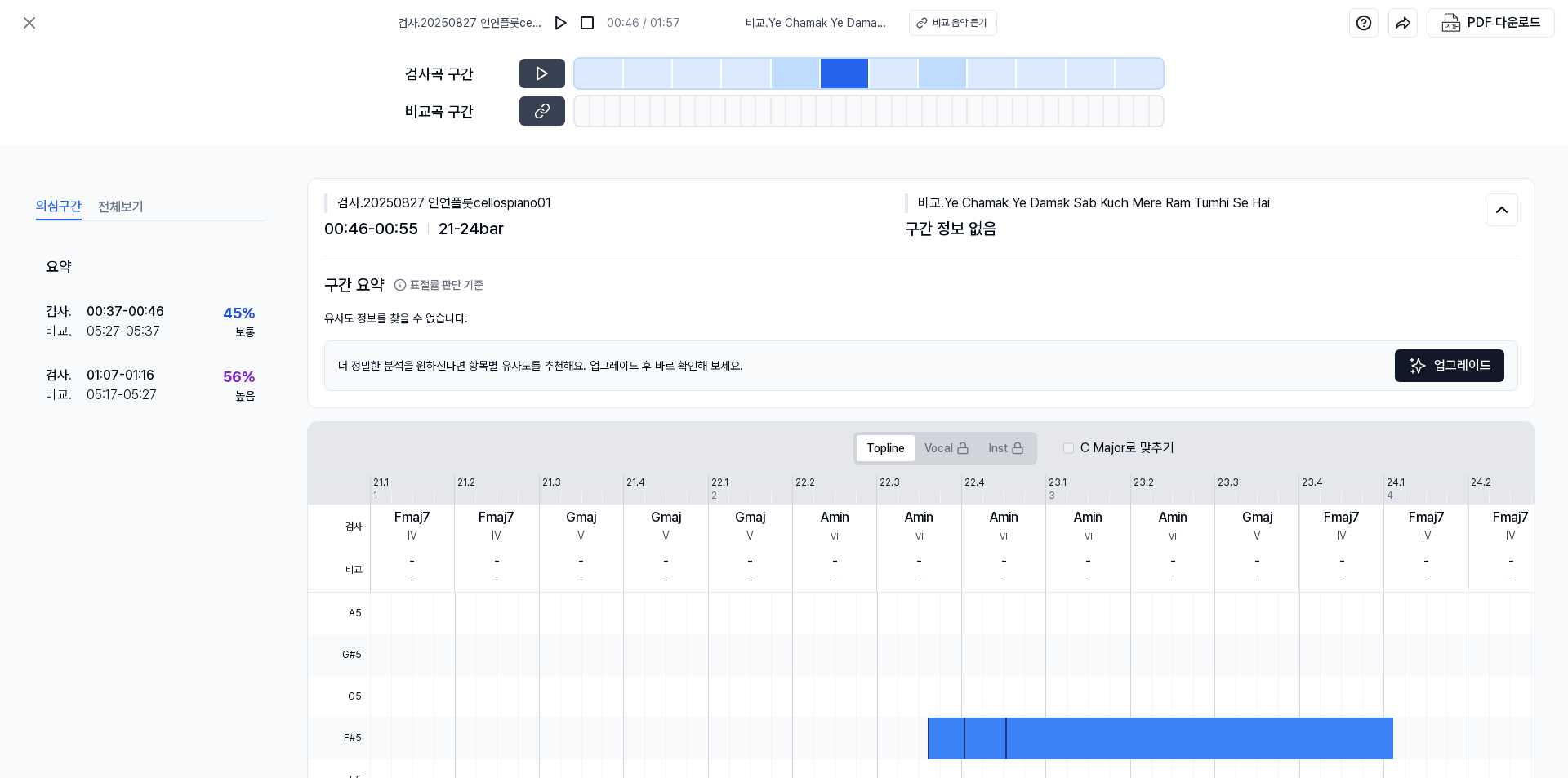
click at [749, 77] on div at bounding box center [746, 74] width 49 height 29
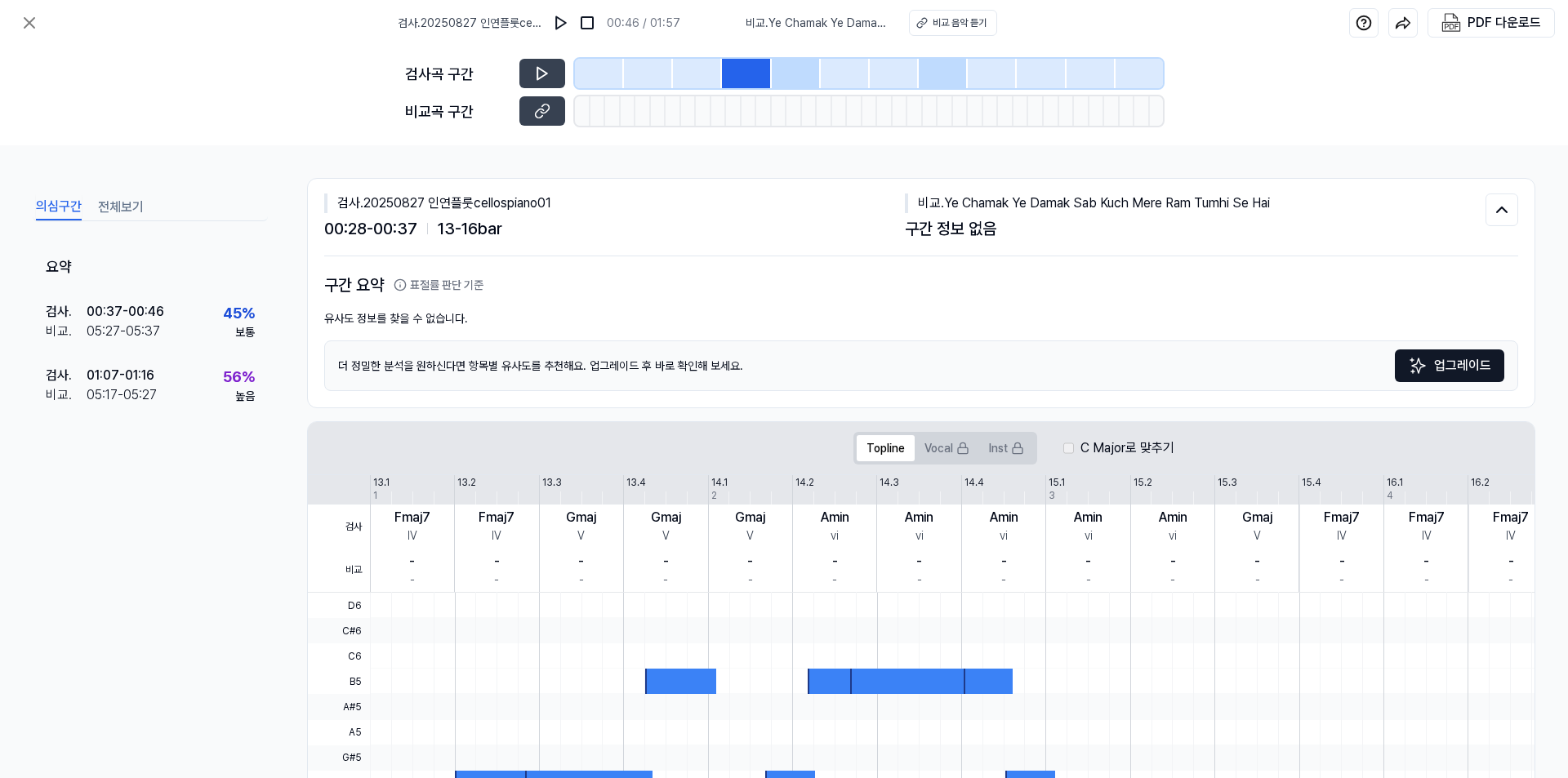
click at [670, 78] on div at bounding box center [648, 74] width 49 height 29
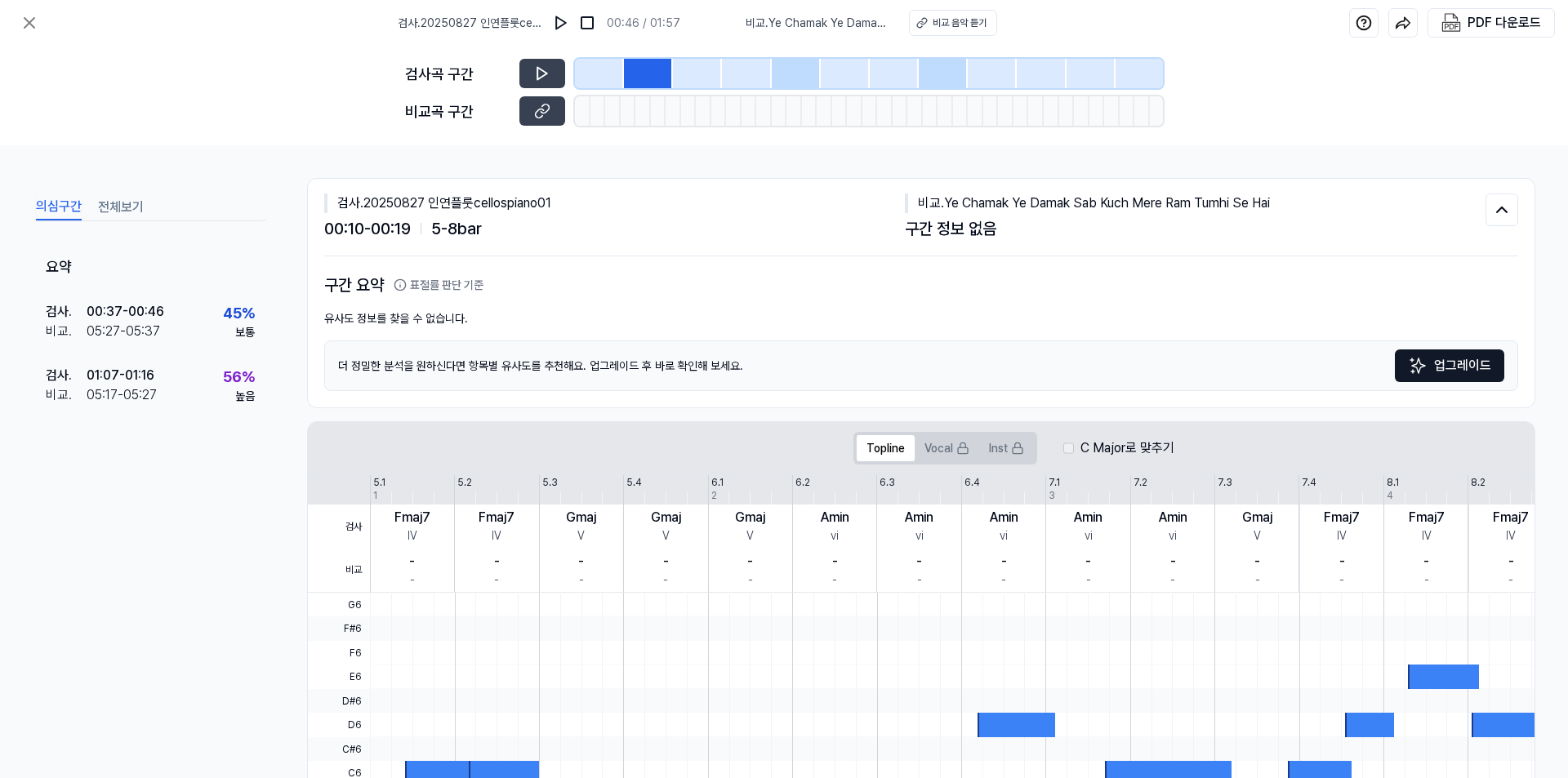
click at [595, 72] on div at bounding box center [599, 74] width 49 height 29
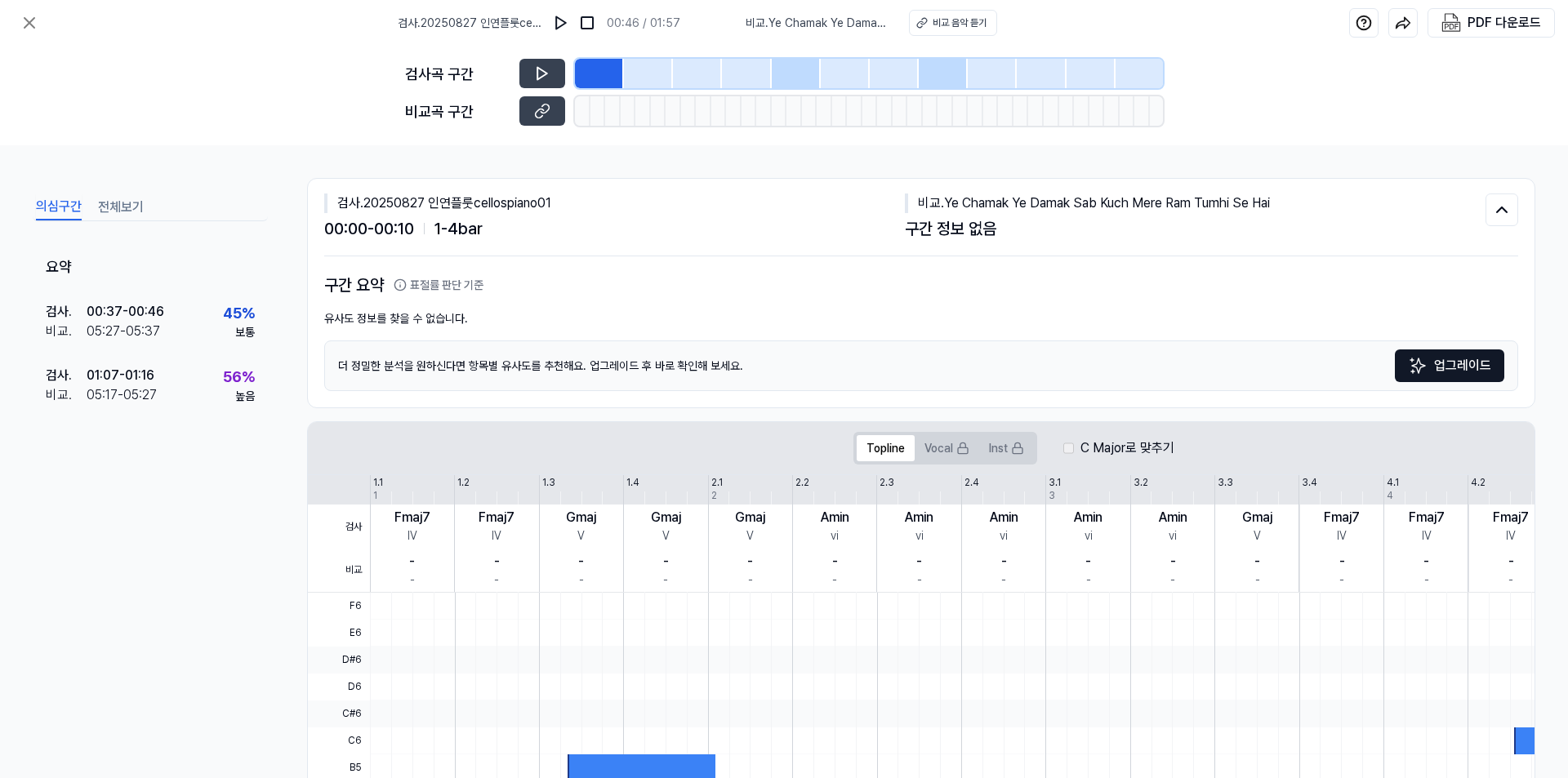
click at [723, 72] on div at bounding box center [746, 74] width 49 height 29
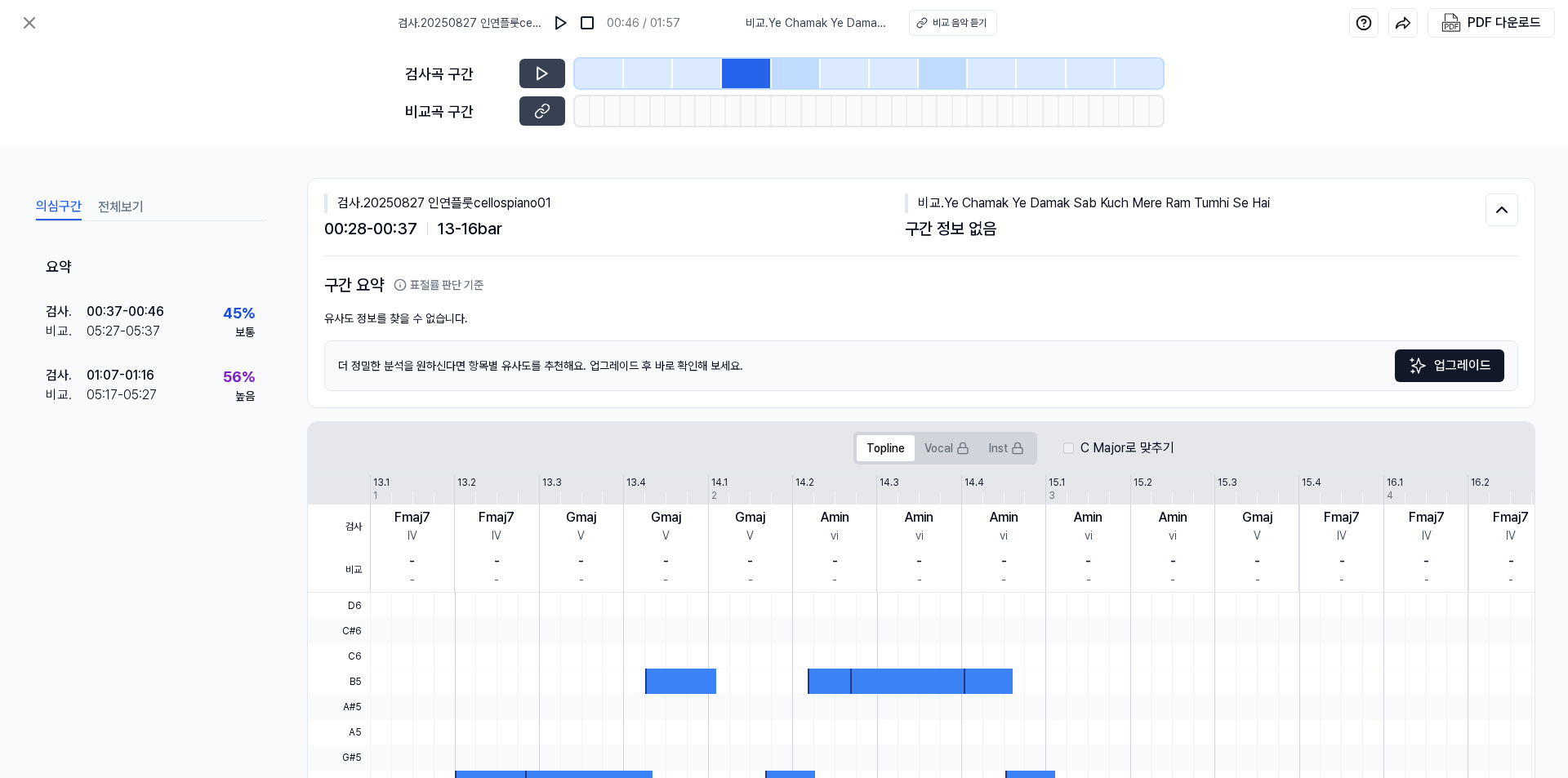
click at [1016, 72] on div at bounding box center [992, 74] width 49 height 29
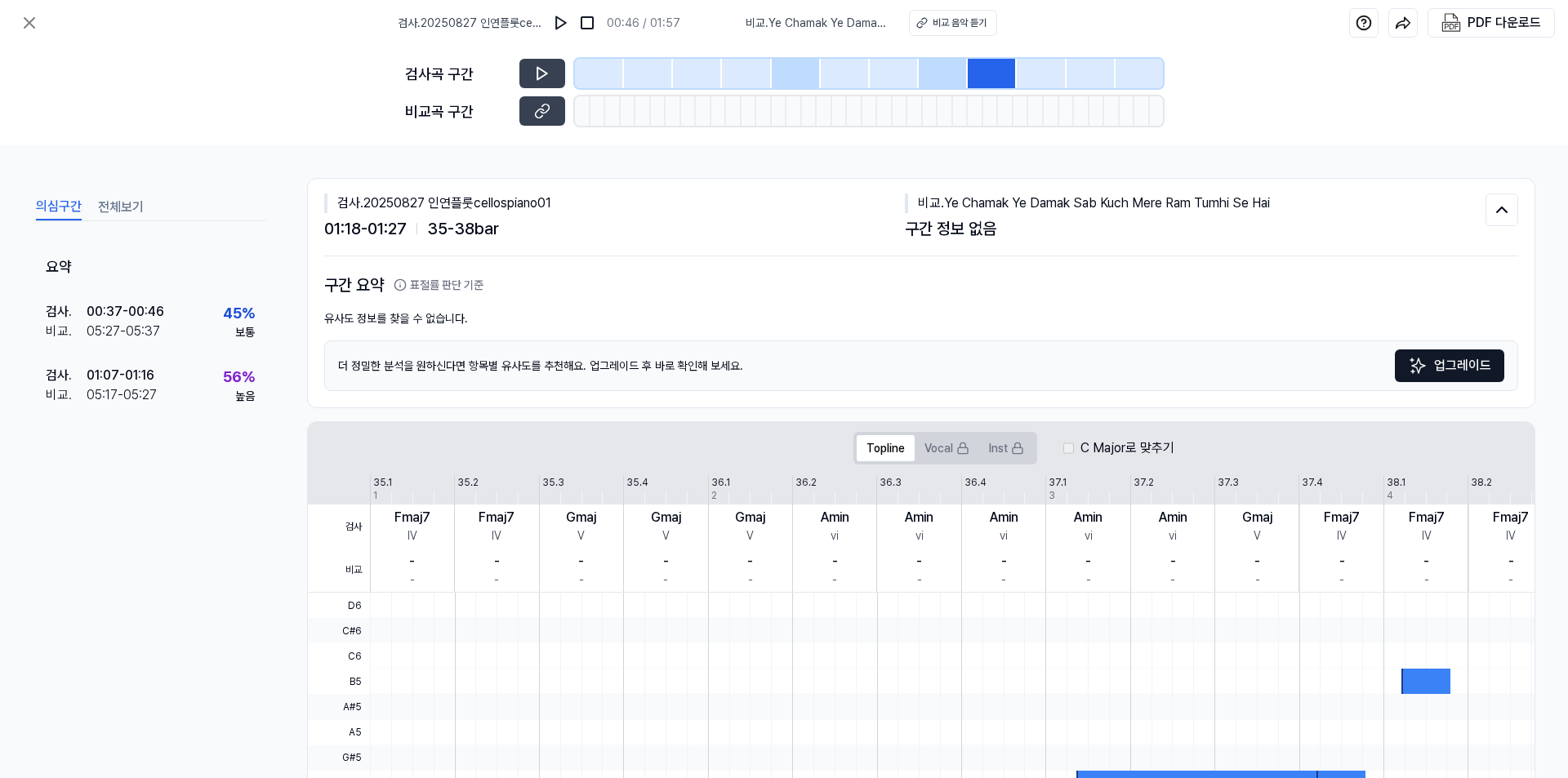
click at [1150, 71] on div at bounding box center [1139, 74] width 47 height 29
click at [1076, 122] on div at bounding box center [1082, 111] width 15 height 29
click at [456, 69] on div "검사곡 구간" at bounding box center [457, 74] width 104 height 22
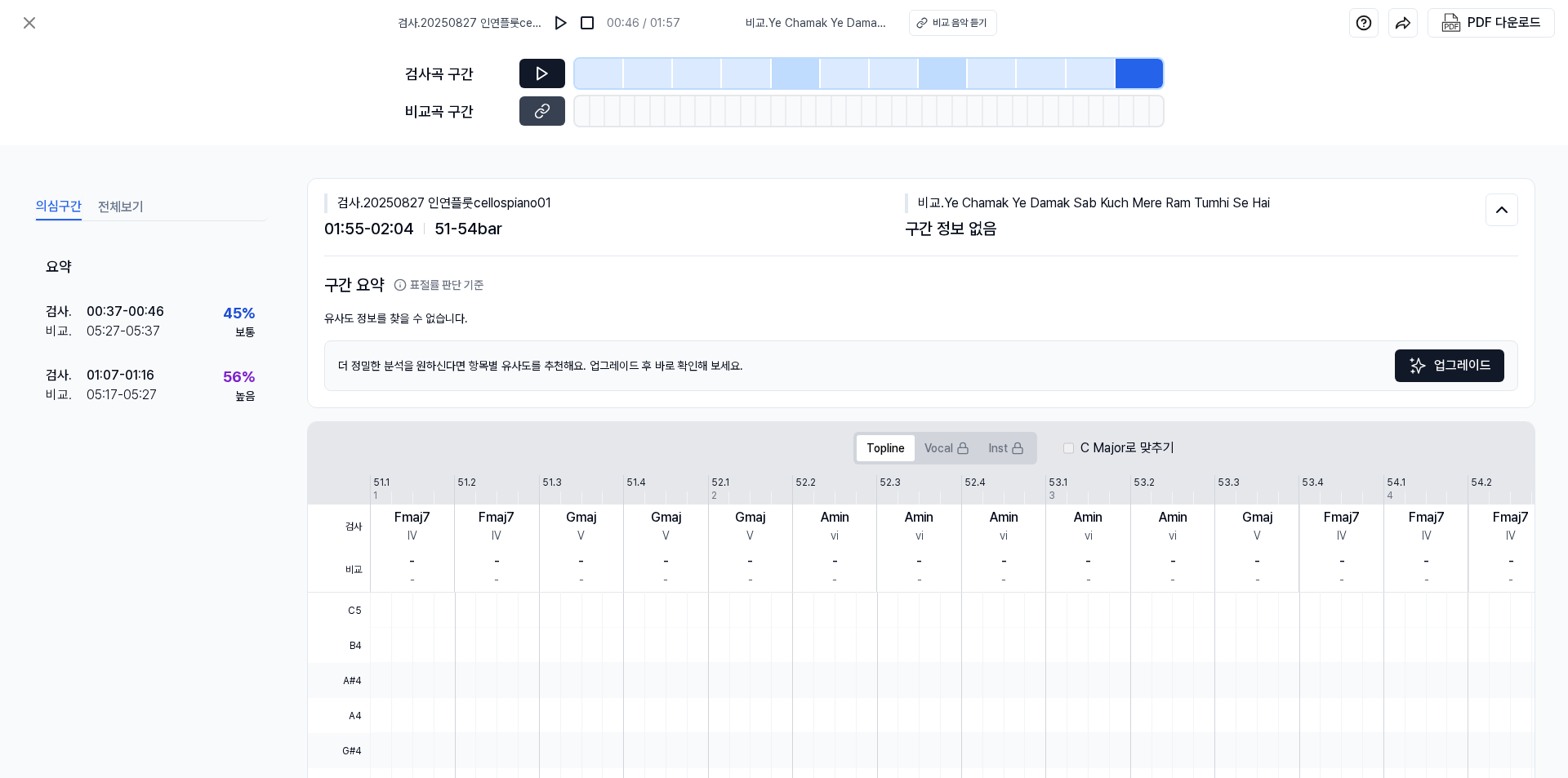
click at [555, 71] on button at bounding box center [542, 74] width 45 height 29
click at [587, 68] on div at bounding box center [599, 74] width 49 height 29
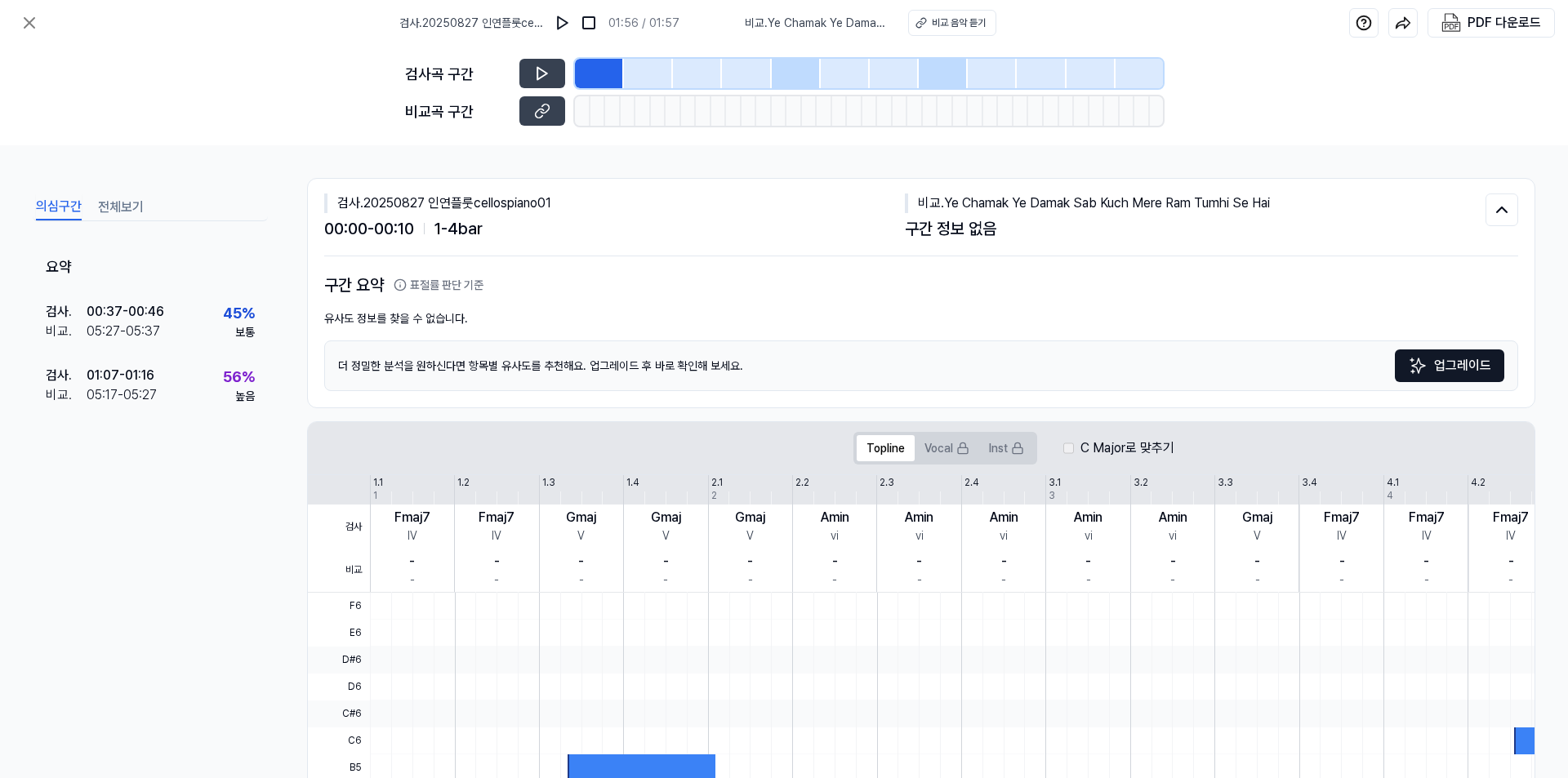
drag, startPoint x: 598, startPoint y: 569, endPoint x: 921, endPoint y: 584, distance: 323.3
click at [920, 585] on div "검사 비교 1.1 1.2 1.3 1.4 2.1 2.2 2.3 2.4 3.1 3.2 3.3 3.4 4.1 4.2 4.3 4.4 5.1 1 2 3…" at bounding box center [1014, 533] width 1411 height 117
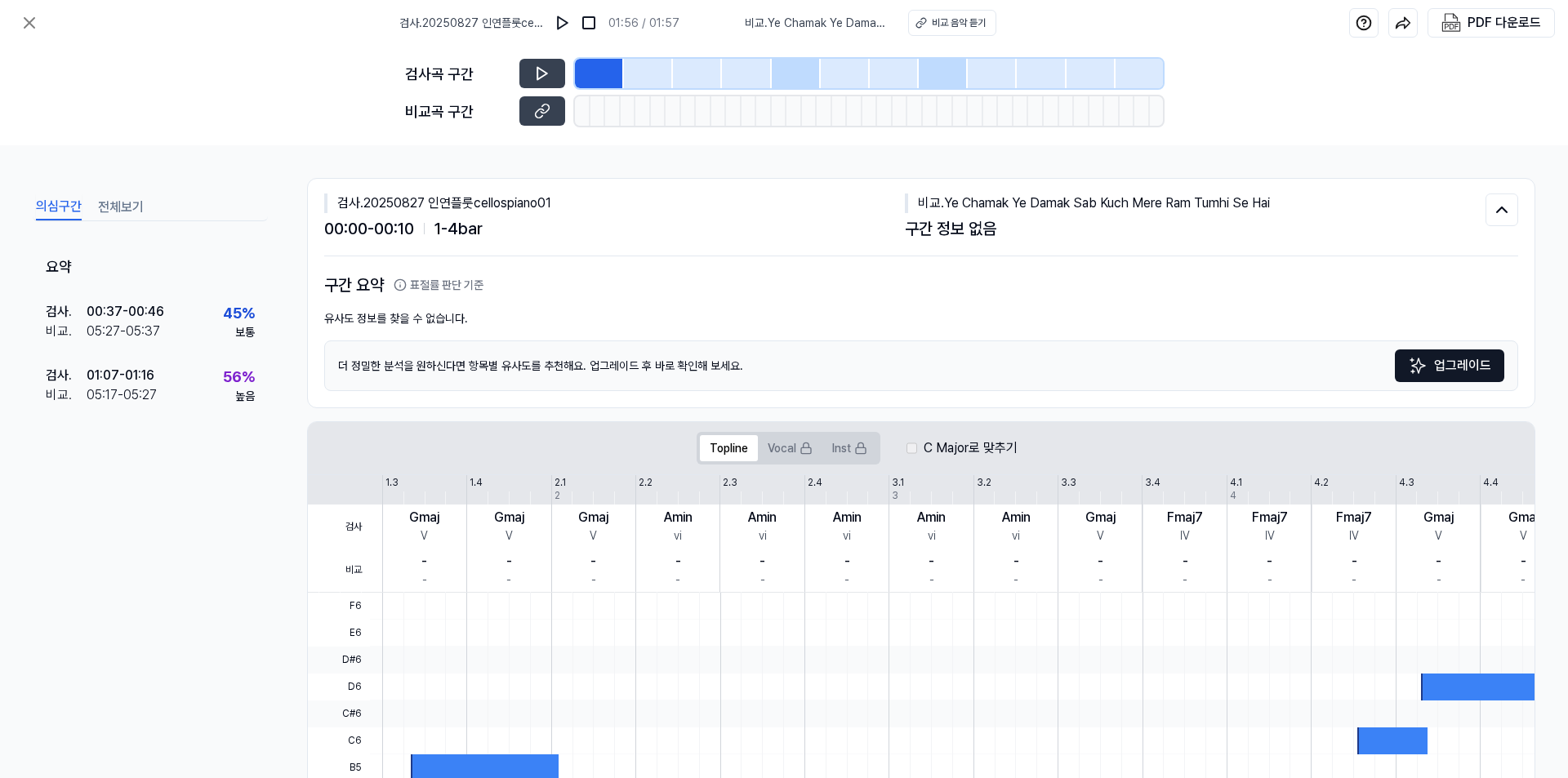
drag, startPoint x: 925, startPoint y: 577, endPoint x: 741, endPoint y: 553, distance: 185.6
click at [735, 573] on div "- -" at bounding box center [762, 569] width 84 height 44
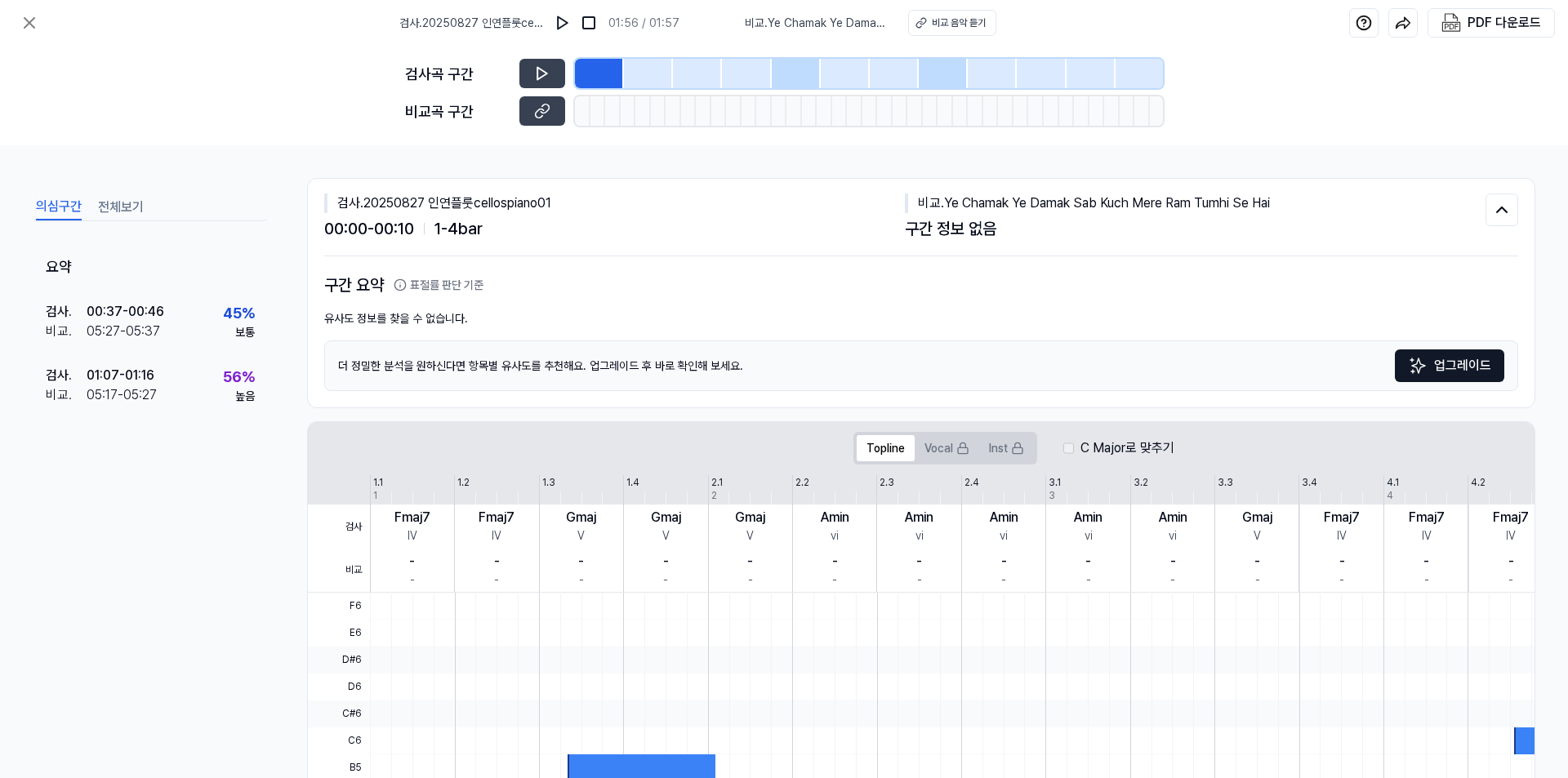
drag, startPoint x: 917, startPoint y: 587, endPoint x: 1379, endPoint y: 581, distance: 462.0
click at [1379, 581] on div "검사 비교 1.1 1.2 1.3 1.4 2.1 2.2 2.3 2.4 3.1 3.2 3.3 3.4 4.1 4.2 4.3 4.4 5.1 1 2 3…" at bounding box center [1014, 533] width 1411 height 117
click at [540, 113] on icon at bounding box center [542, 110] width 16 height 16
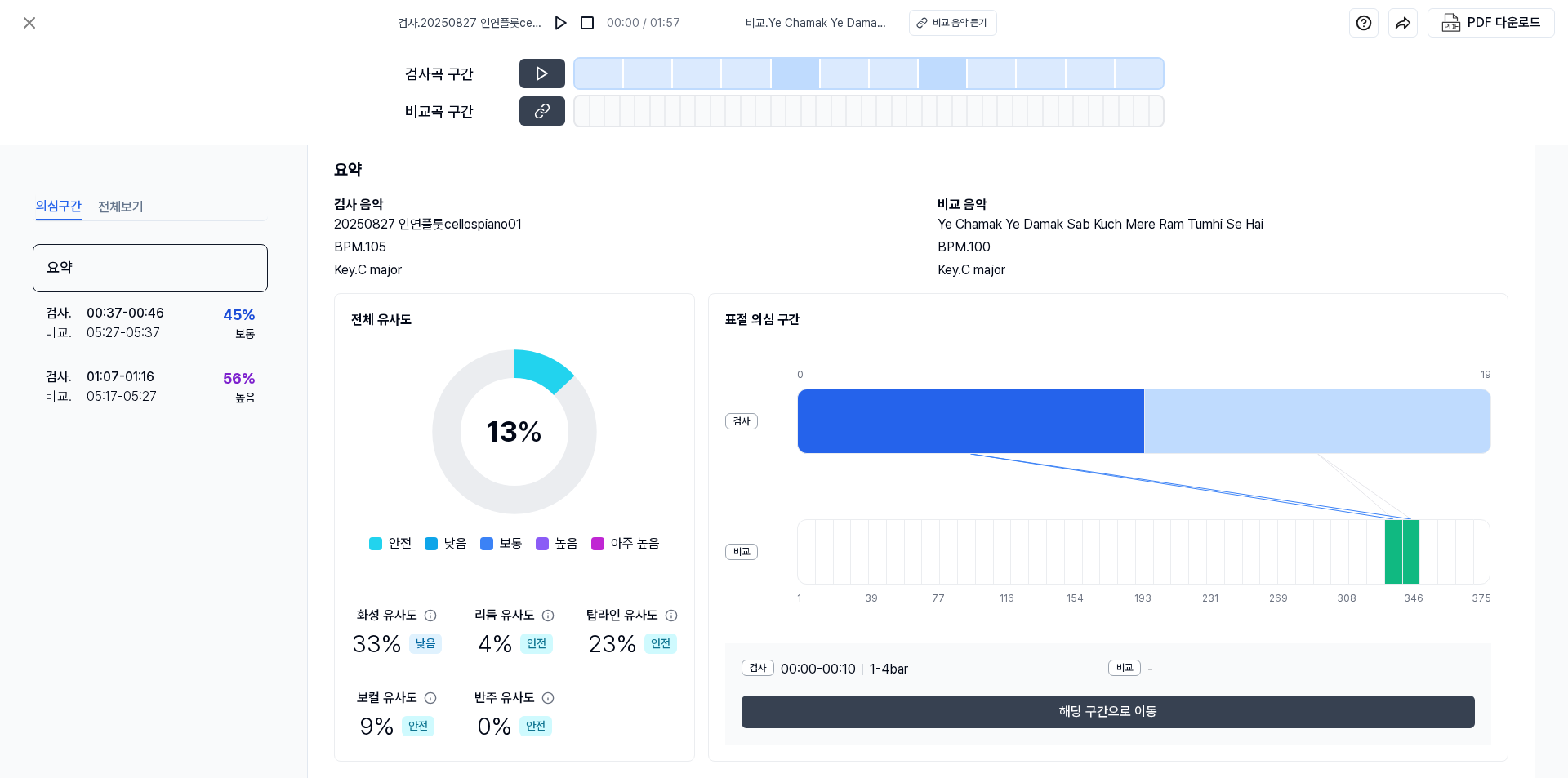
scroll to position [91, 0]
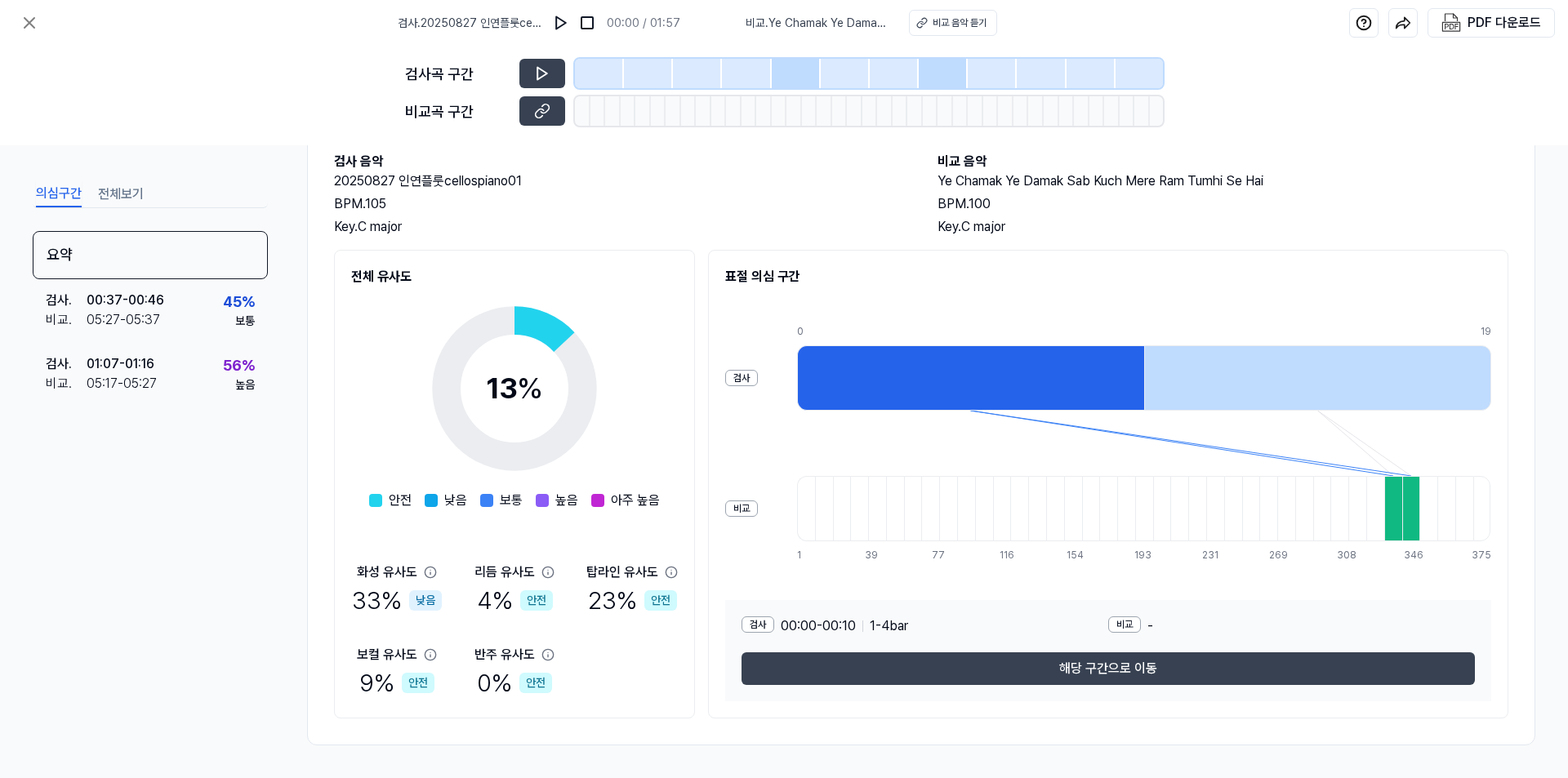
click at [1076, 364] on div at bounding box center [970, 377] width 347 height 65
click at [1402, 512] on div at bounding box center [1410, 508] width 18 height 65
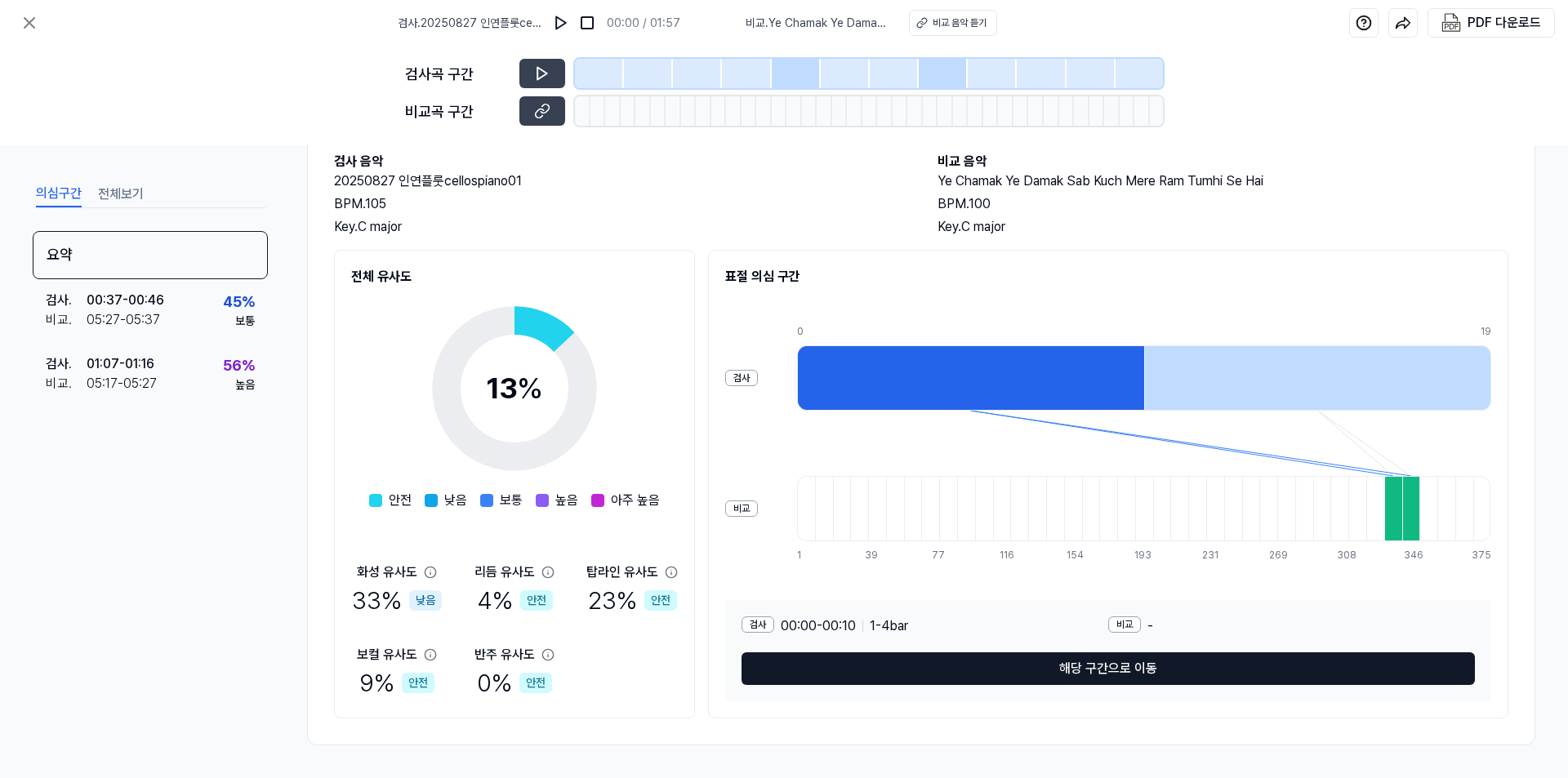
click at [1116, 668] on button "해당 구간으로 이동" at bounding box center [1108, 668] width 733 height 33
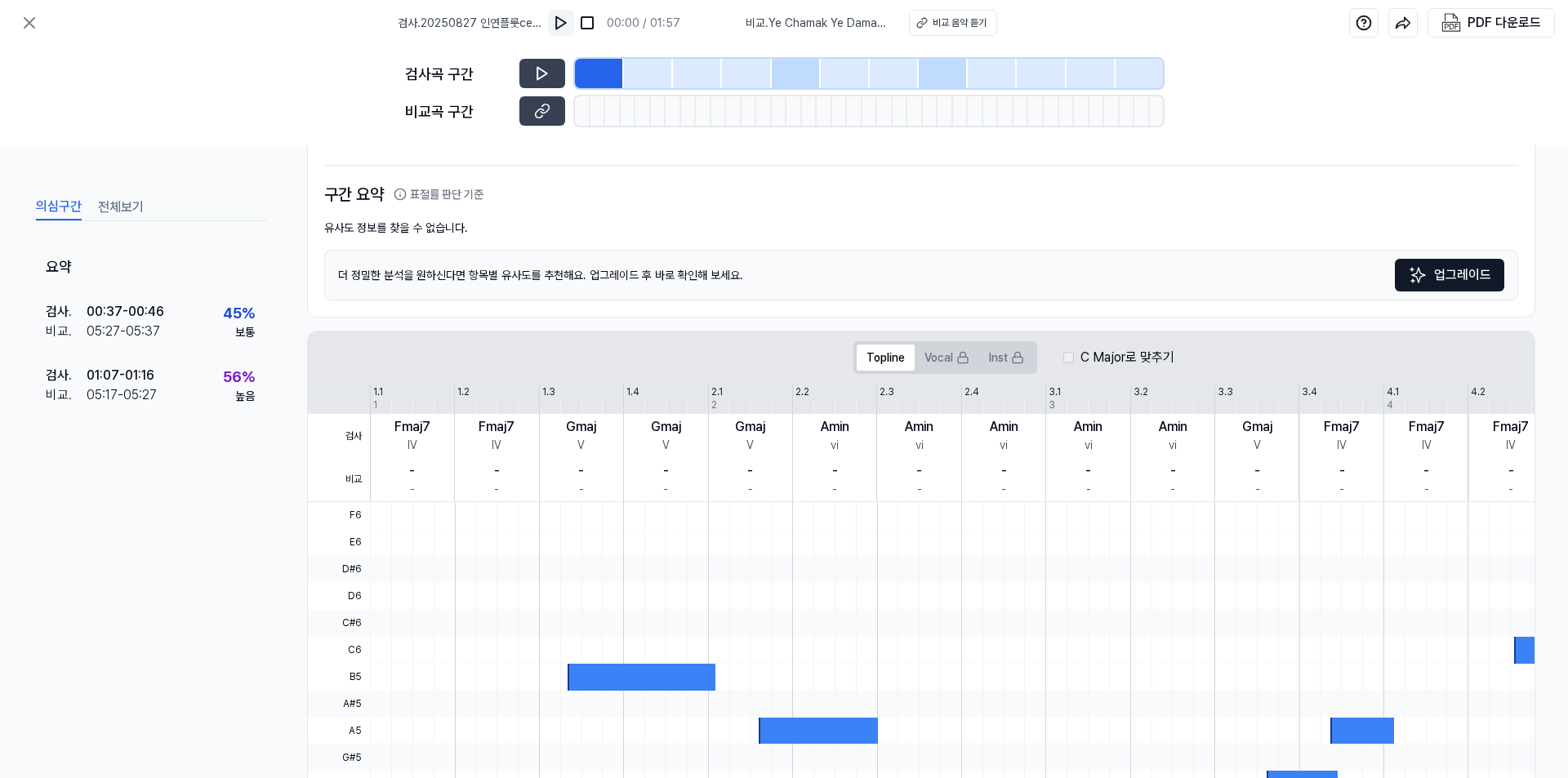
click at [559, 24] on img at bounding box center [561, 22] width 16 height 16
click at [643, 78] on div at bounding box center [648, 74] width 49 height 29
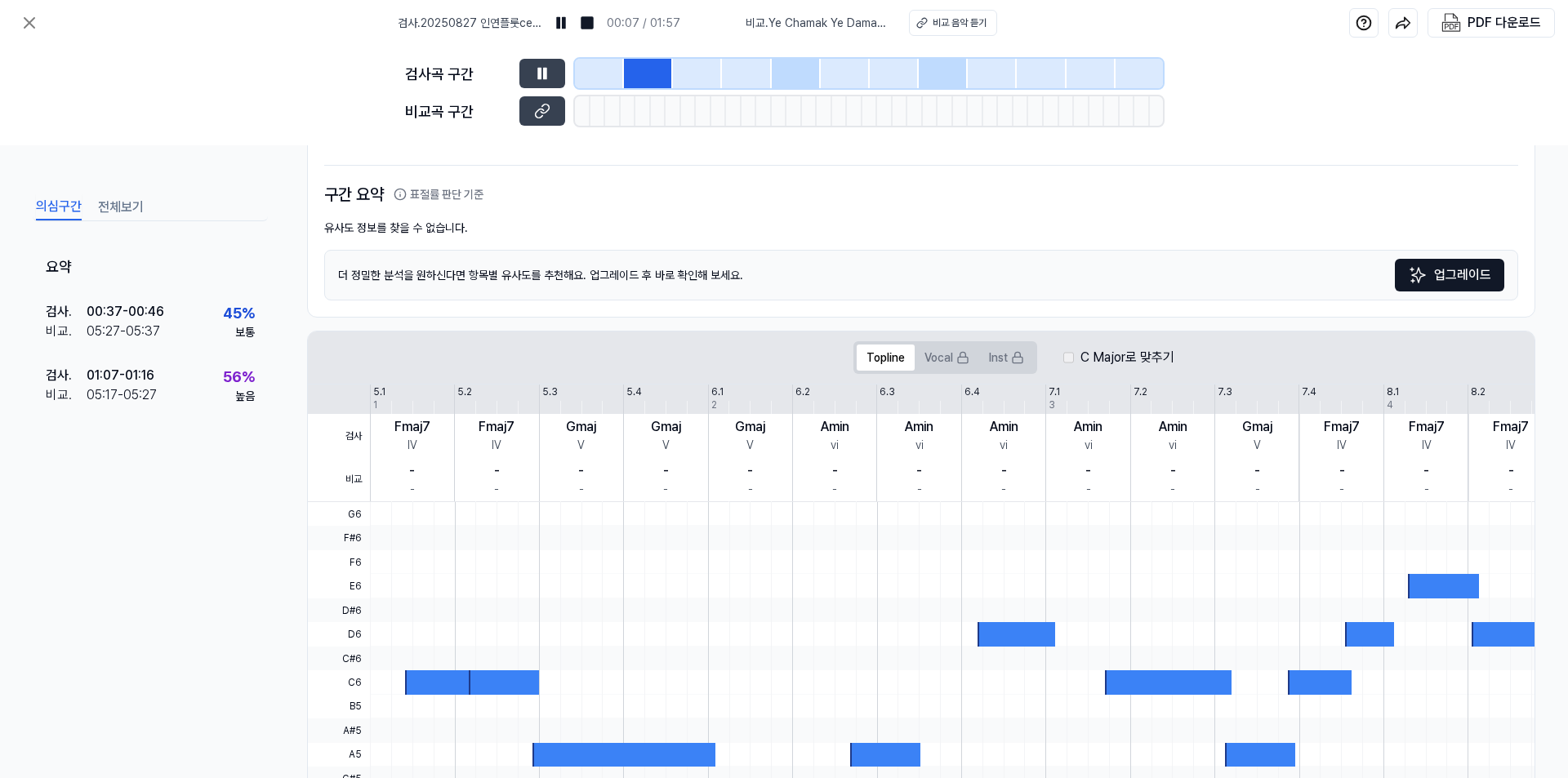
click at [606, 72] on div at bounding box center [599, 74] width 49 height 29
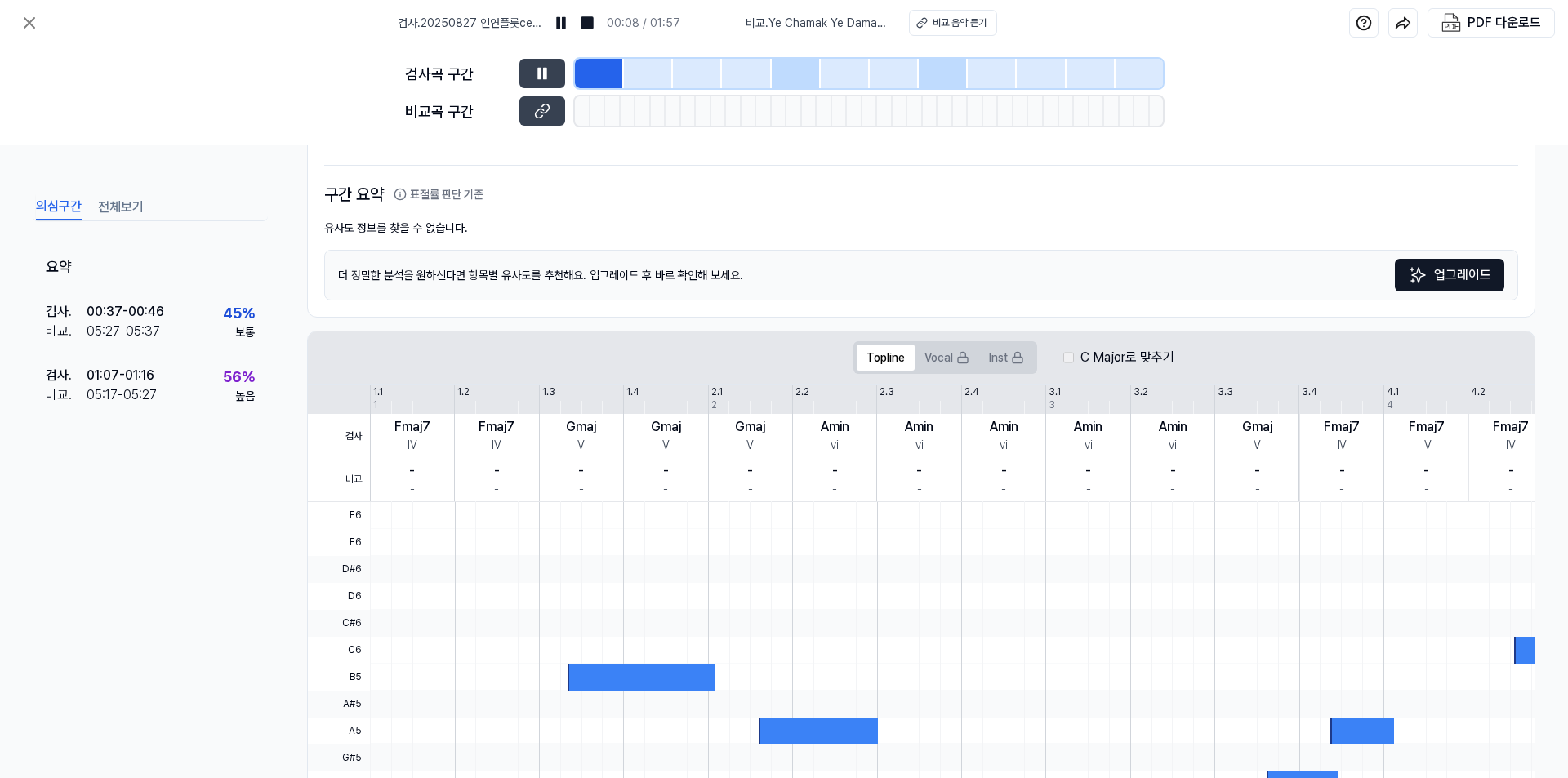
click at [798, 72] on div at bounding box center [796, 74] width 49 height 29
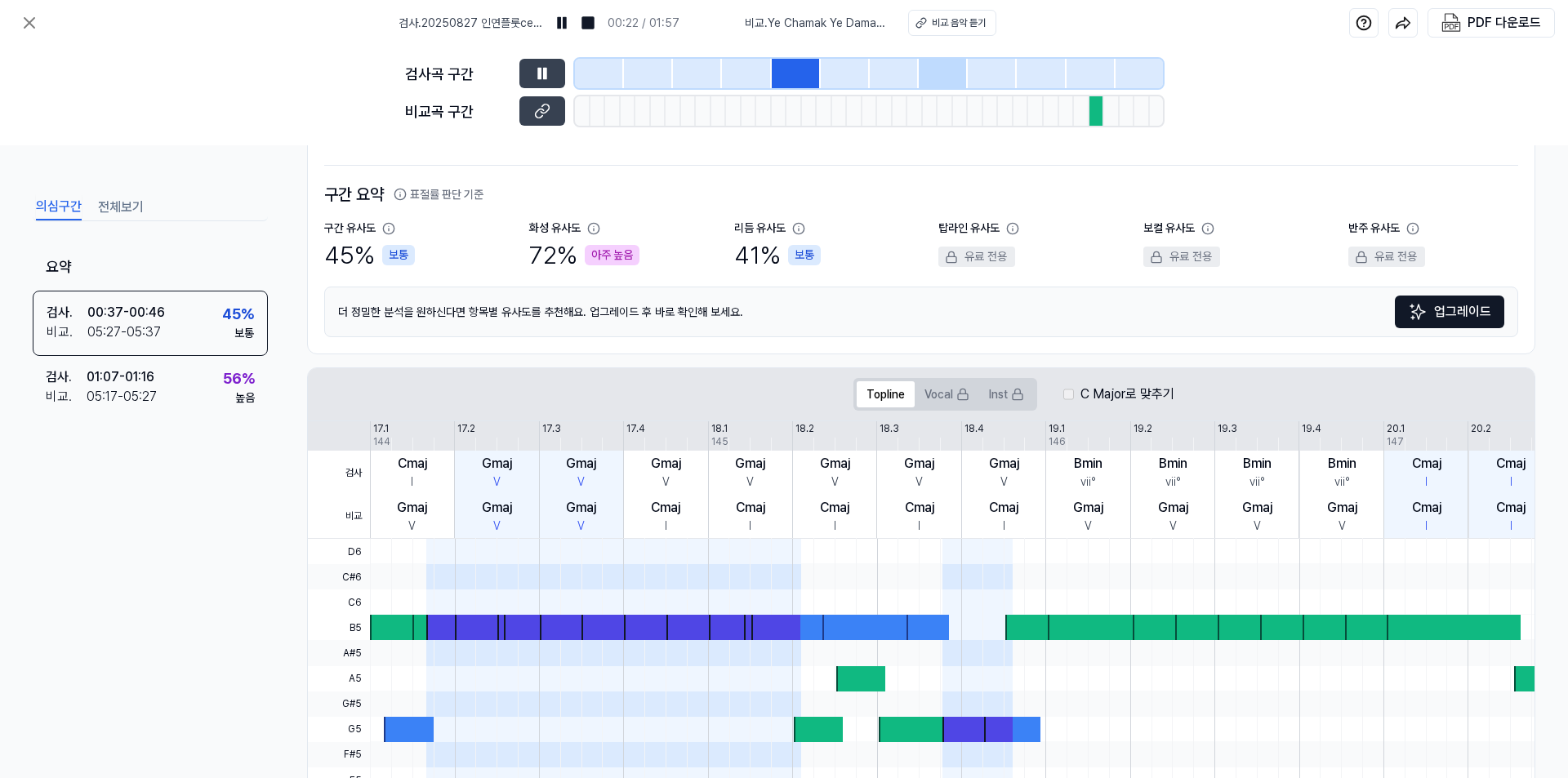
click at [924, 69] on div at bounding box center [943, 74] width 49 height 29
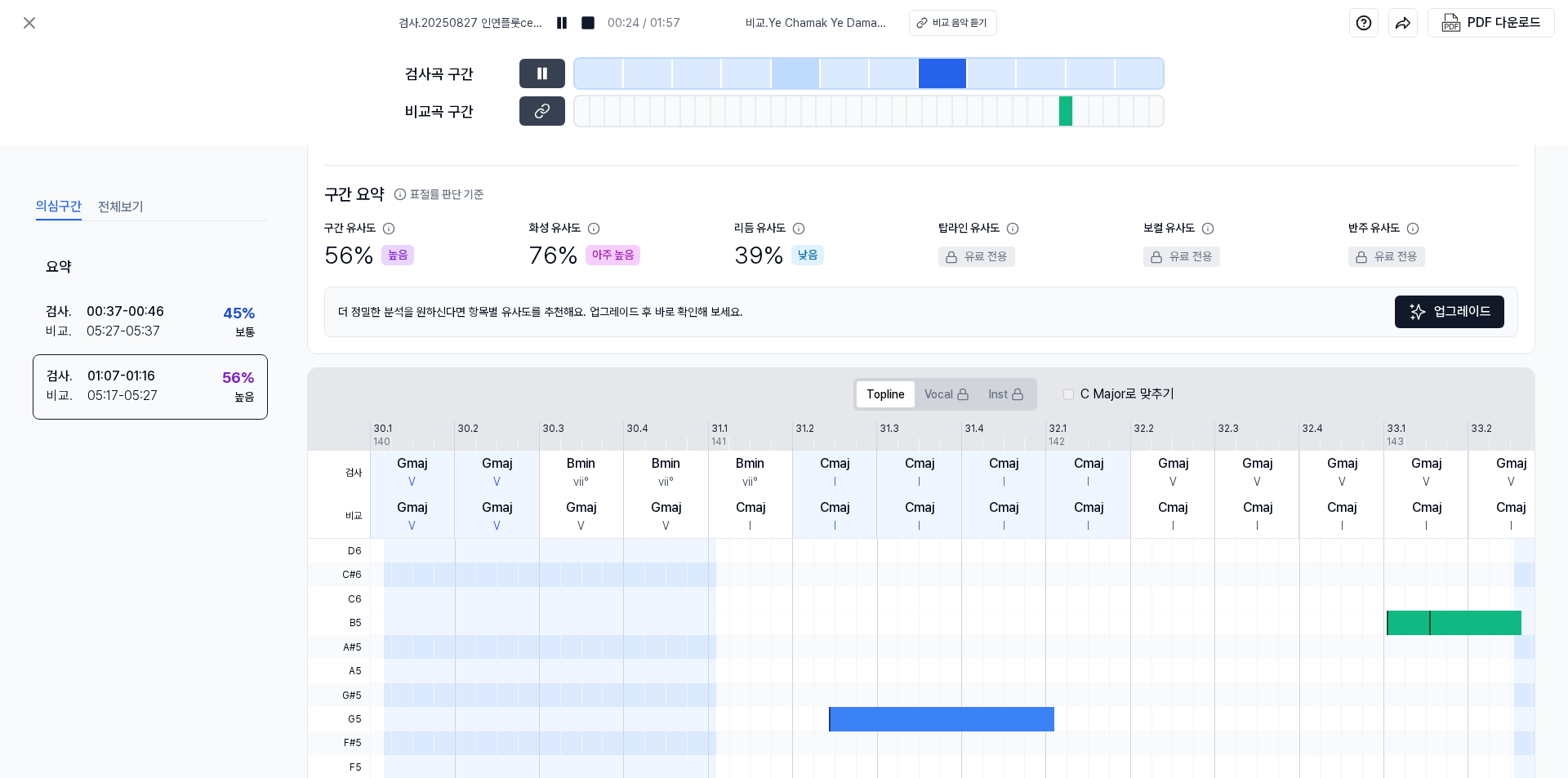
click at [1015, 75] on div at bounding box center [992, 74] width 49 height 29
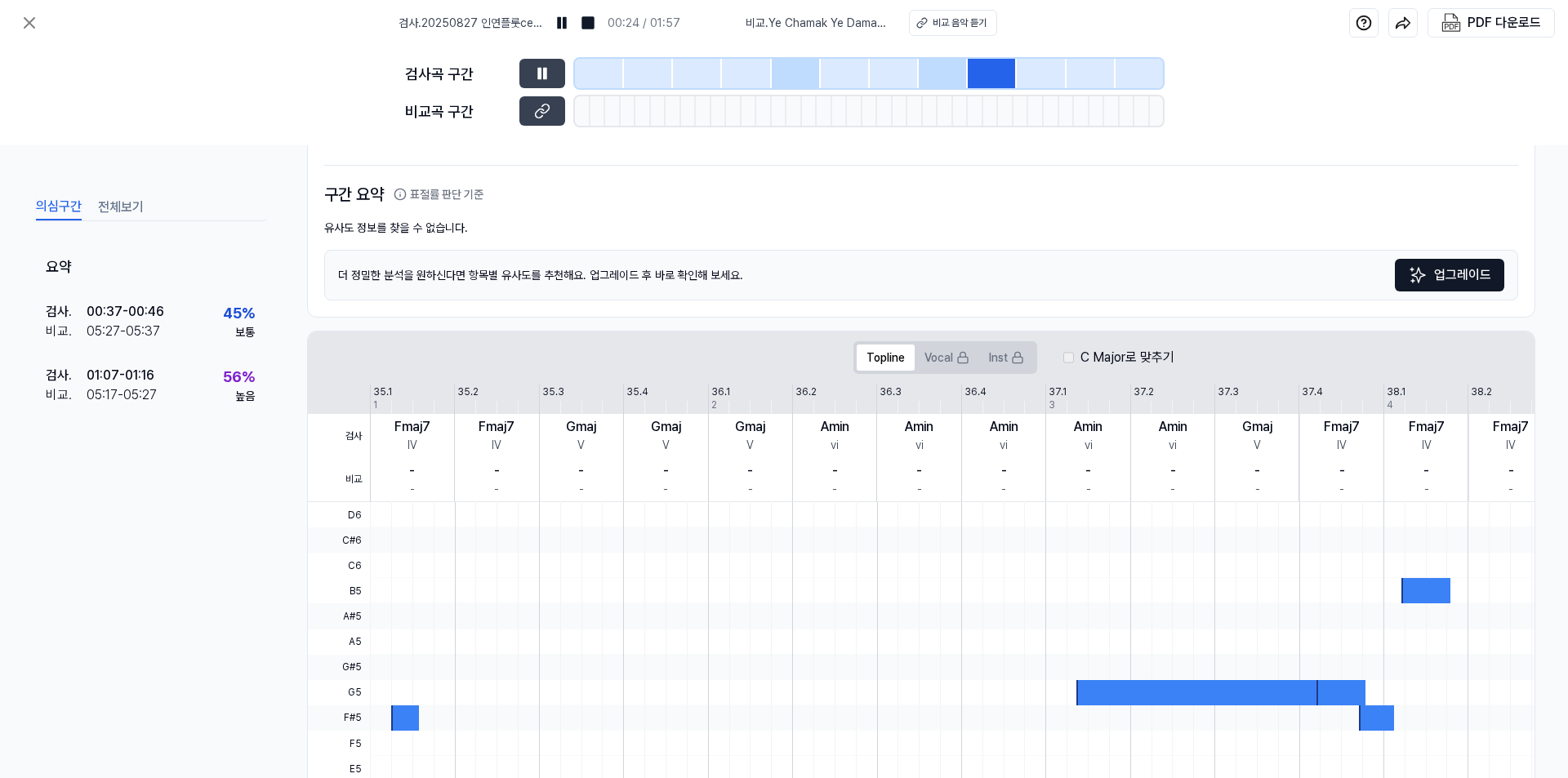
click at [1082, 73] on div at bounding box center [1090, 74] width 49 height 29
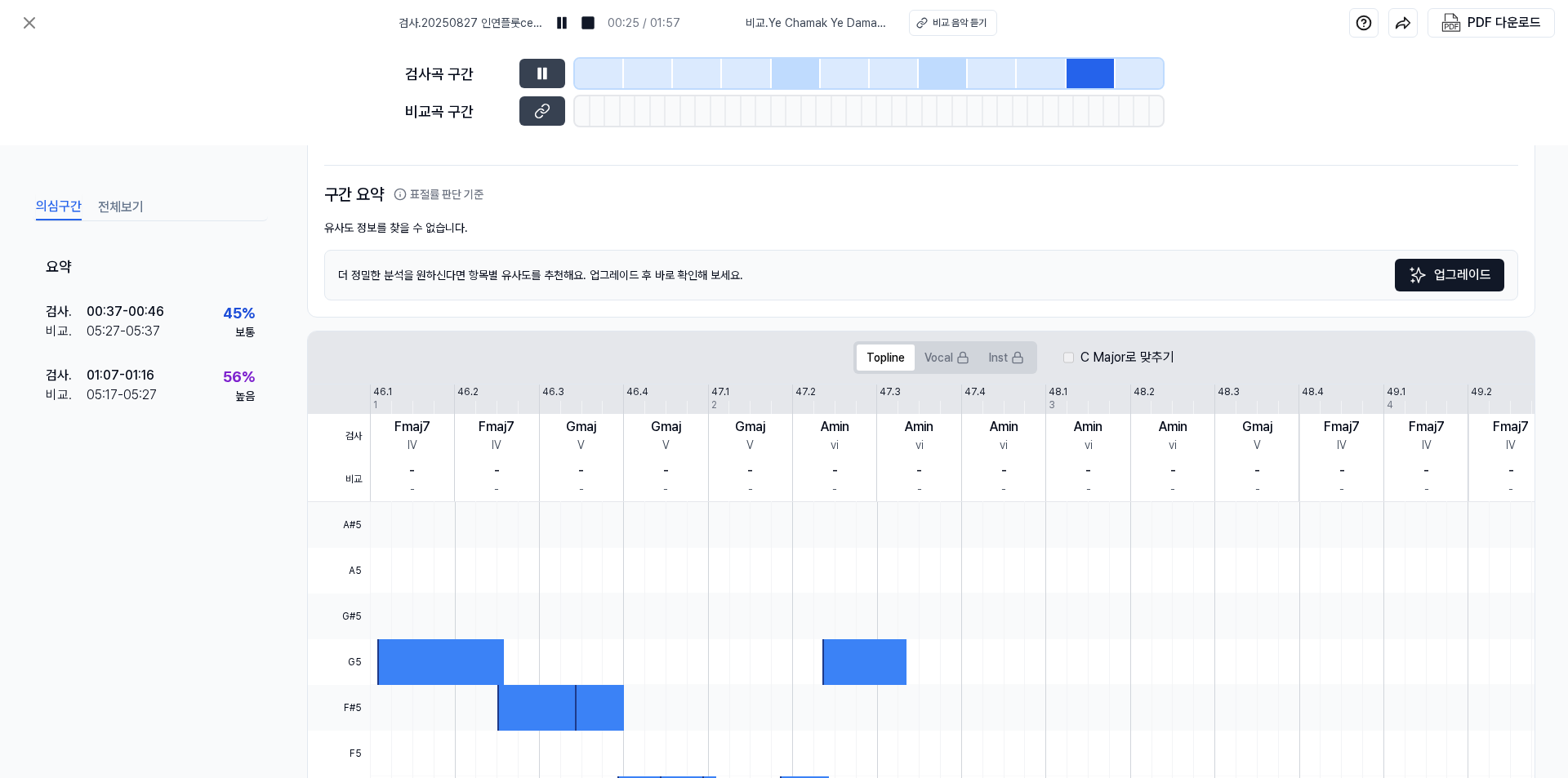
click at [1136, 77] on div at bounding box center [1139, 74] width 47 height 29
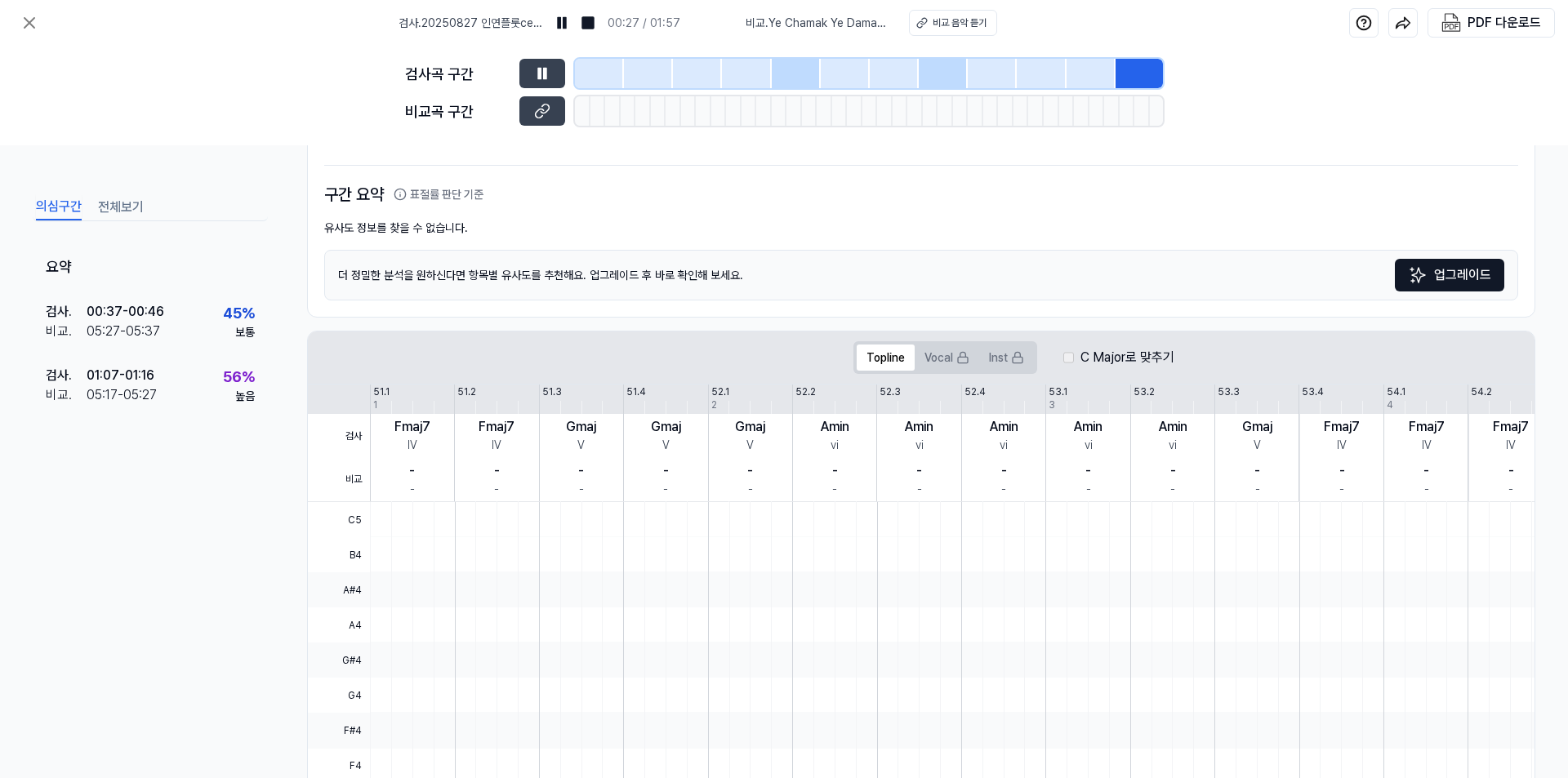
click at [850, 72] on div at bounding box center [844, 74] width 49 height 29
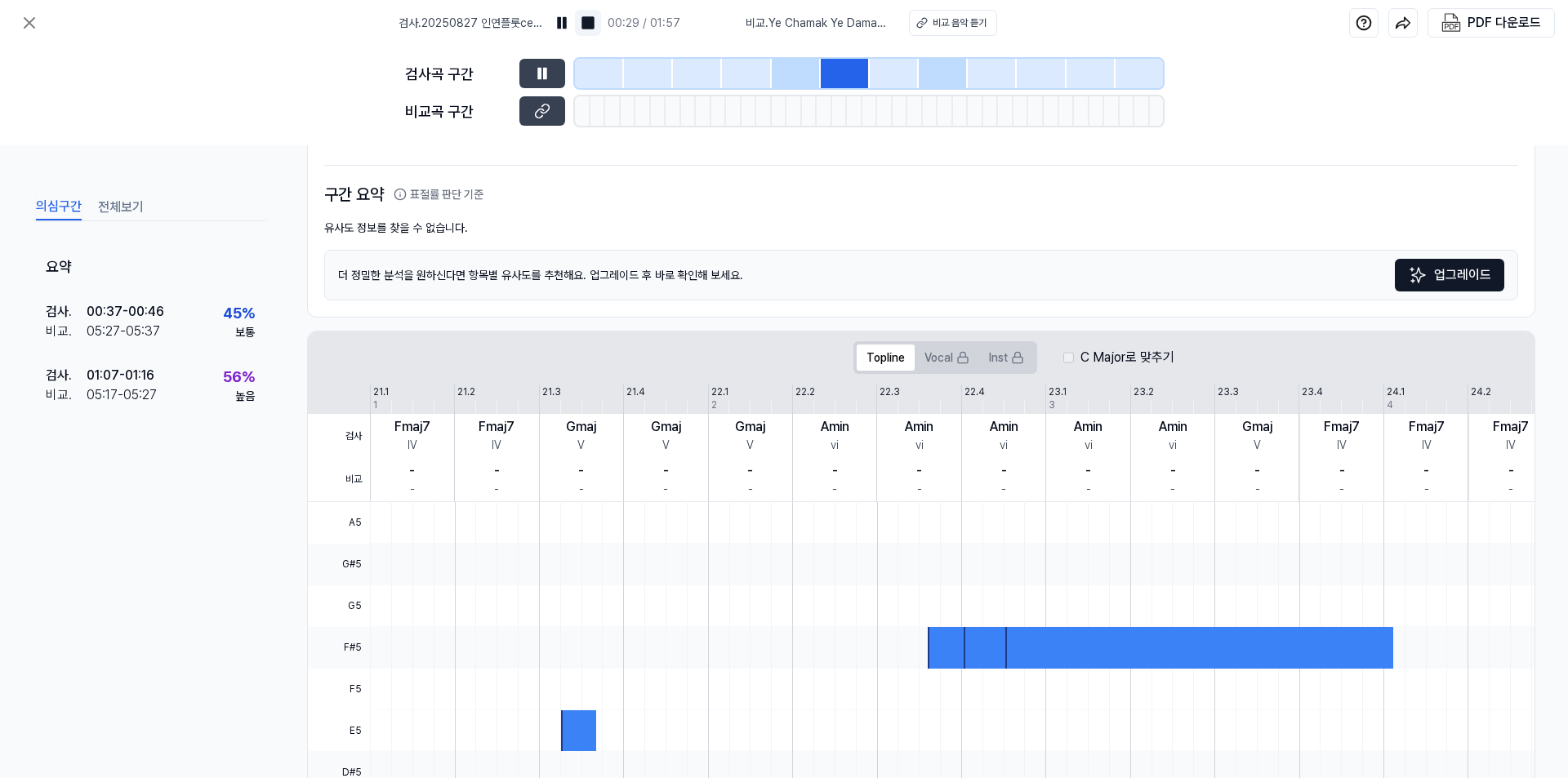
click at [589, 22] on img at bounding box center [587, 22] width 16 height 16
click at [845, 72] on div at bounding box center [844, 74] width 49 height 29
click at [914, 71] on div at bounding box center [894, 74] width 49 height 29
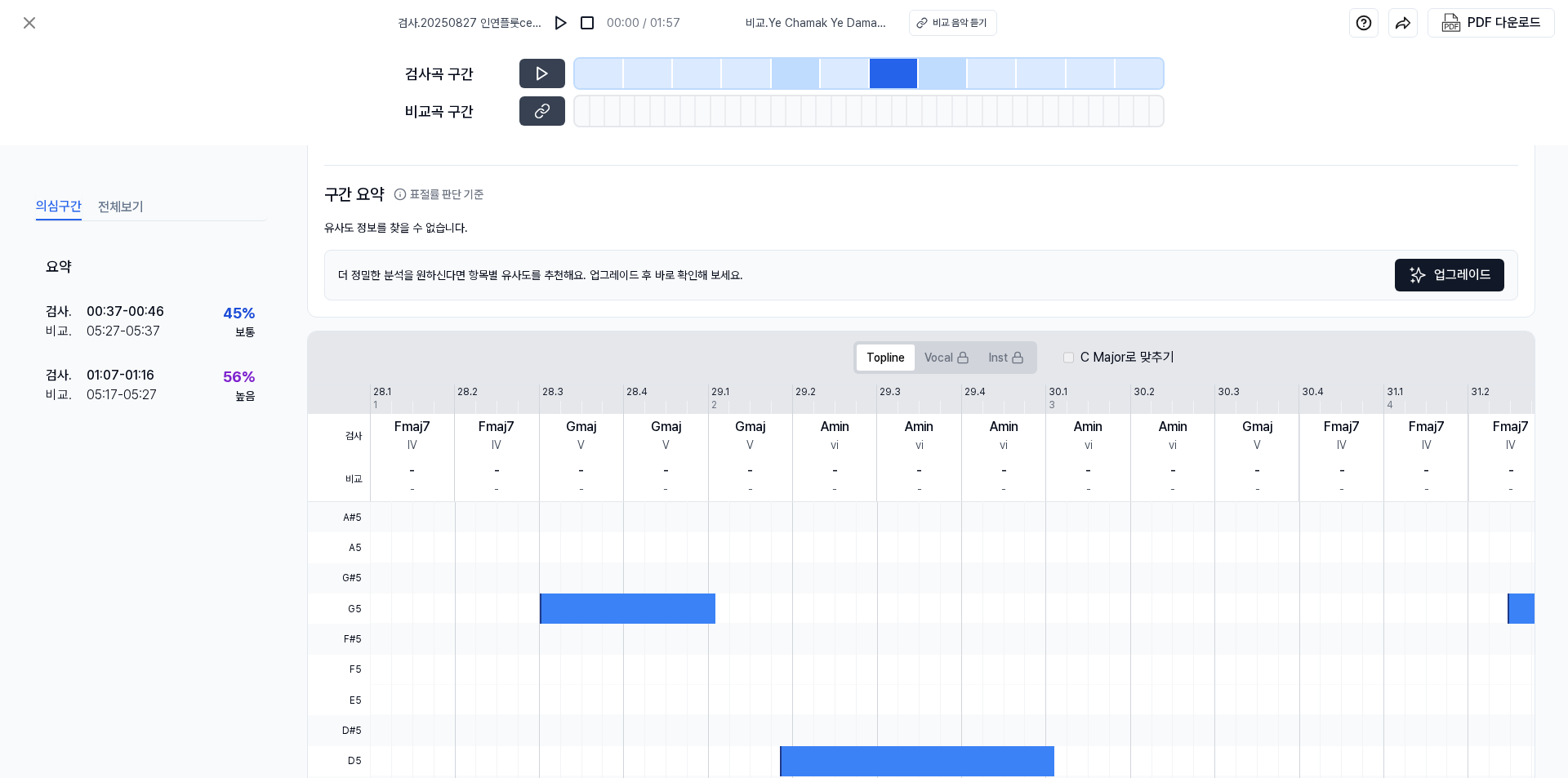
click at [856, 70] on div at bounding box center [844, 74] width 49 height 29
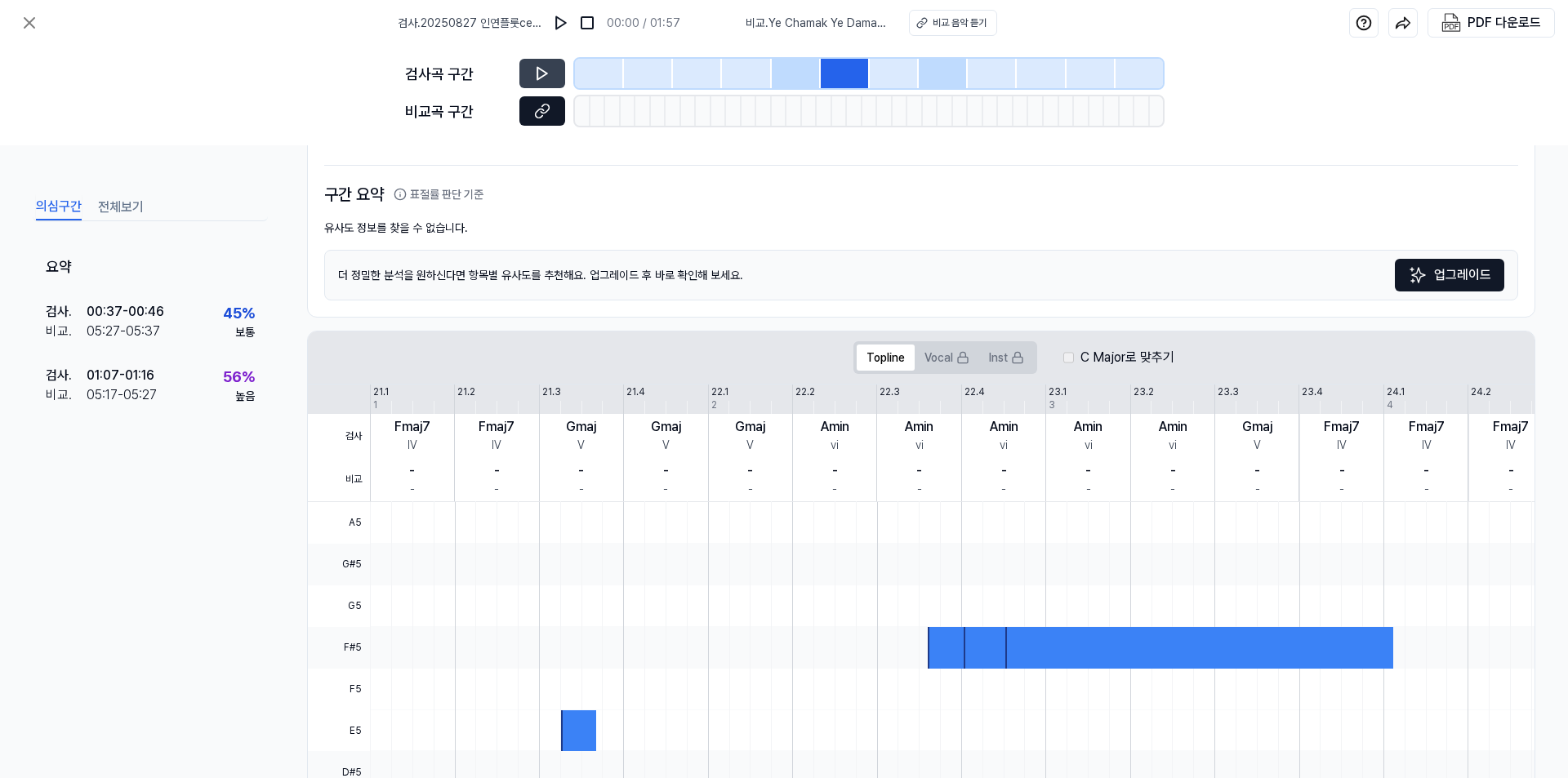
click at [537, 110] on icon at bounding box center [542, 110] width 16 height 16
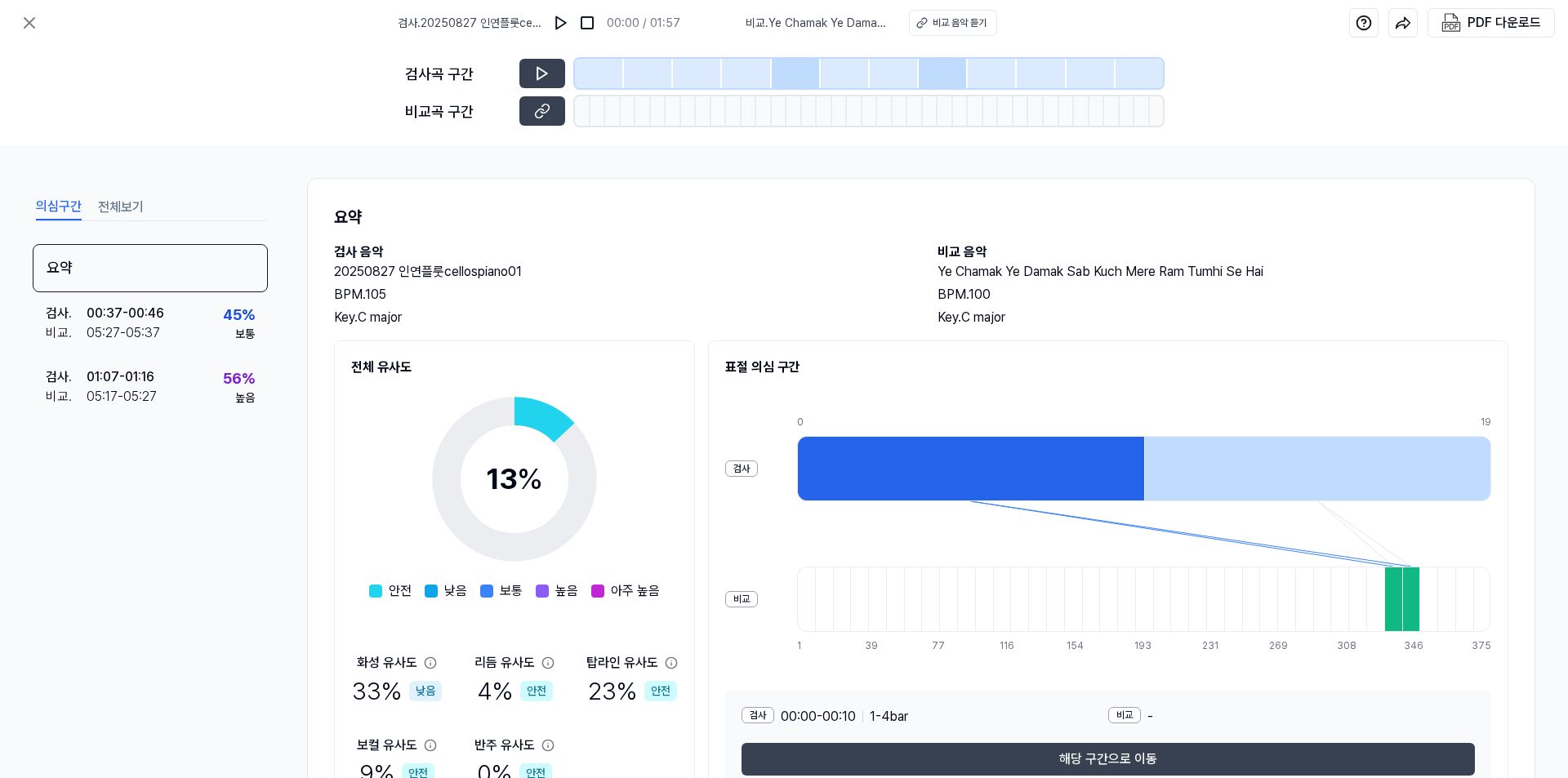
click at [1017, 471] on div at bounding box center [970, 468] width 347 height 65
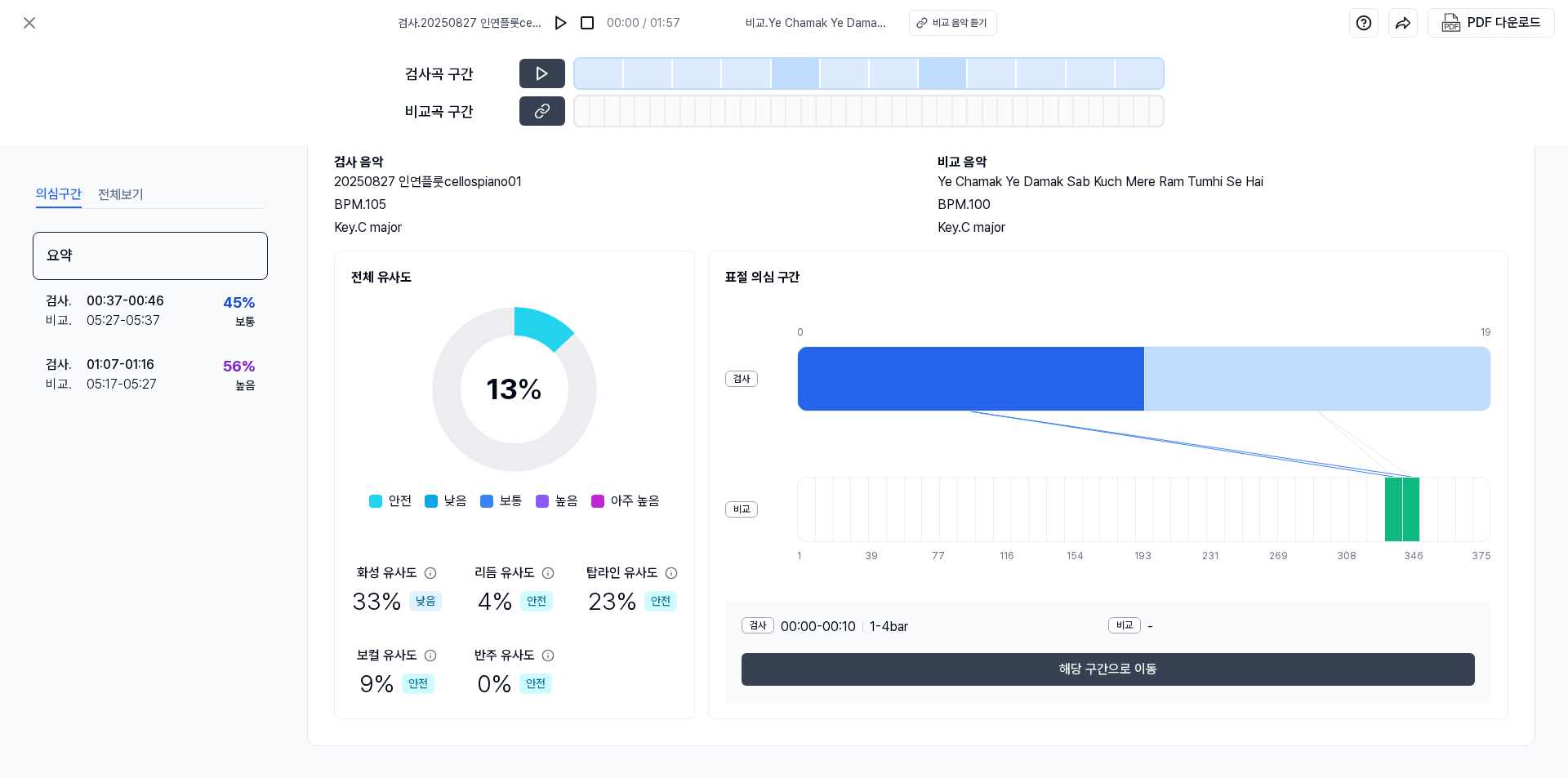
scroll to position [91, 0]
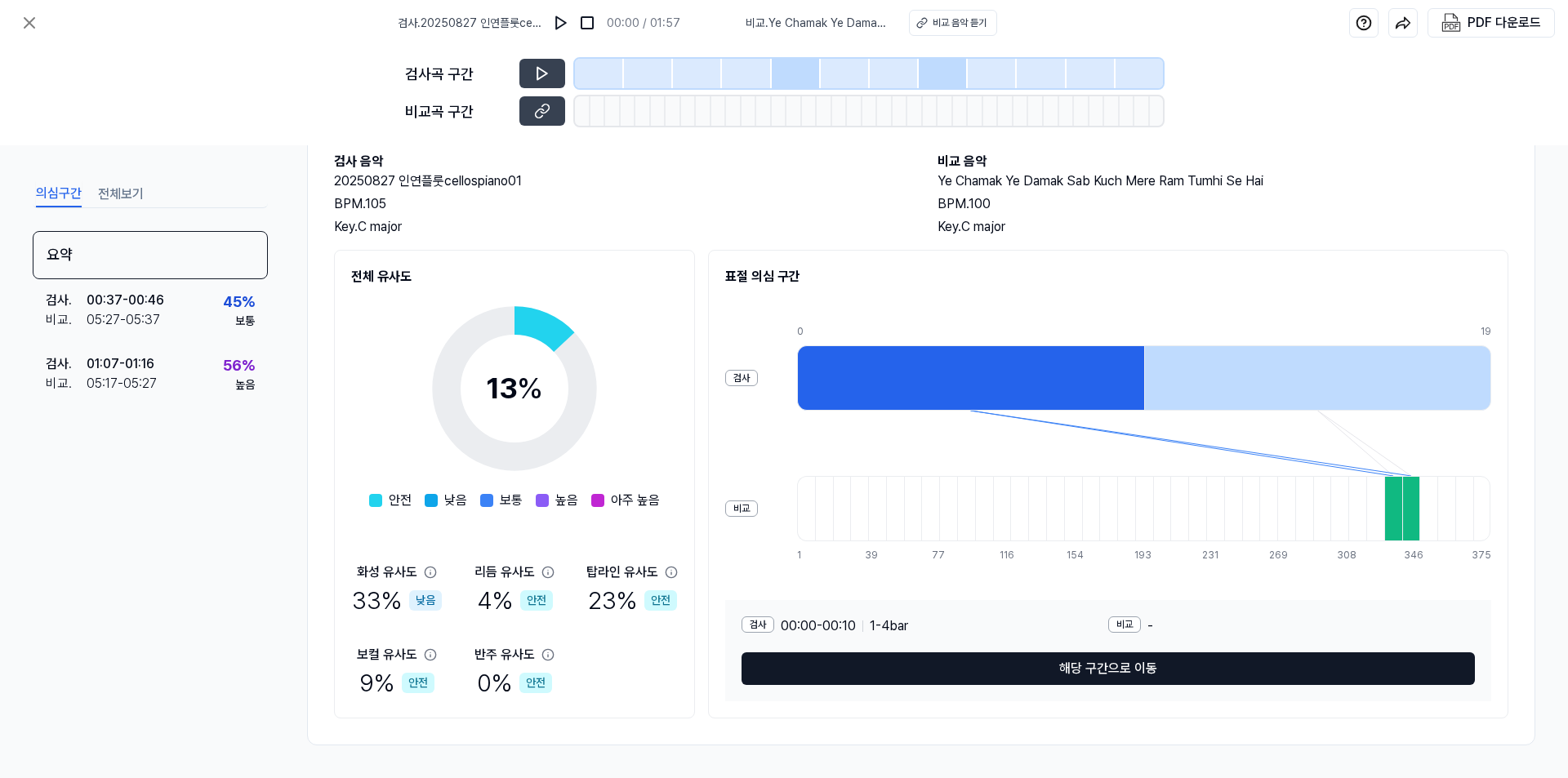
click at [1081, 674] on button "해당 구간으로 이동" at bounding box center [1108, 668] width 733 height 33
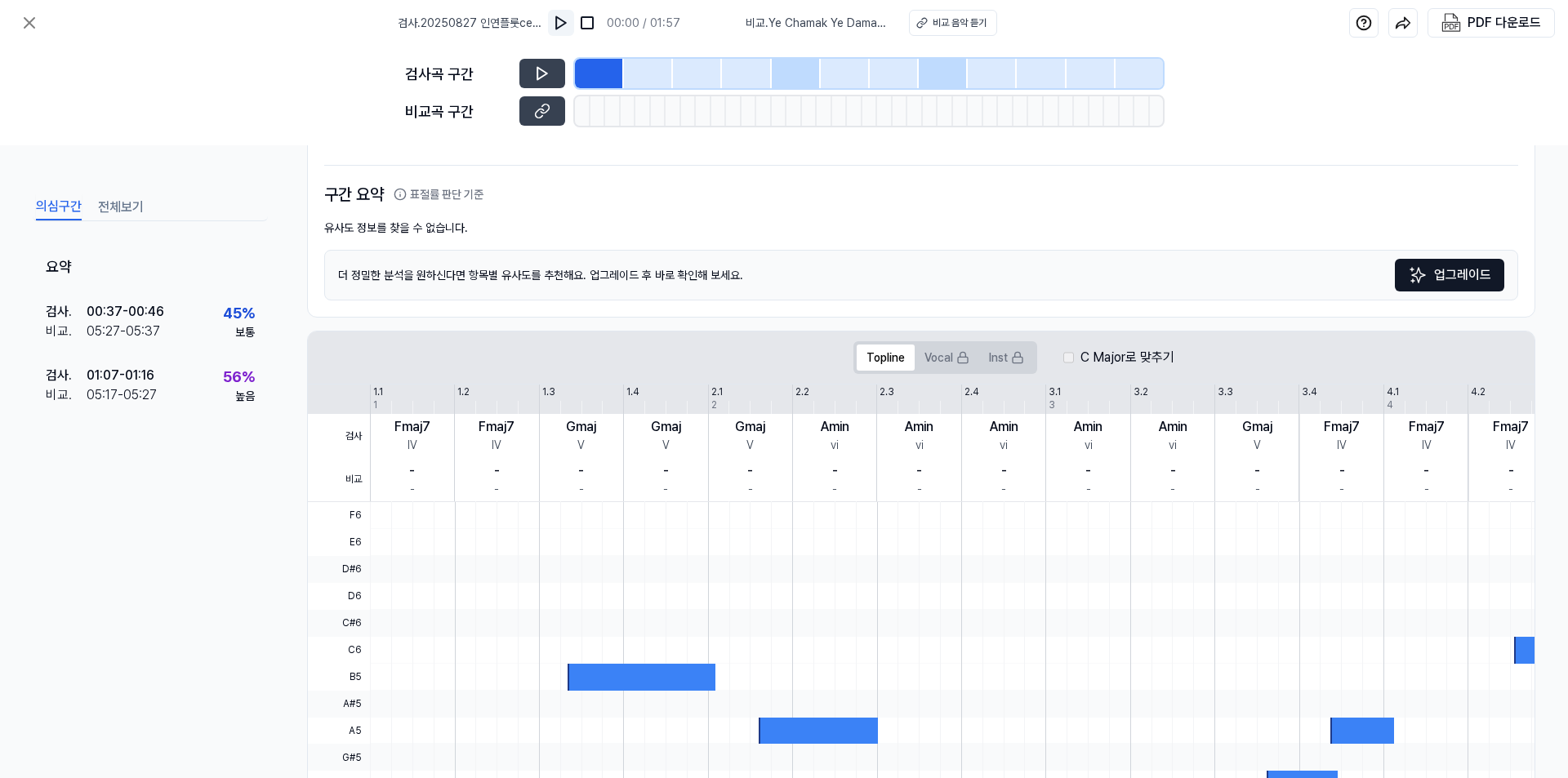
click at [560, 19] on img at bounding box center [561, 22] width 16 height 16
click at [802, 76] on div at bounding box center [796, 74] width 49 height 29
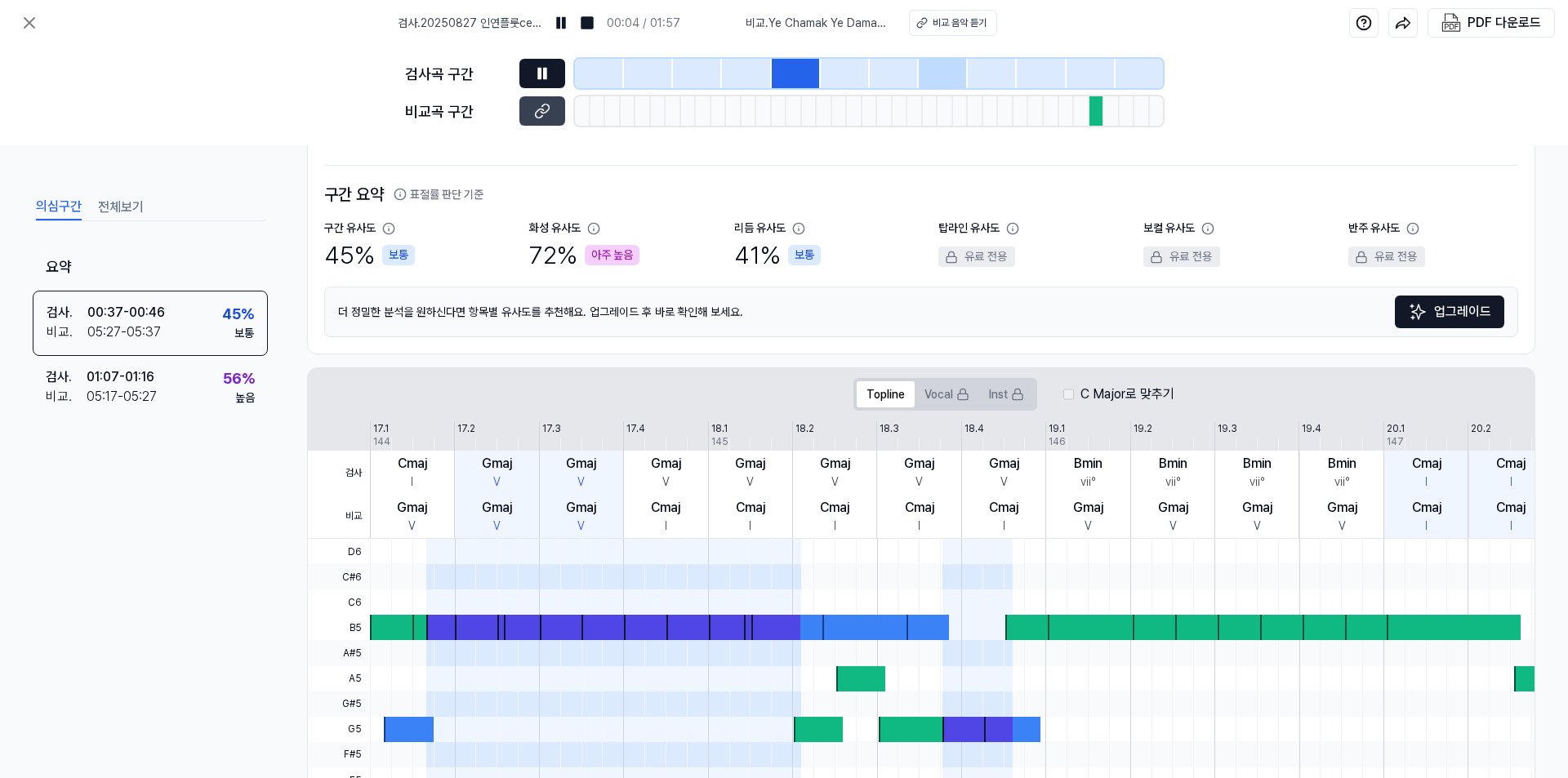
click at [550, 64] on button at bounding box center [542, 74] width 45 height 29
click at [542, 118] on icon at bounding box center [542, 110] width 16 height 16
